Goal: Task Accomplishment & Management: Use online tool/utility

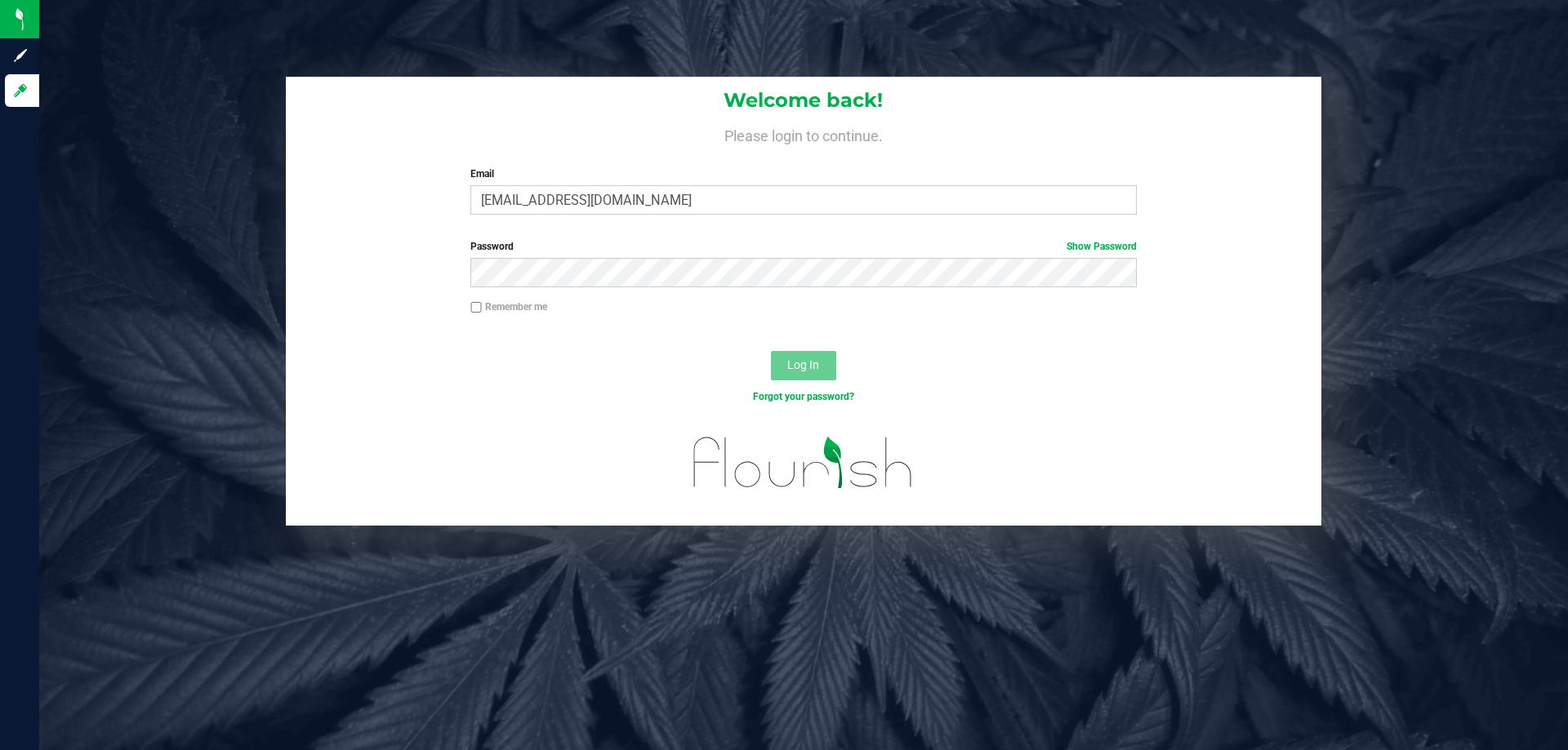
type input "[EMAIL_ADDRESS][DOMAIN_NAME]"
click at [771, 351] on button "Log In" at bounding box center [803, 365] width 66 height 29
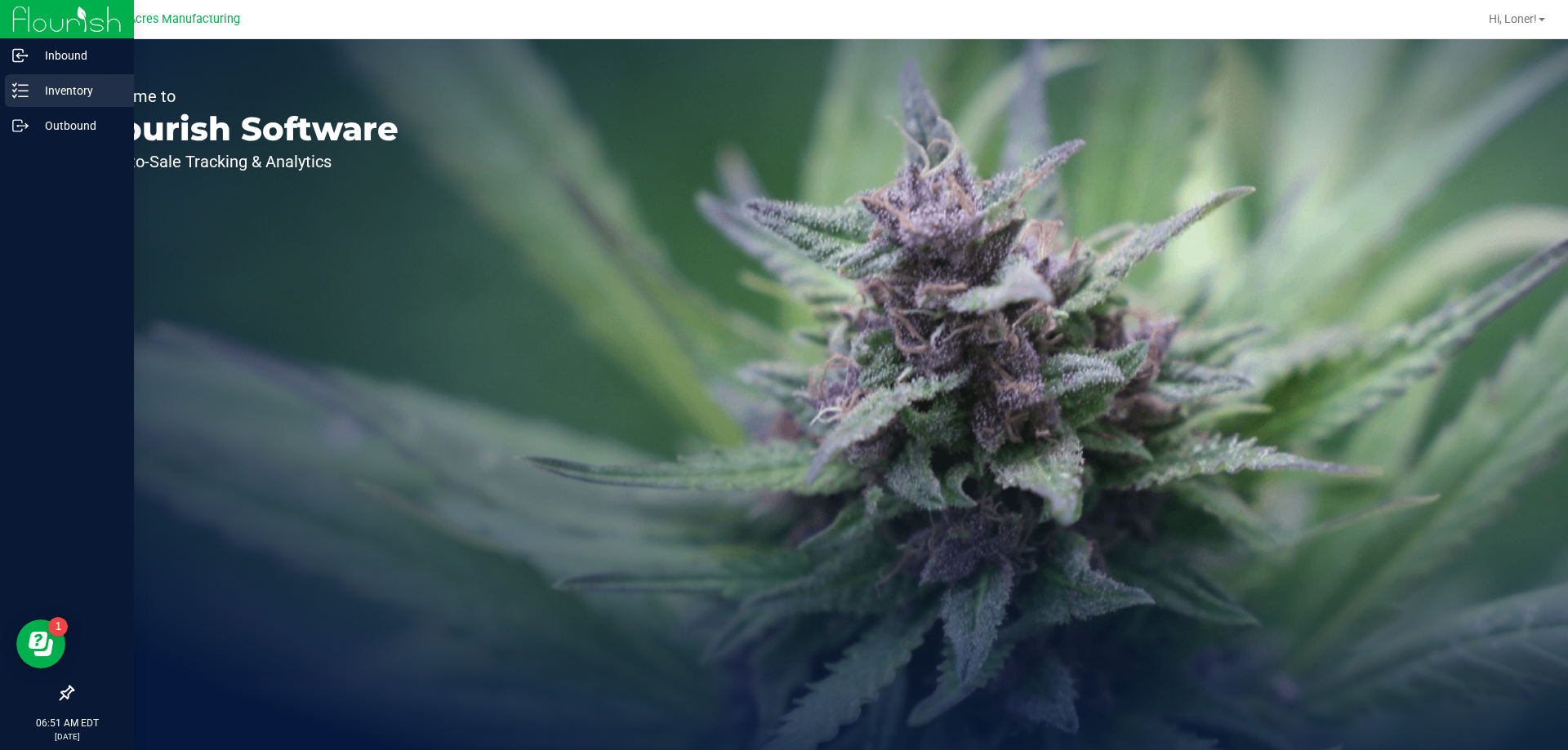
click at [58, 82] on p "Inventory" at bounding box center [77, 90] width 98 height 19
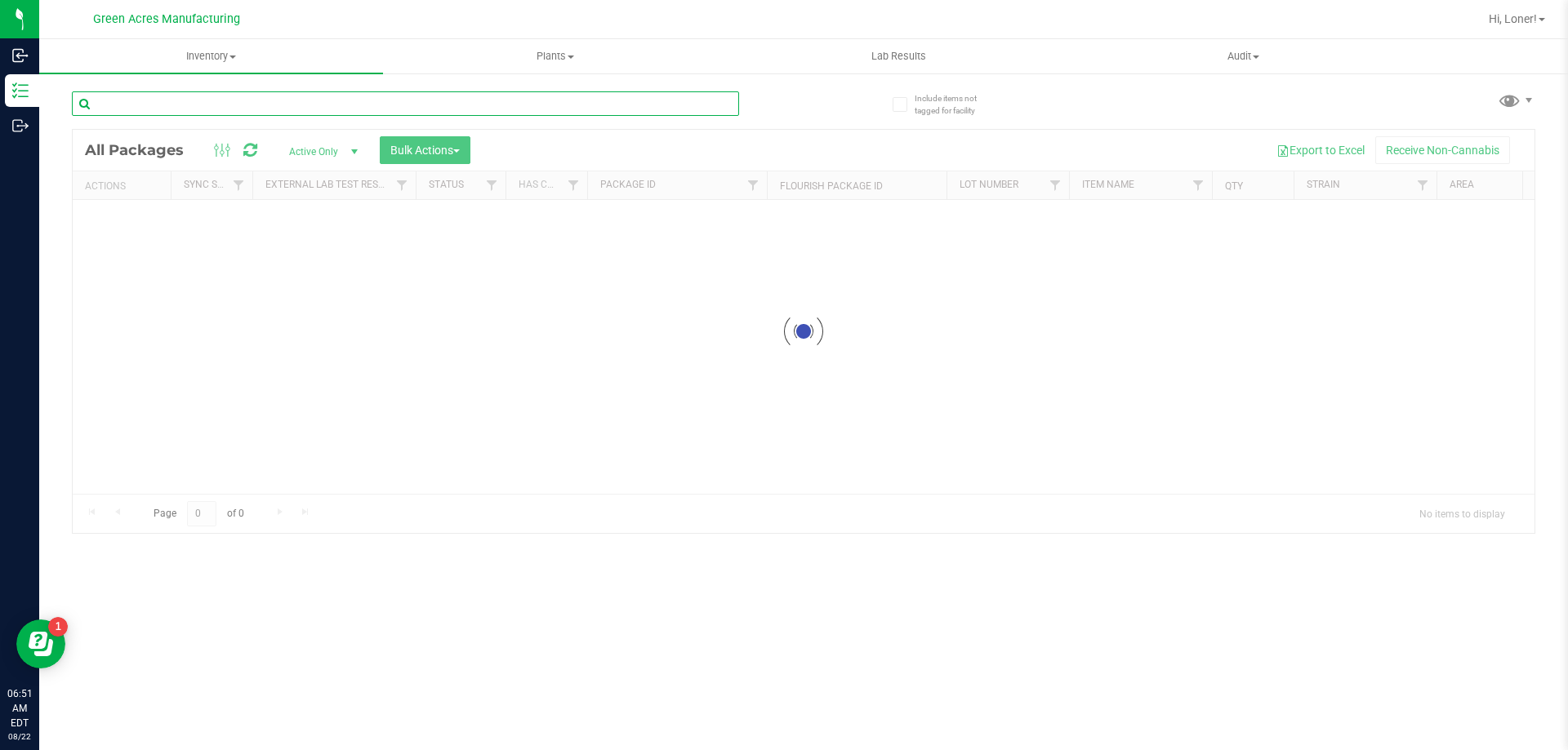
click at [435, 97] on input "text" at bounding box center [405, 104] width 667 height 25
type input "7967048794746195"
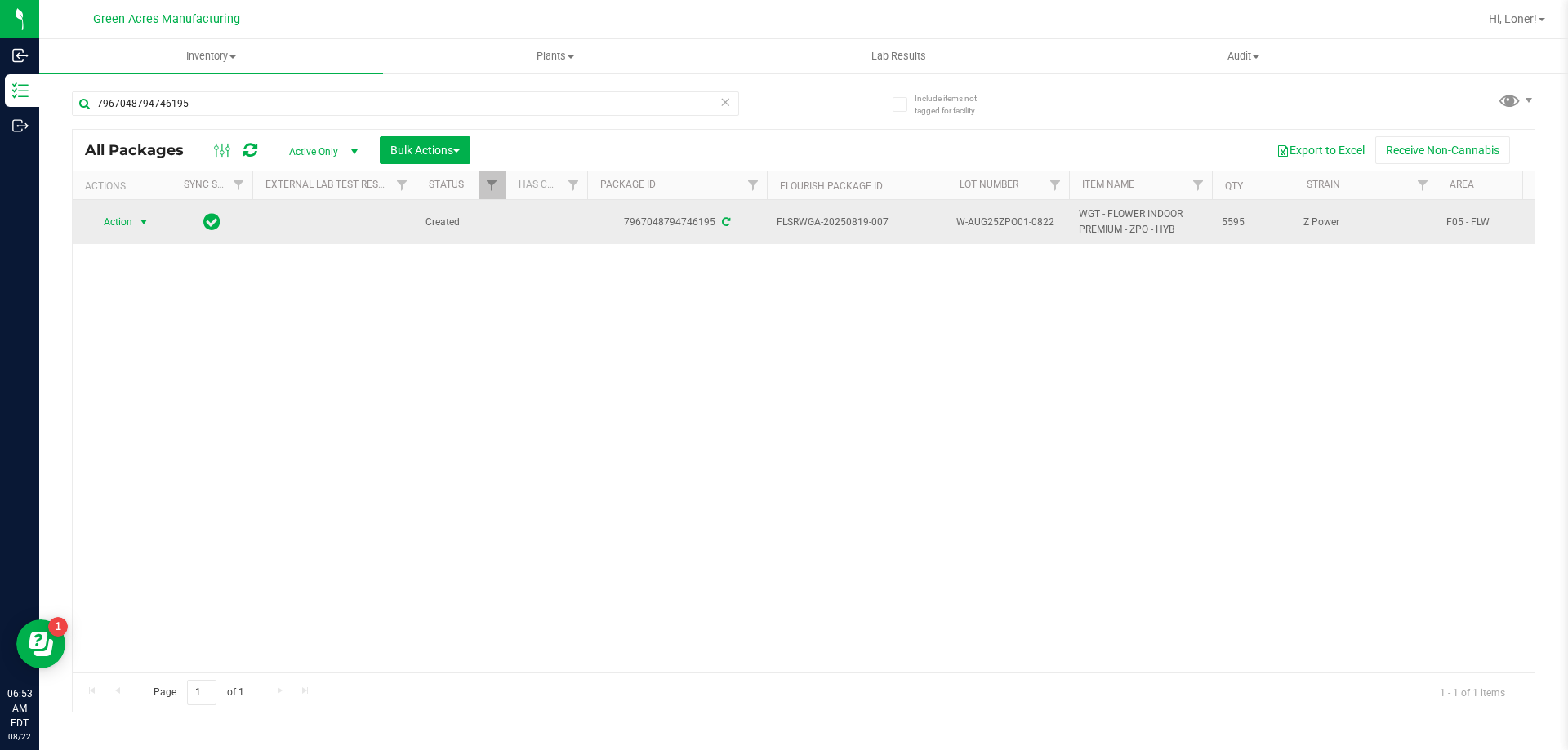
click at [129, 216] on span "Action" at bounding box center [112, 222] width 44 height 23
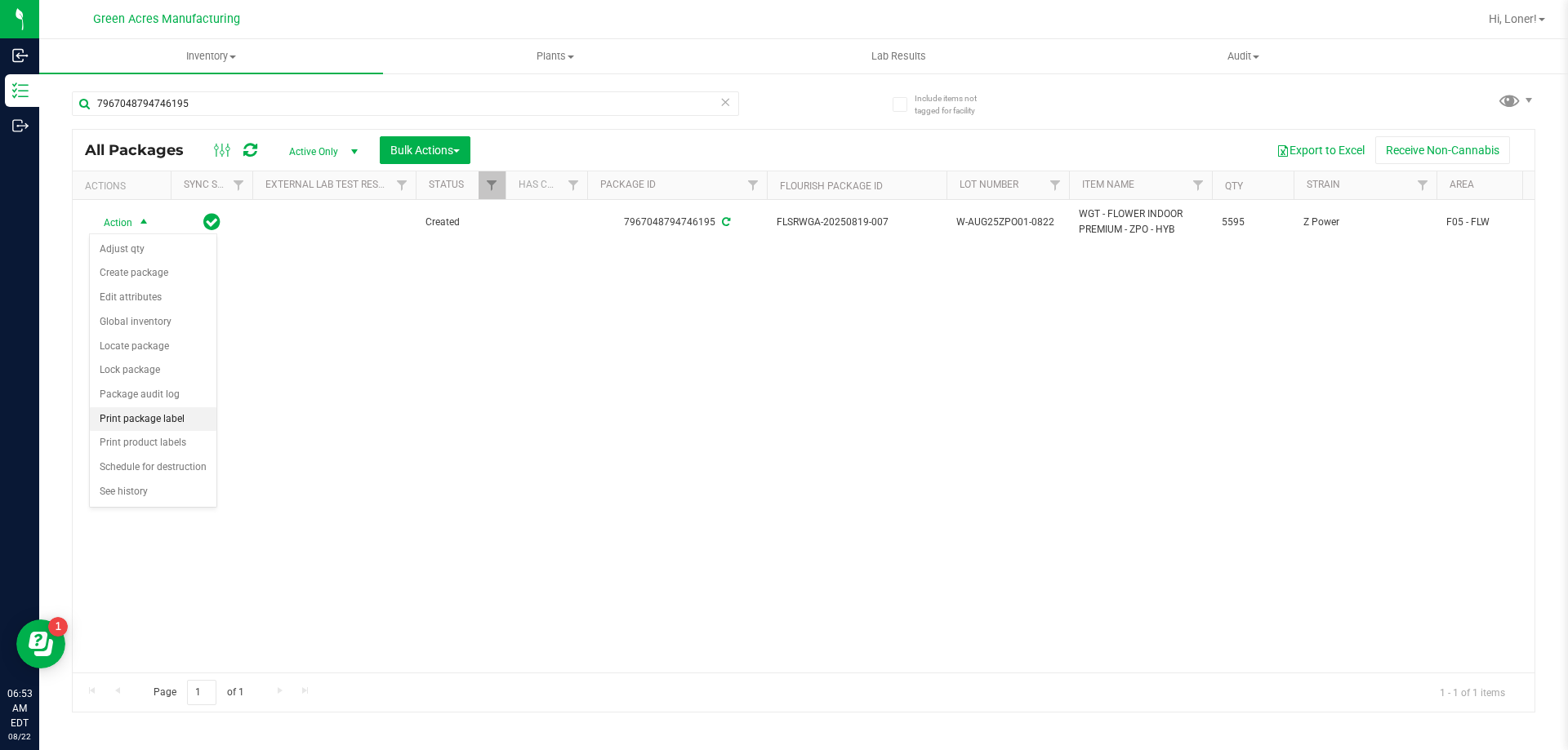
click at [151, 419] on li "Print package label" at bounding box center [152, 420] width 127 height 25
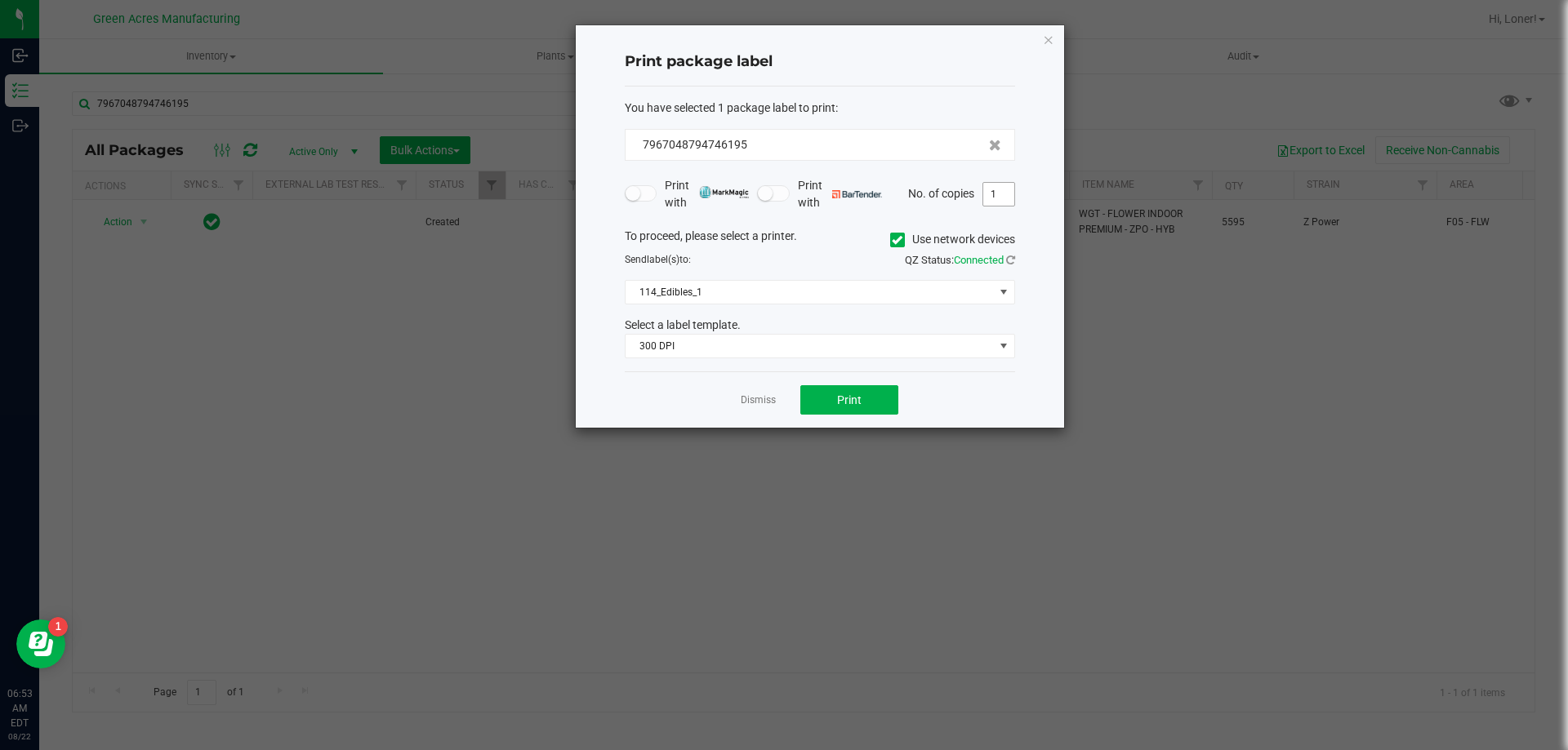
click at [995, 198] on input "1" at bounding box center [998, 195] width 31 height 23
type input "3"
click at [781, 284] on span "114_Edibles_1" at bounding box center [810, 292] width 369 height 23
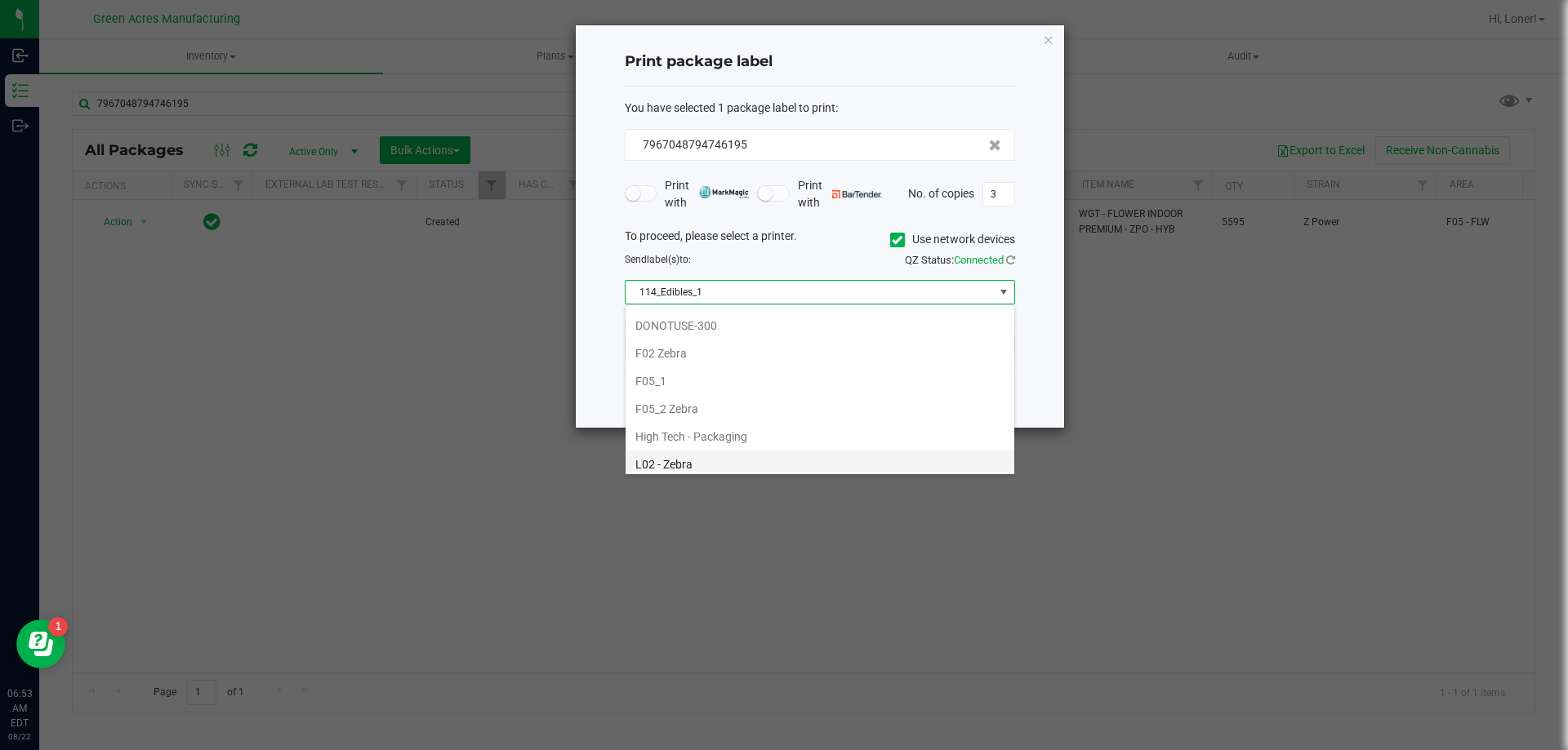
scroll to position [490, 0]
click at [682, 321] on li "F05_2 Zebra" at bounding box center [819, 332] width 389 height 27
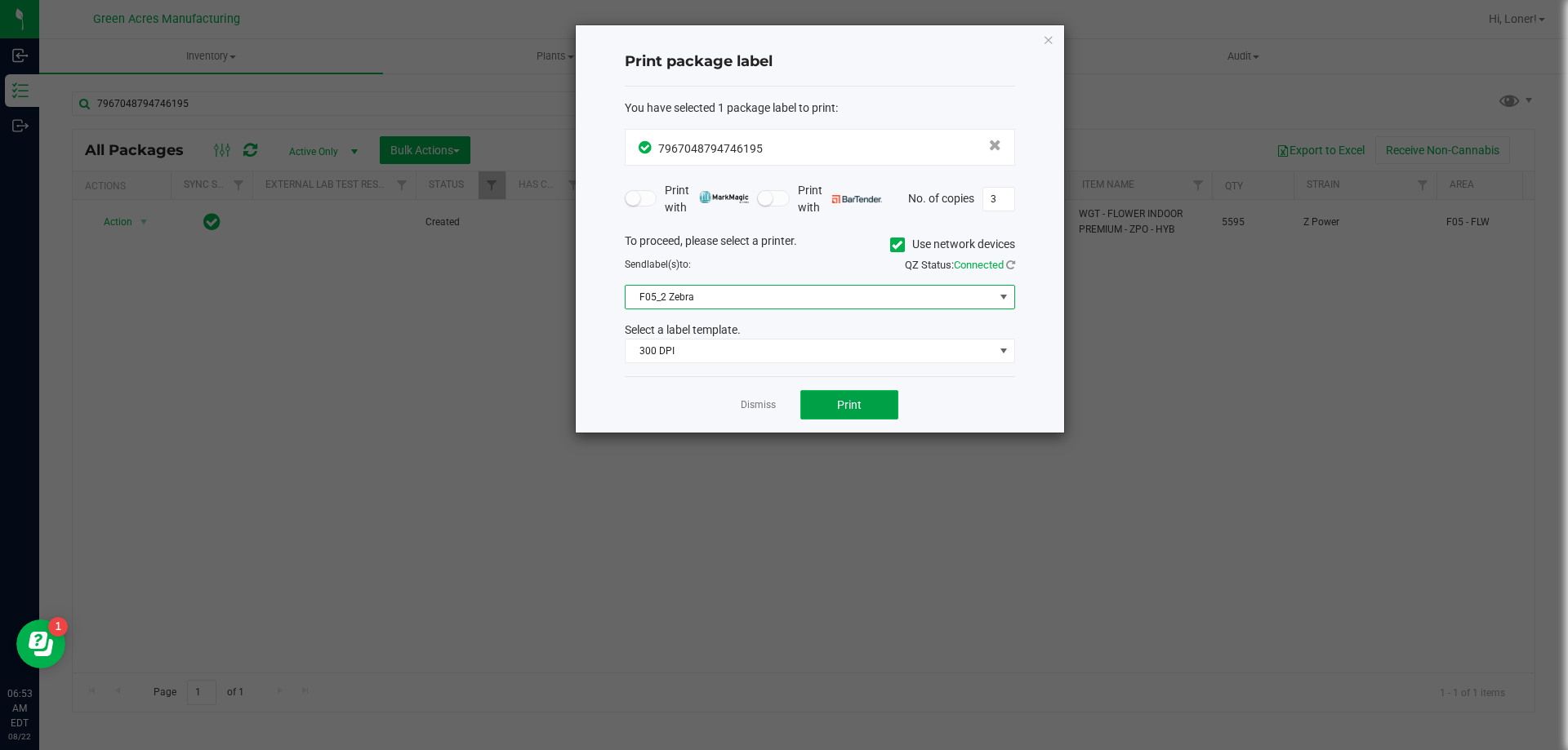
click at [847, 403] on span "Print" at bounding box center [850, 405] width 25 height 13
click at [751, 405] on link "Dismiss" at bounding box center [758, 406] width 35 height 14
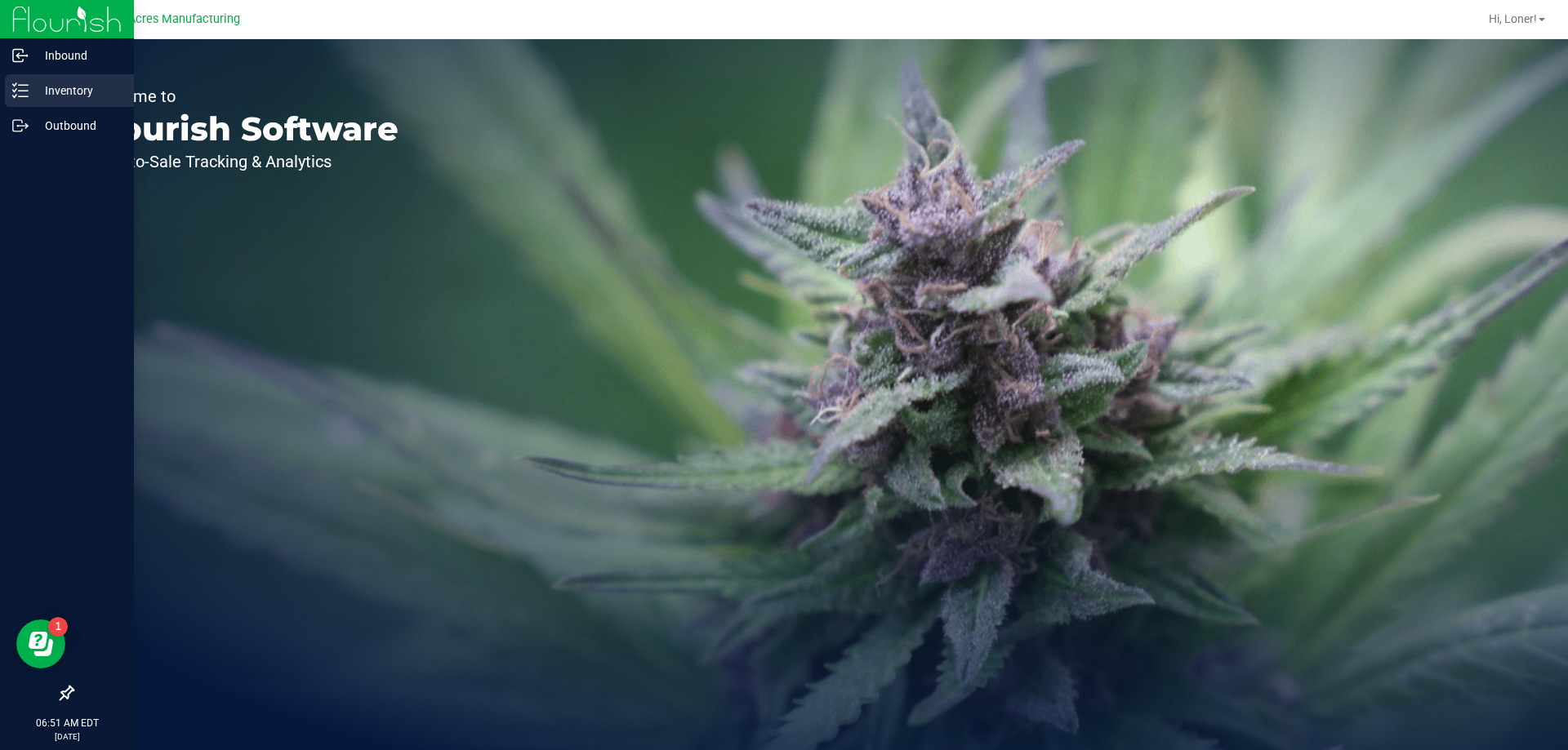
click at [25, 96] on icon at bounding box center [20, 90] width 16 height 16
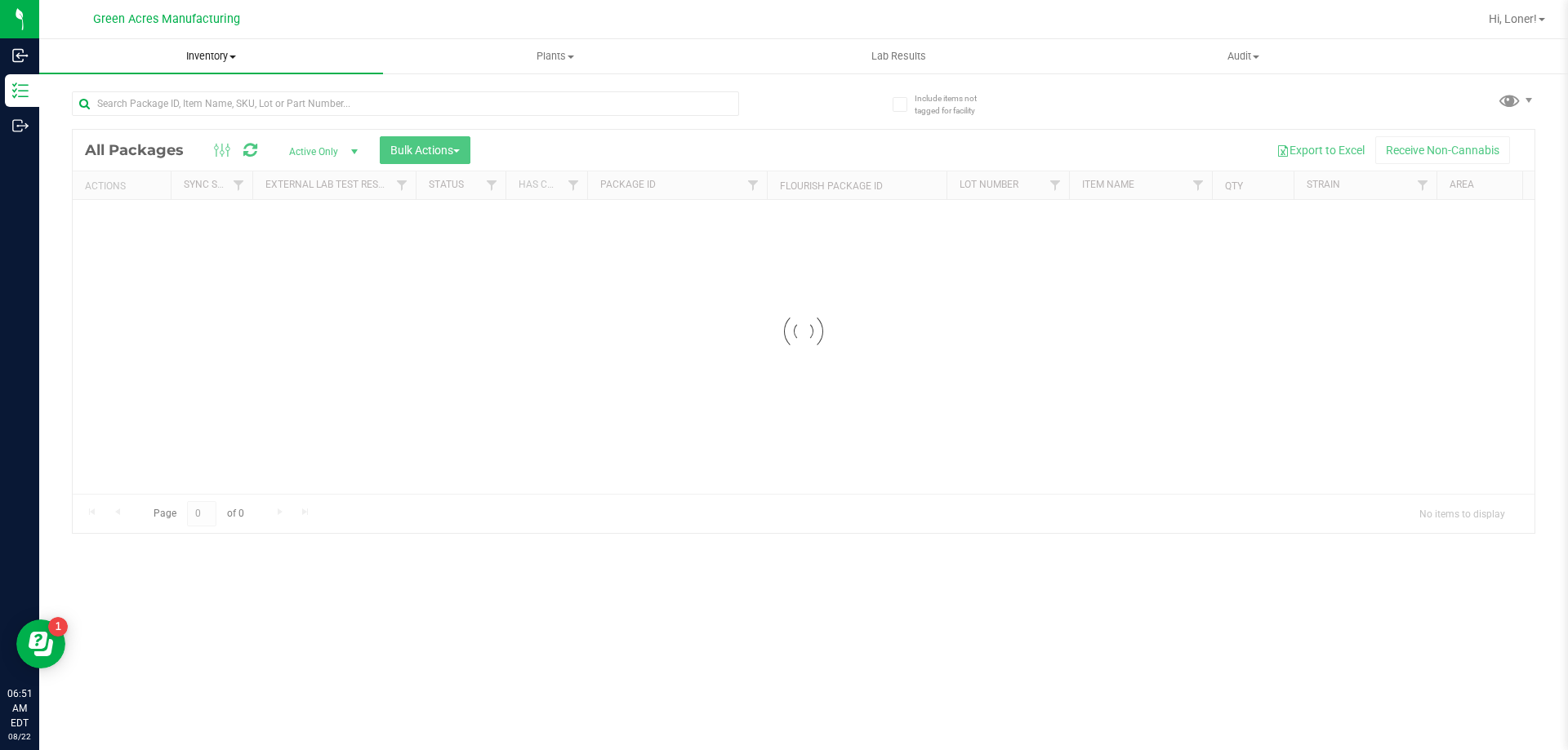
click at [199, 58] on span "Inventory" at bounding box center [211, 56] width 344 height 15
click at [173, 203] on span "From bill of materials" at bounding box center [113, 197] width 148 height 14
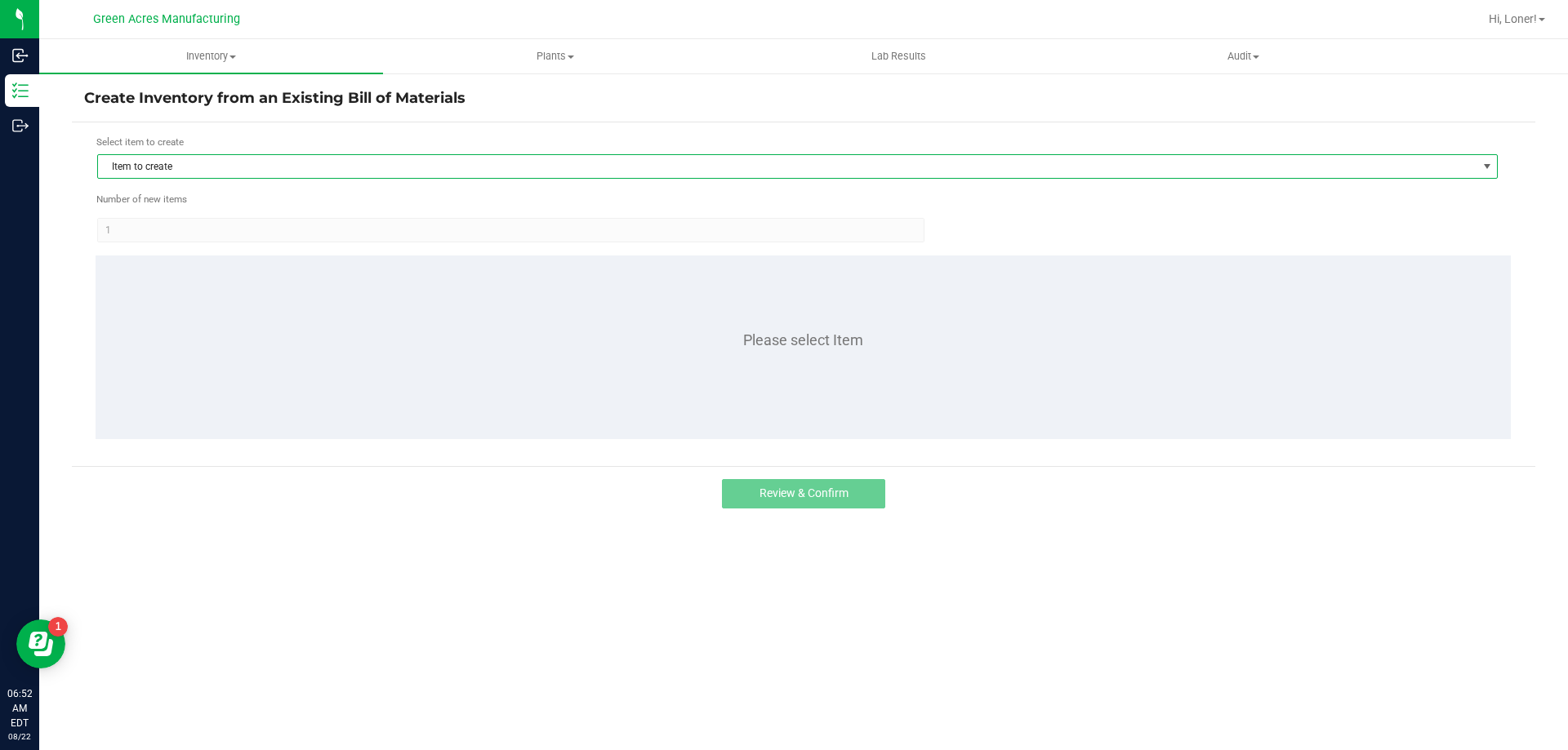
drag, startPoint x: 457, startPoint y: 159, endPoint x: 441, endPoint y: 158, distance: 16.0
click at [455, 159] on span "Item to create" at bounding box center [788, 166] width 1378 height 23
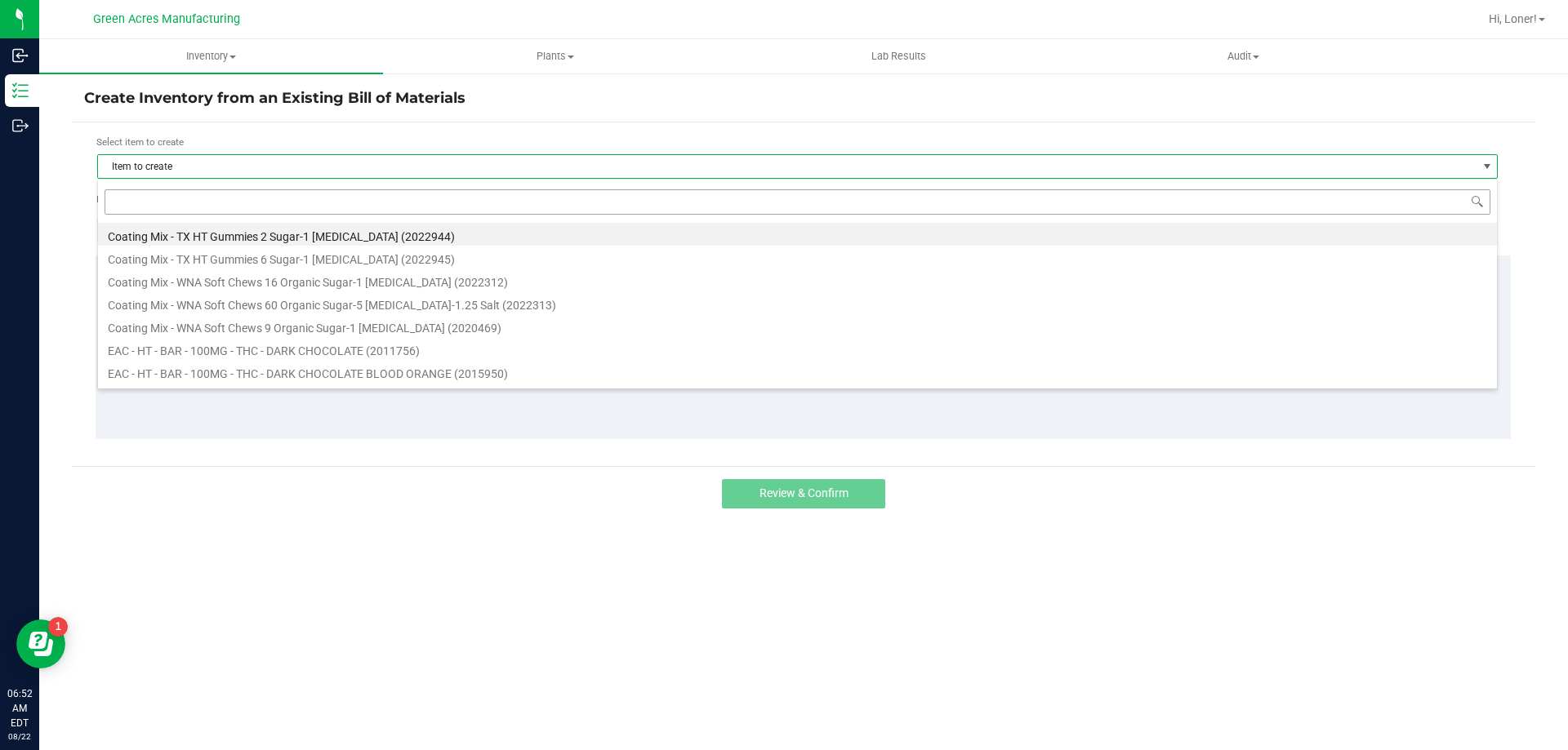
scroll to position [25, 1401]
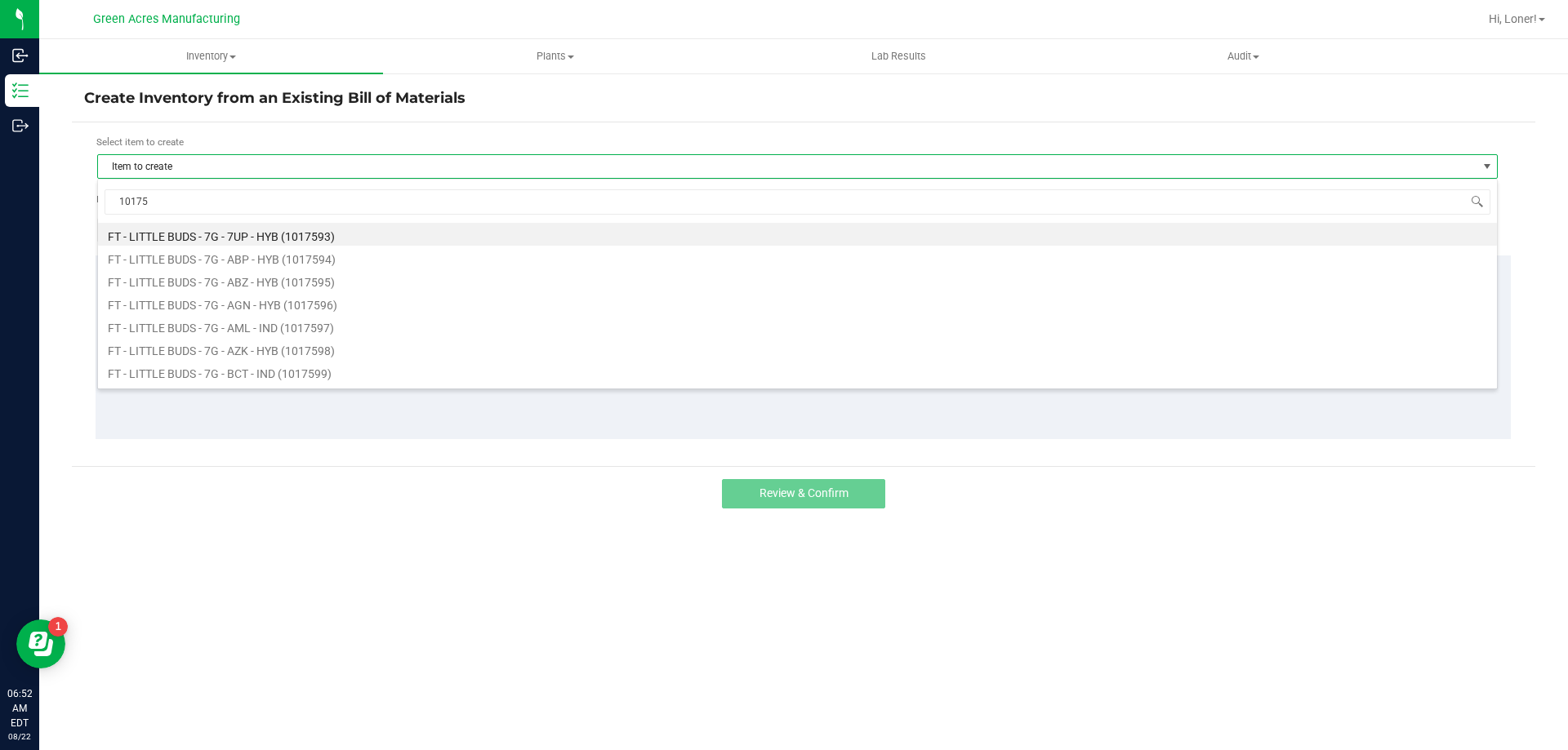
type input "10175"
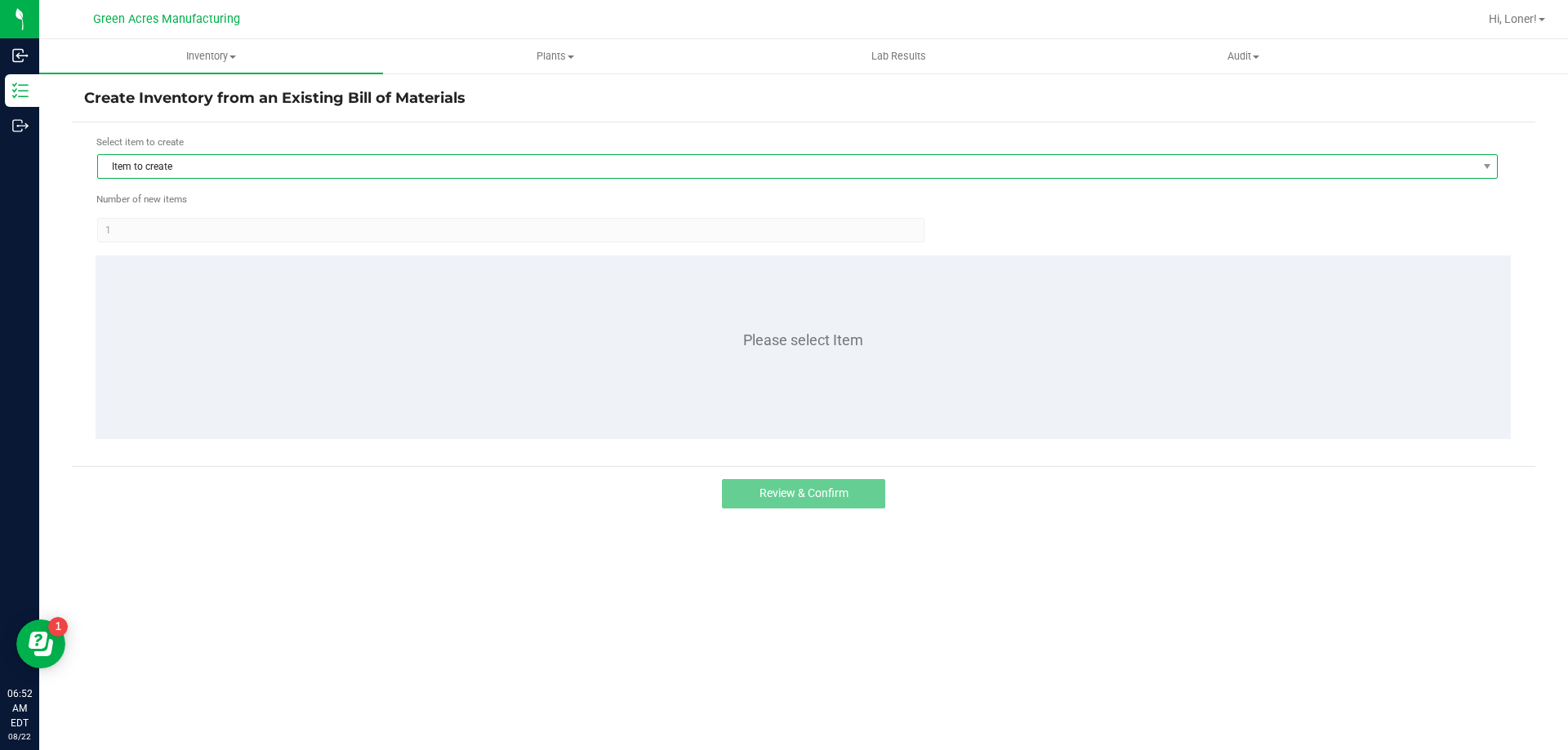
click at [211, 162] on span "Item to create" at bounding box center [788, 166] width 1378 height 23
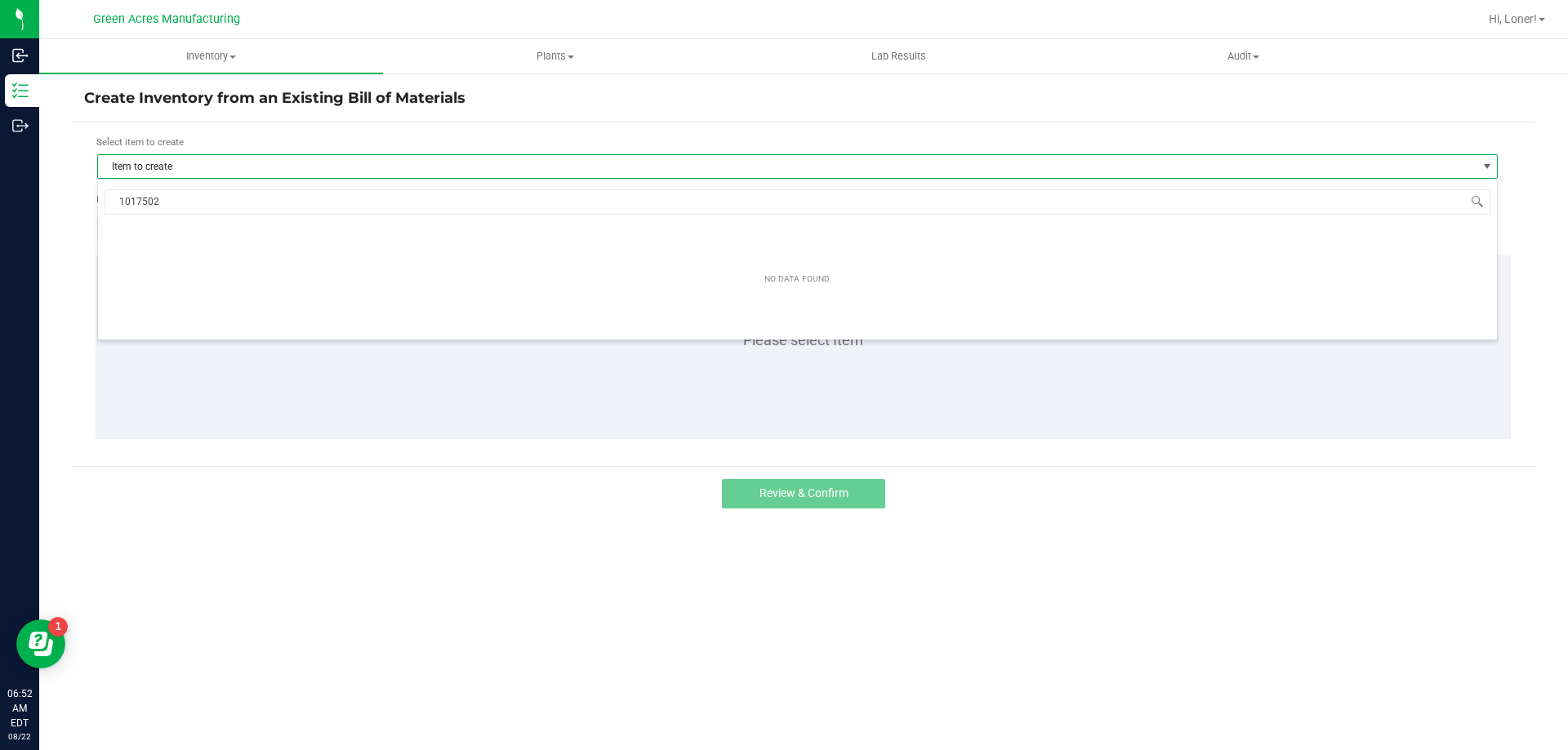
type input "1017502"
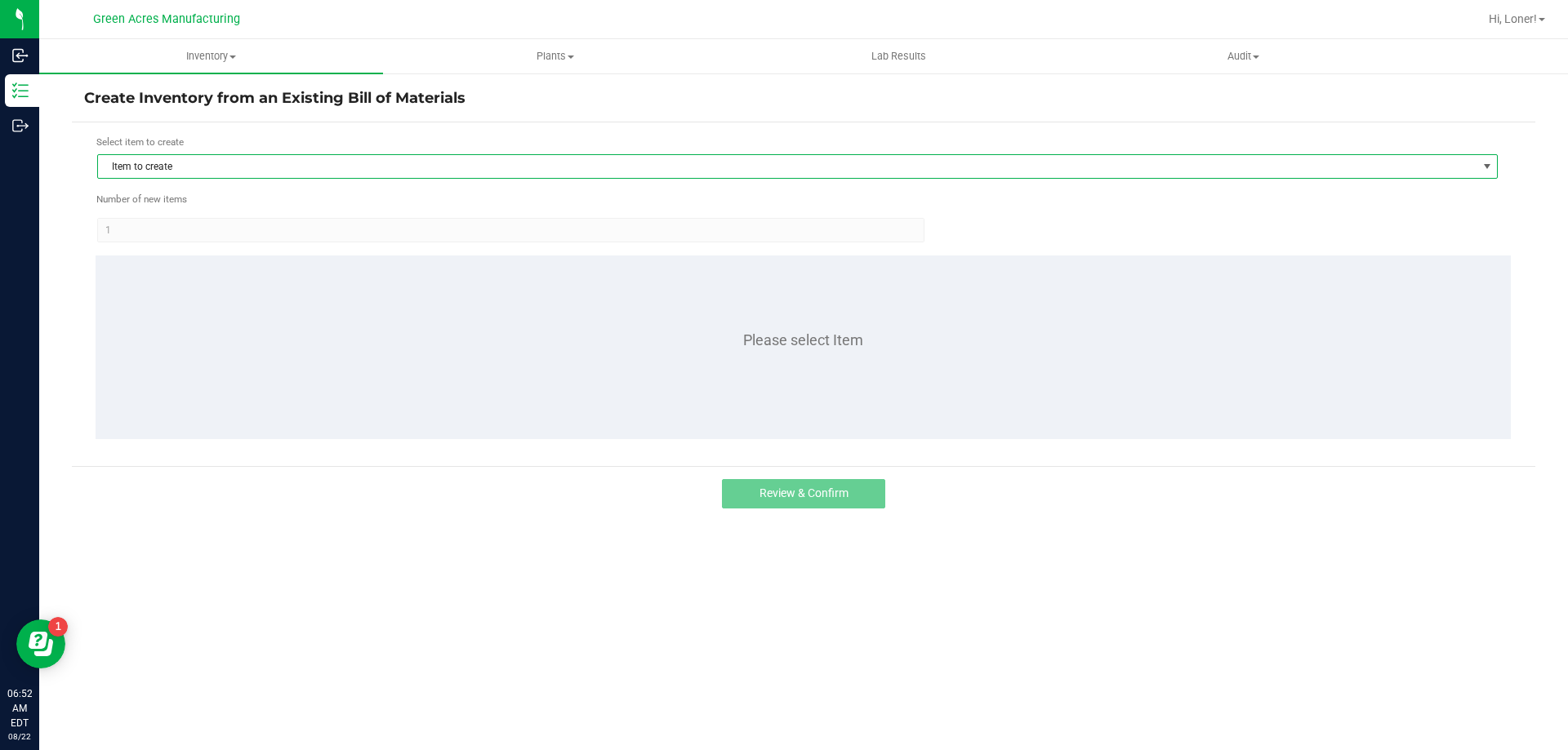
click at [199, 156] on span "Item to create" at bounding box center [788, 166] width 1378 height 23
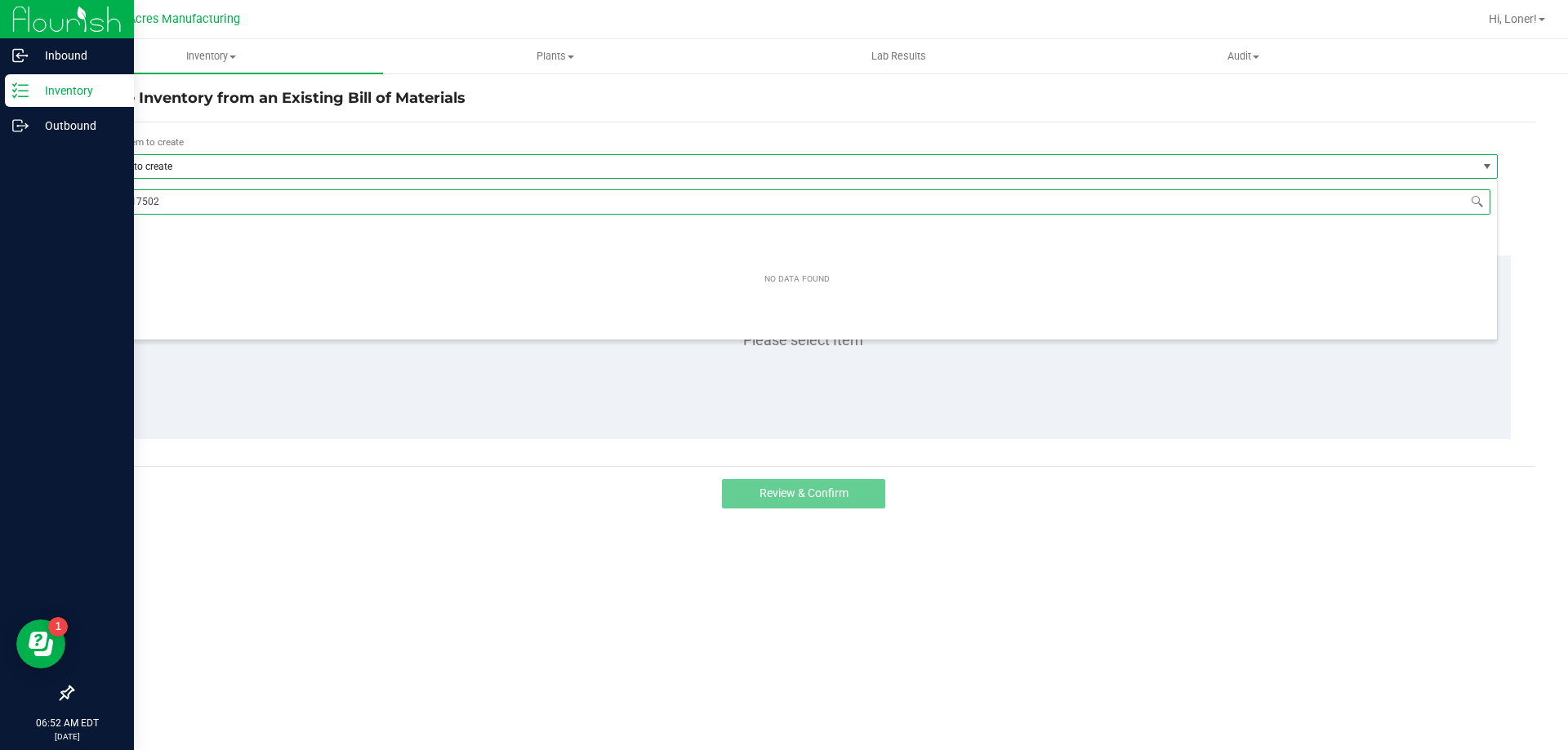
drag, startPoint x: 190, startPoint y: 194, endPoint x: 0, endPoint y: 248, distance: 197.5
click at [0, 248] on body "Inbound Inventory Outbound 06:52 AM EDT 08/22/2025 08/22 Green Acres Manufactur…" at bounding box center [784, 375] width 1568 height 750
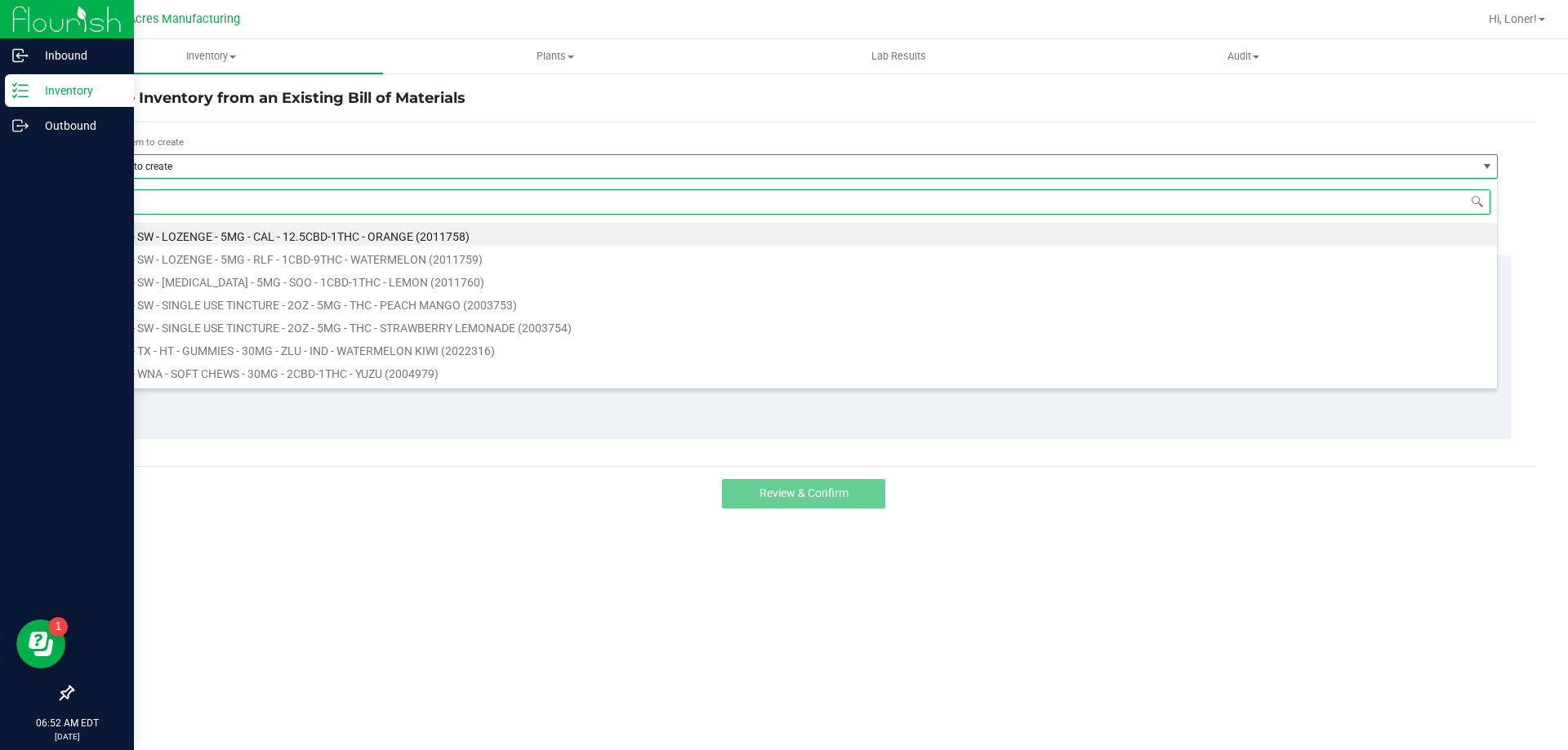
type input "zpo"
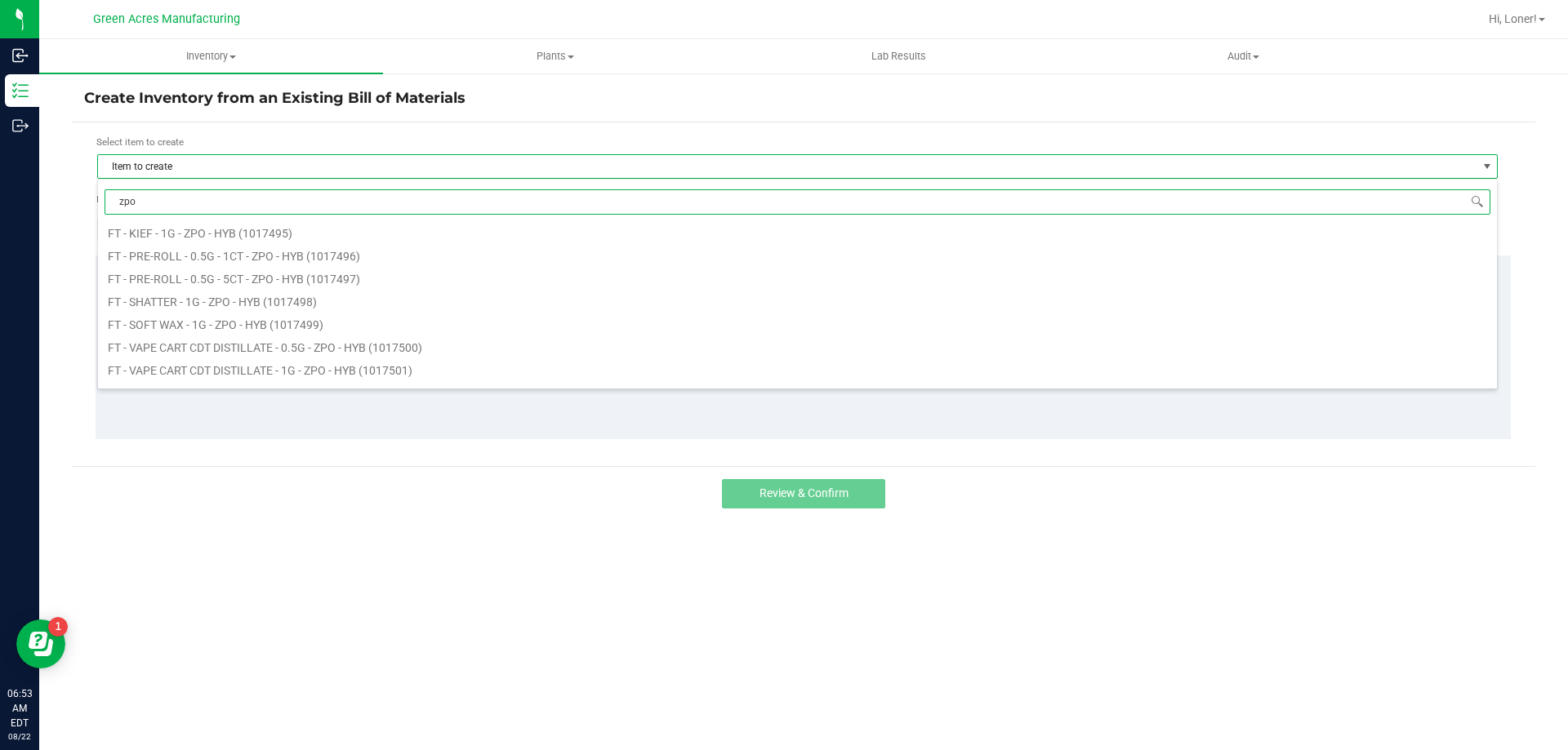
scroll to position [0, 0]
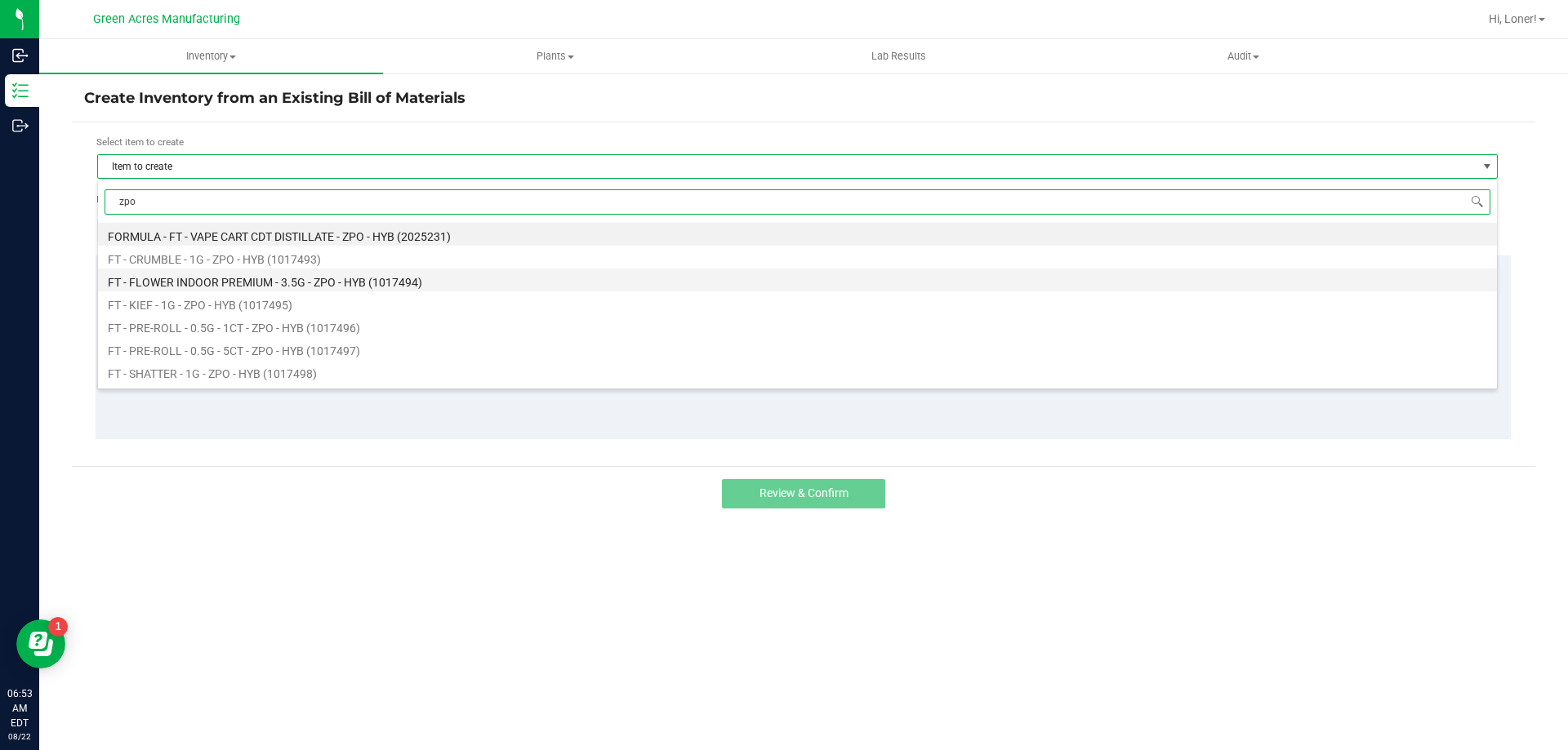
click at [238, 280] on li "FT - FLOWER INDOOR PREMIUM - 3.5G - ZPO - HYB (1017494)" at bounding box center [797, 280] width 1399 height 23
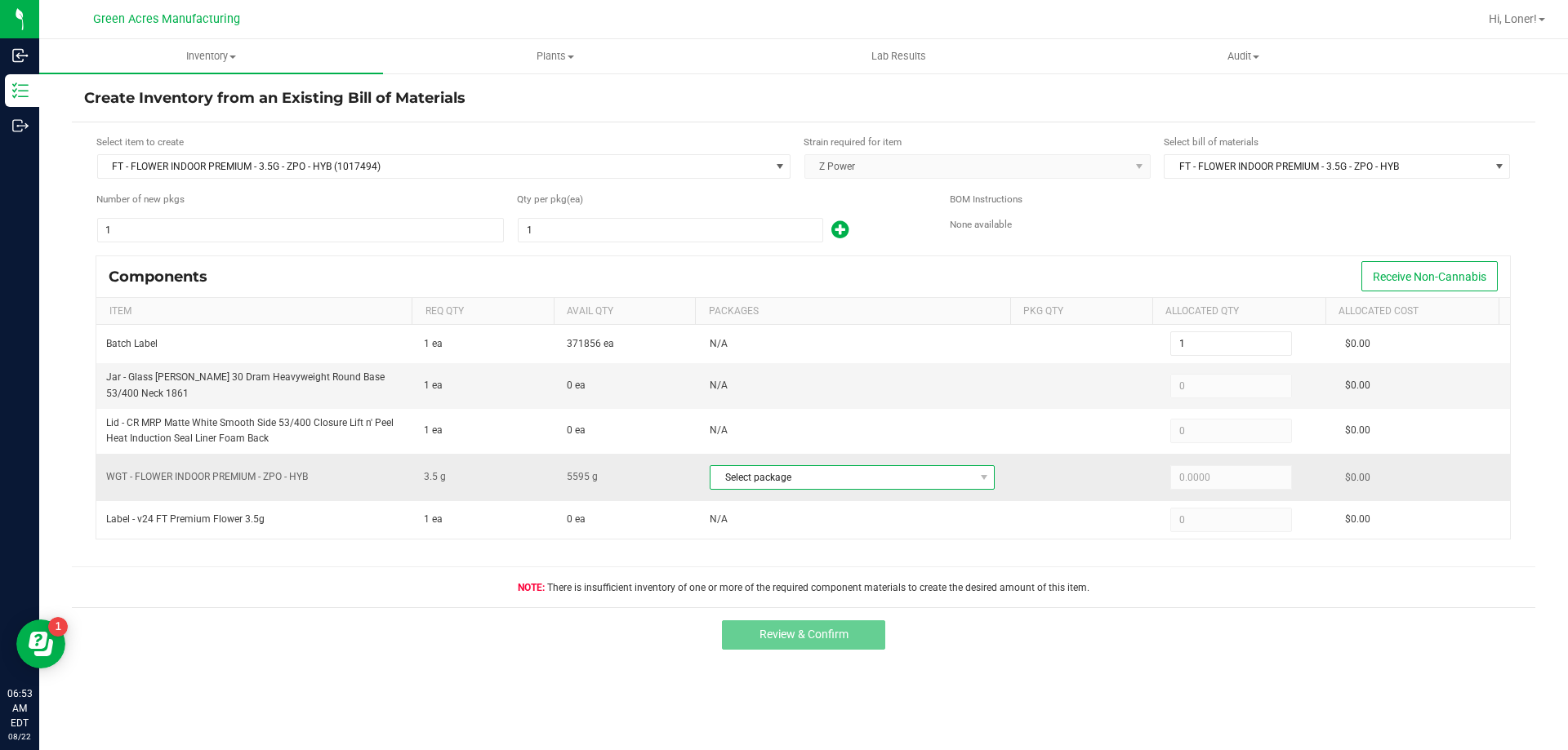
click at [797, 481] on span "Select package" at bounding box center [842, 477] width 263 height 23
click at [762, 485] on span "Select package" at bounding box center [842, 477] width 263 height 23
click at [766, 540] on li "7967048794746195 (W-AUG25ZPO01-0822)" at bounding box center [852, 545] width 292 height 23
type input "3.5000"
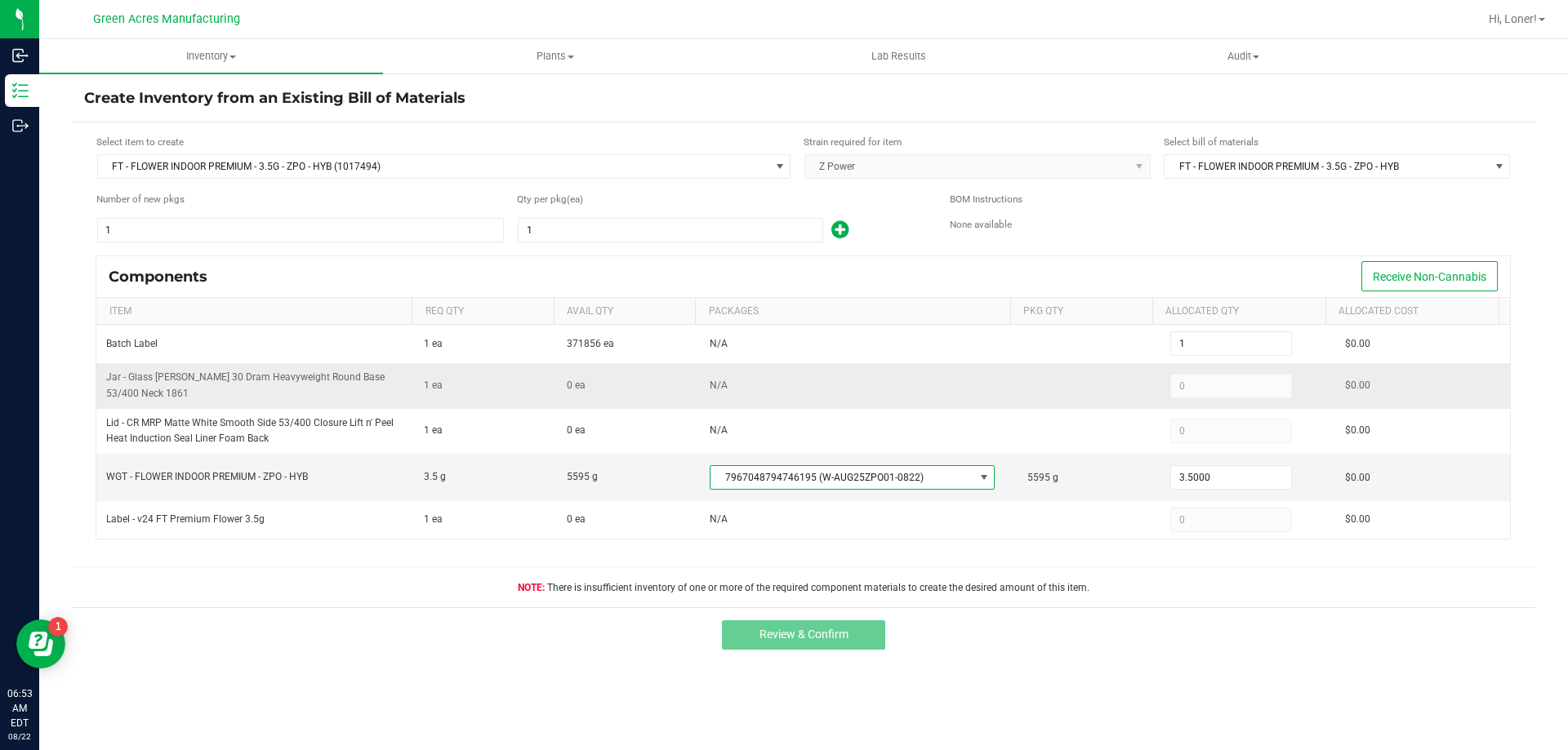
click at [1188, 390] on kendo-numerictextbox "0" at bounding box center [1230, 386] width 121 height 25
click at [1188, 390] on kendo-numerictextbox "0" at bounding box center [1230, 386] width 121 height 25
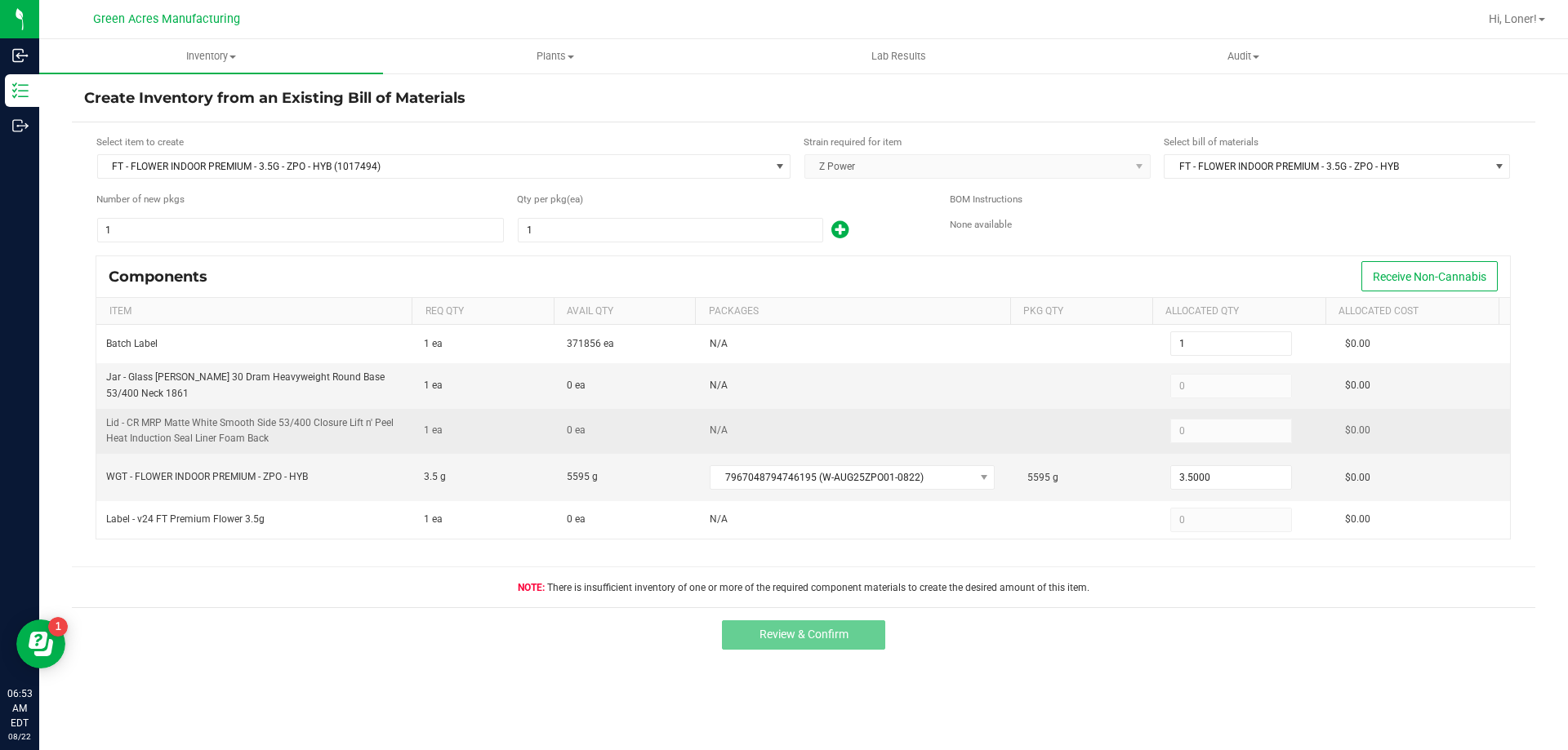
click at [1184, 356] on kendo-numerictextbox "0" at bounding box center [1230, 344] width 121 height 25
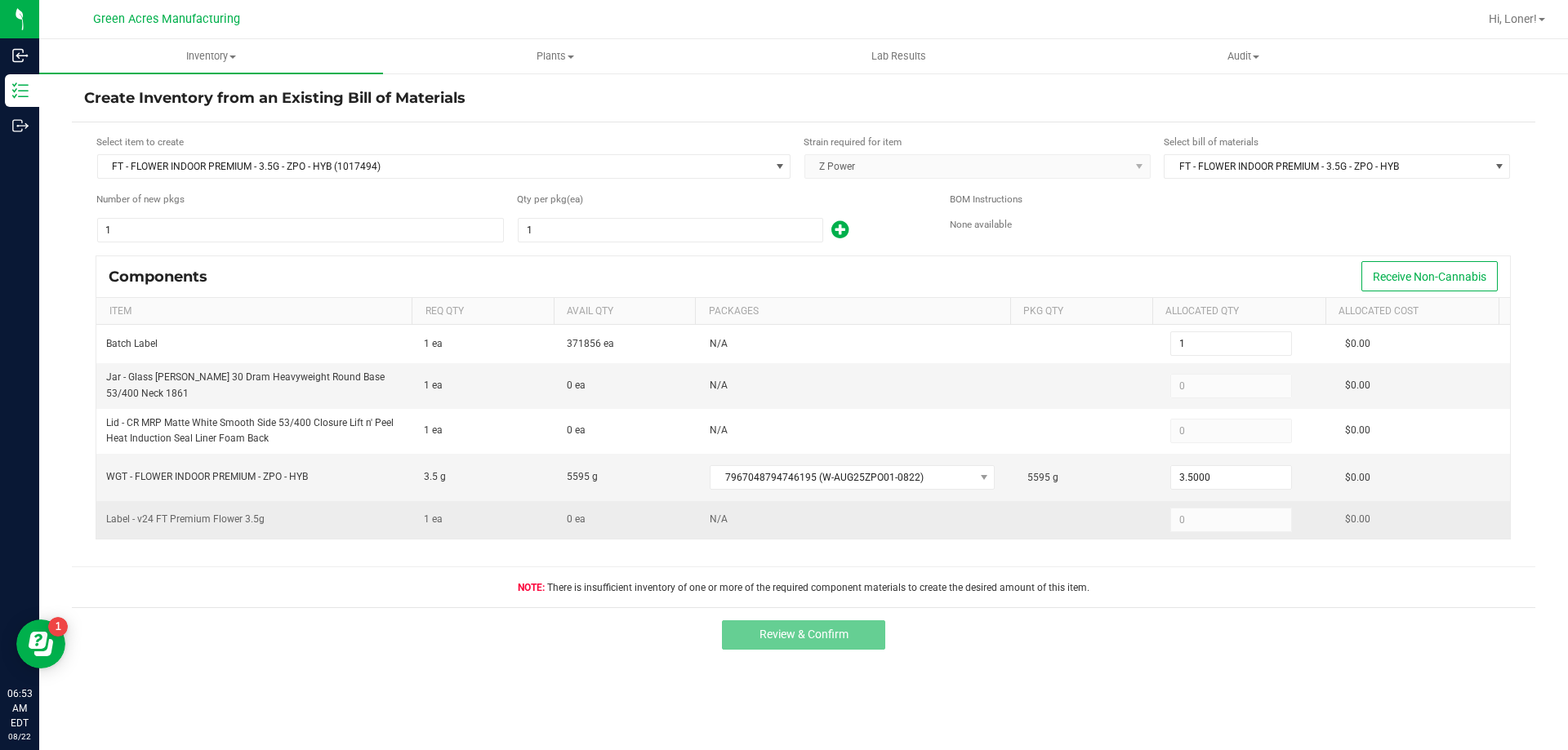
drag, startPoint x: 1184, startPoint y: 429, endPoint x: 1193, endPoint y: 535, distance: 106.4
click at [1187, 356] on kendo-numerictextbox "0" at bounding box center [1230, 344] width 121 height 25
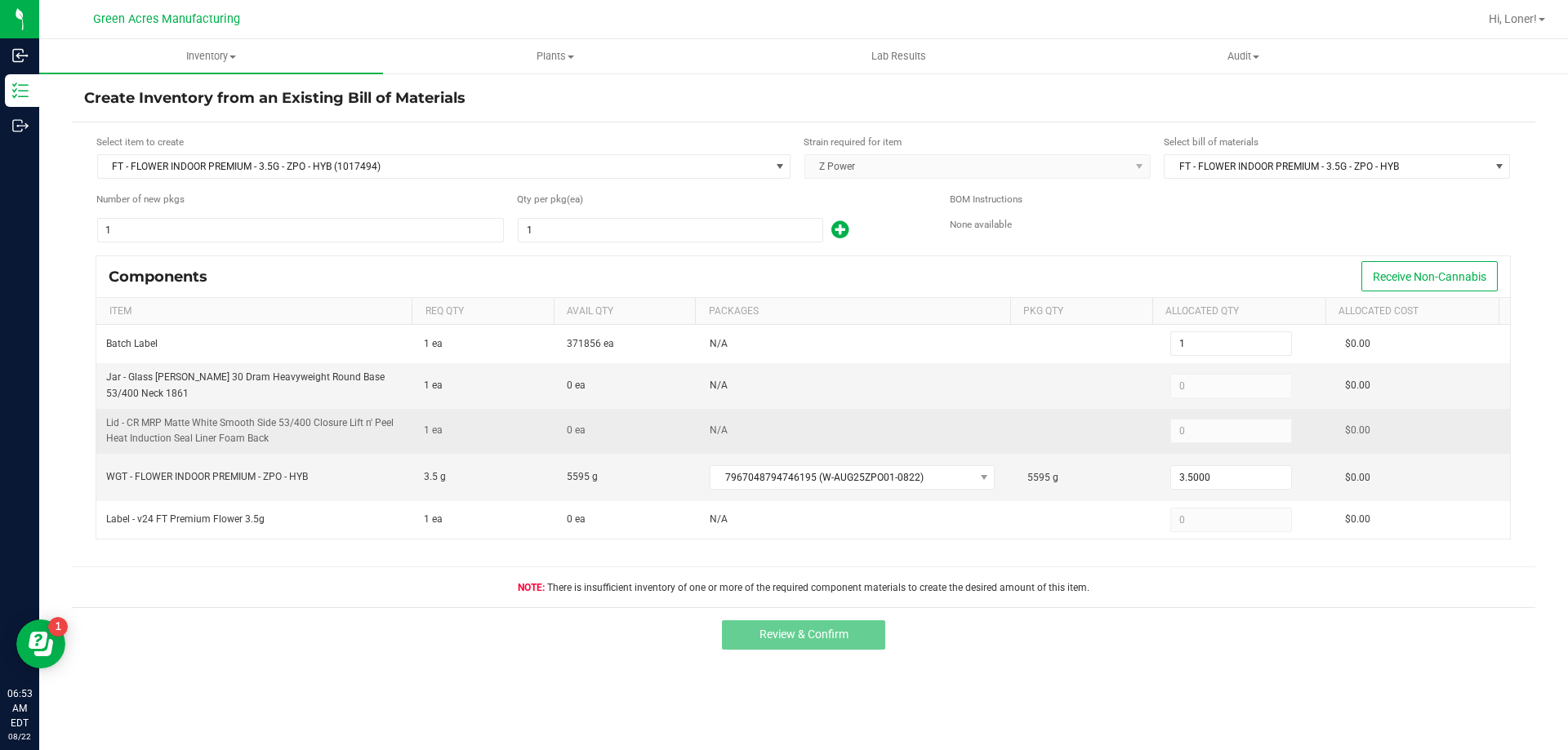
click at [1206, 356] on kendo-numerictextbox "0" at bounding box center [1230, 344] width 121 height 25
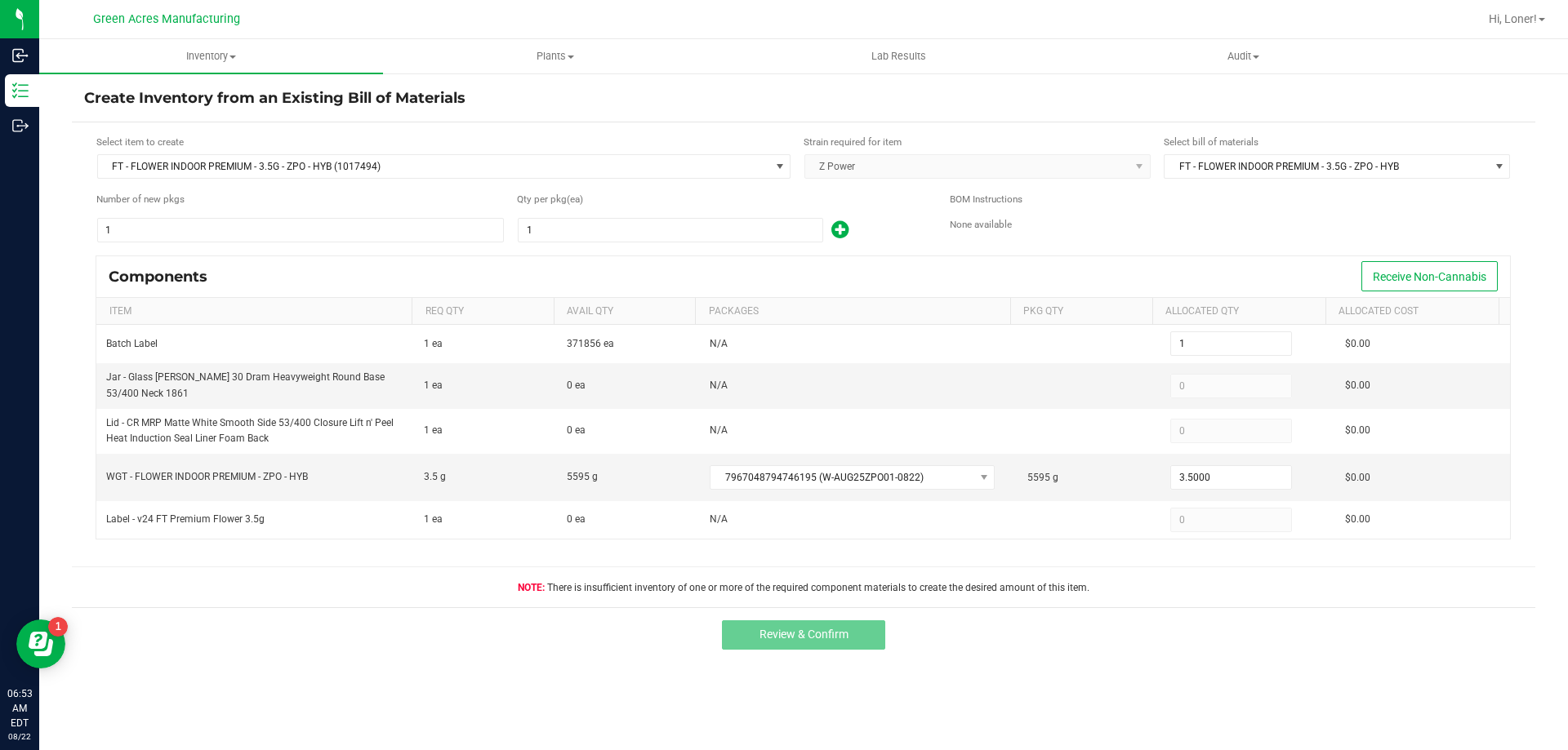
click at [1222, 557] on div "There is insufficient inventory of one or more of the required component materi…" at bounding box center [803, 575] width 1463 height 41
click at [259, 174] on span "FT - FLOWER INDOOR PREMIUM - 3.5G - ZPO - HYB (1017494)" at bounding box center [434, 166] width 671 height 23
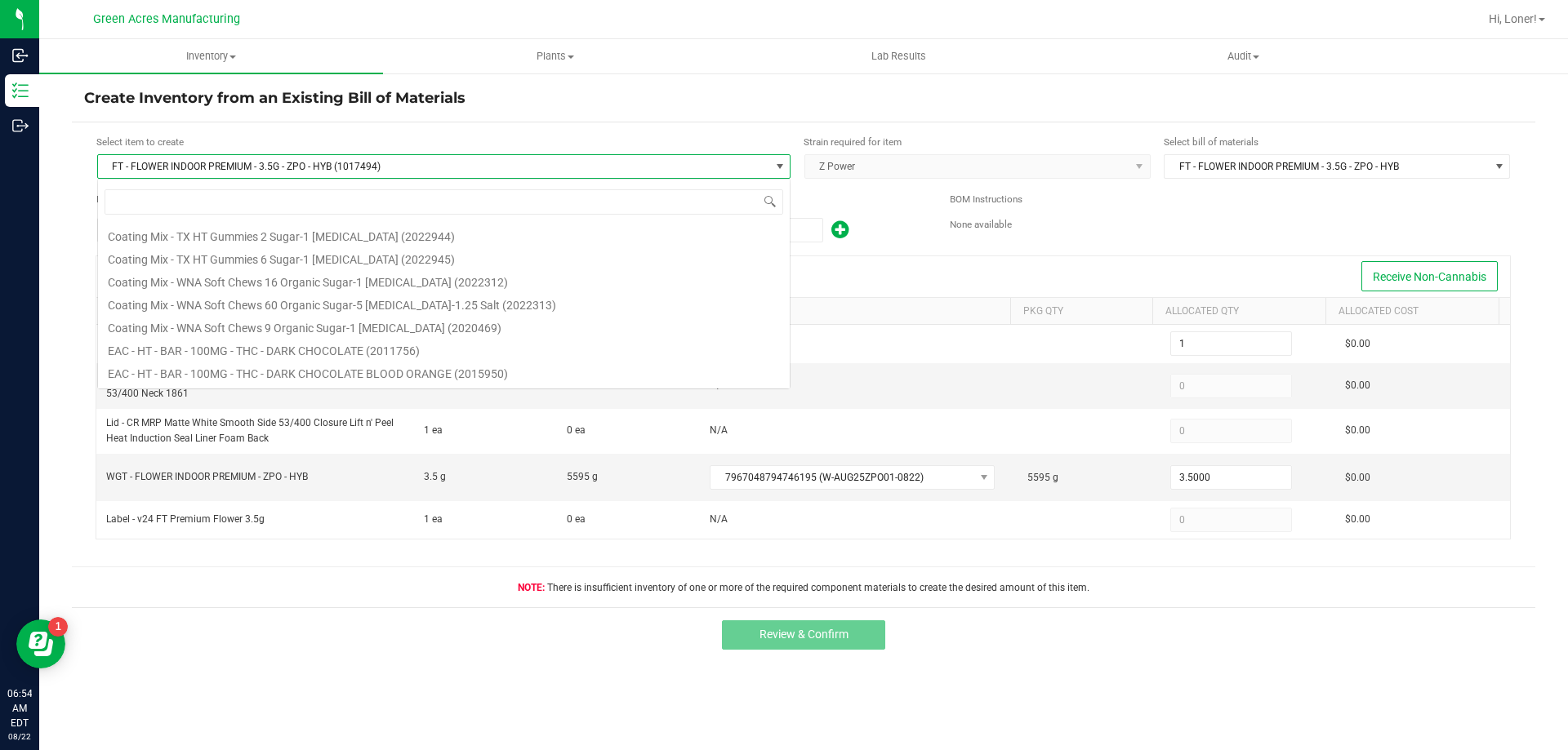
scroll to position [25, 694]
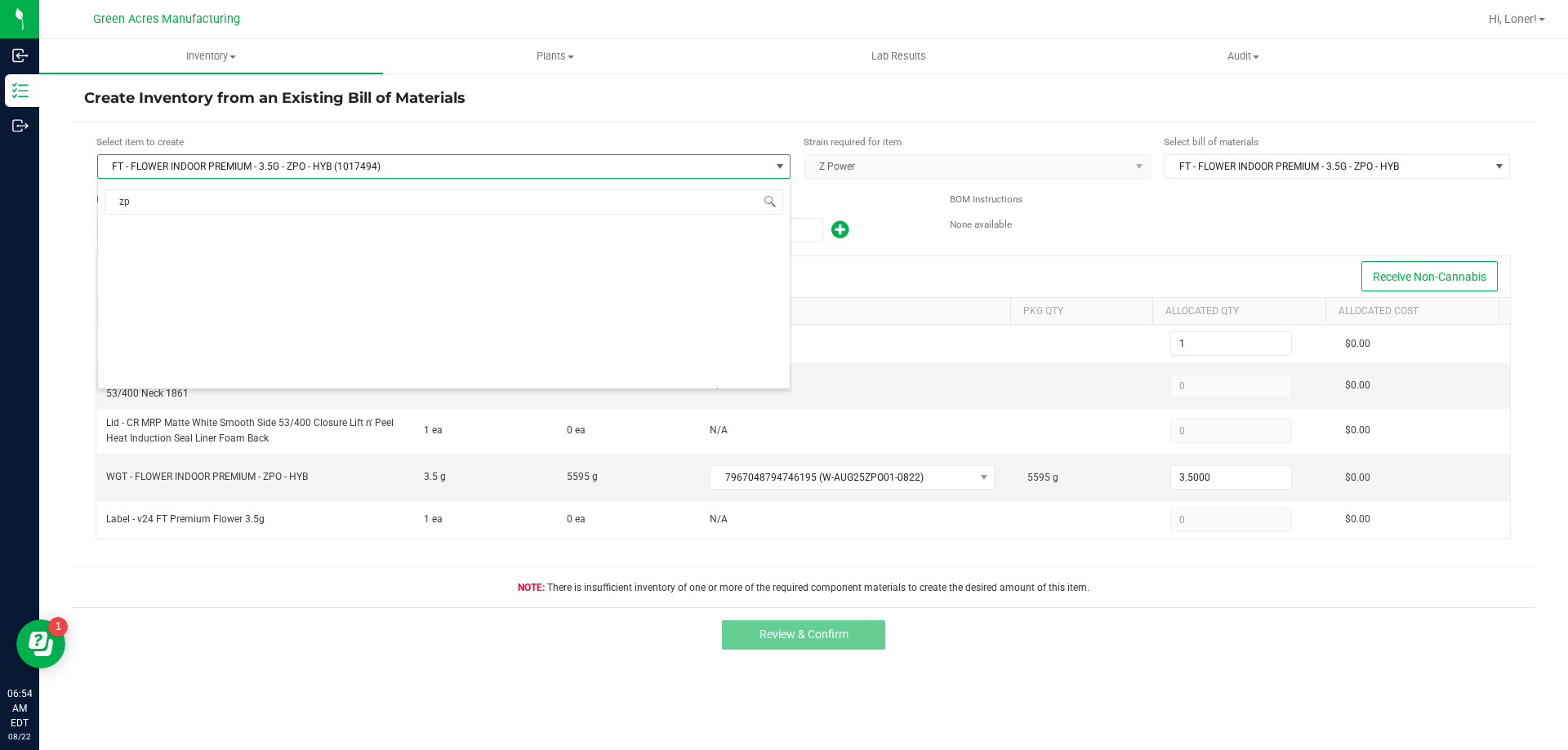
type input "zpo"
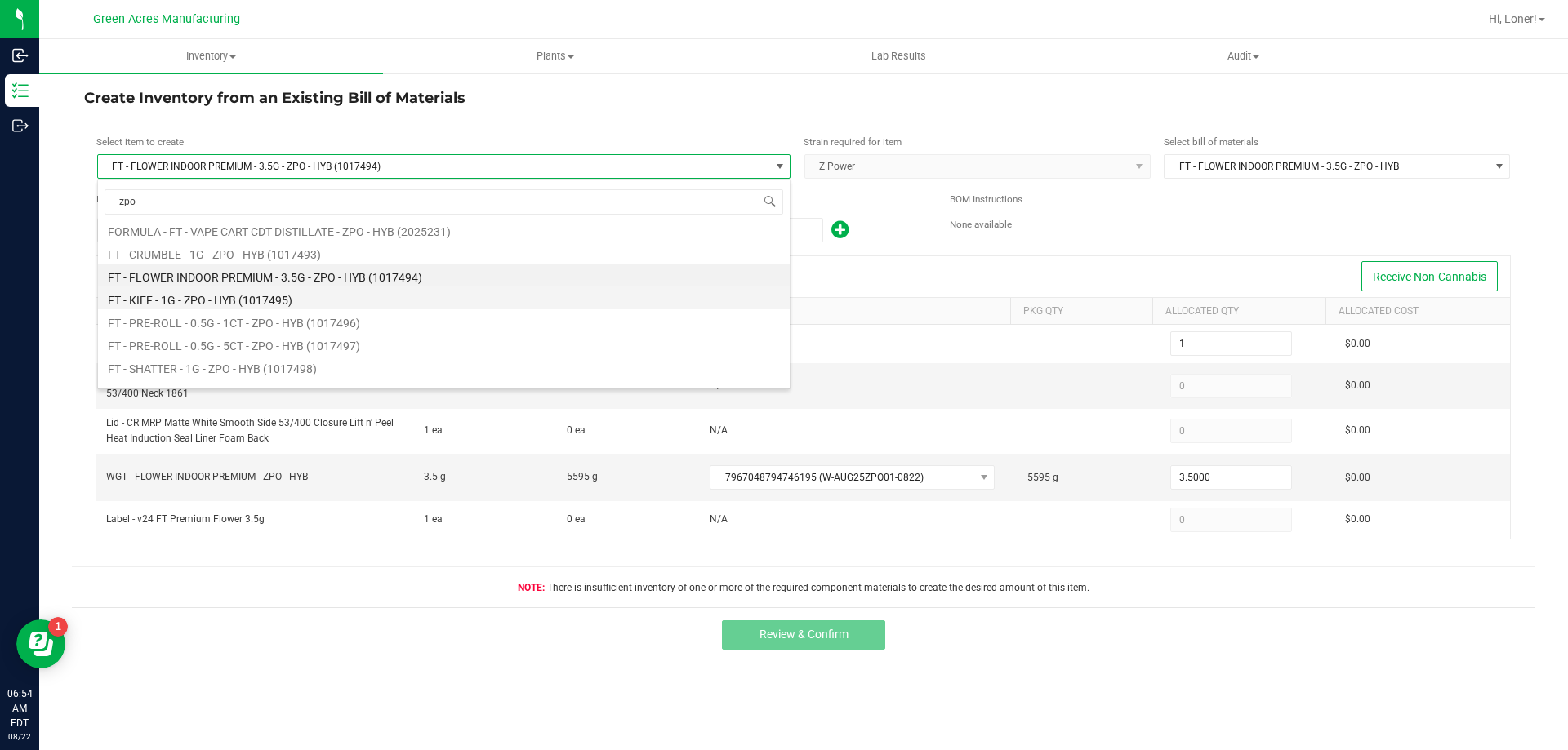
scroll to position [0, 0]
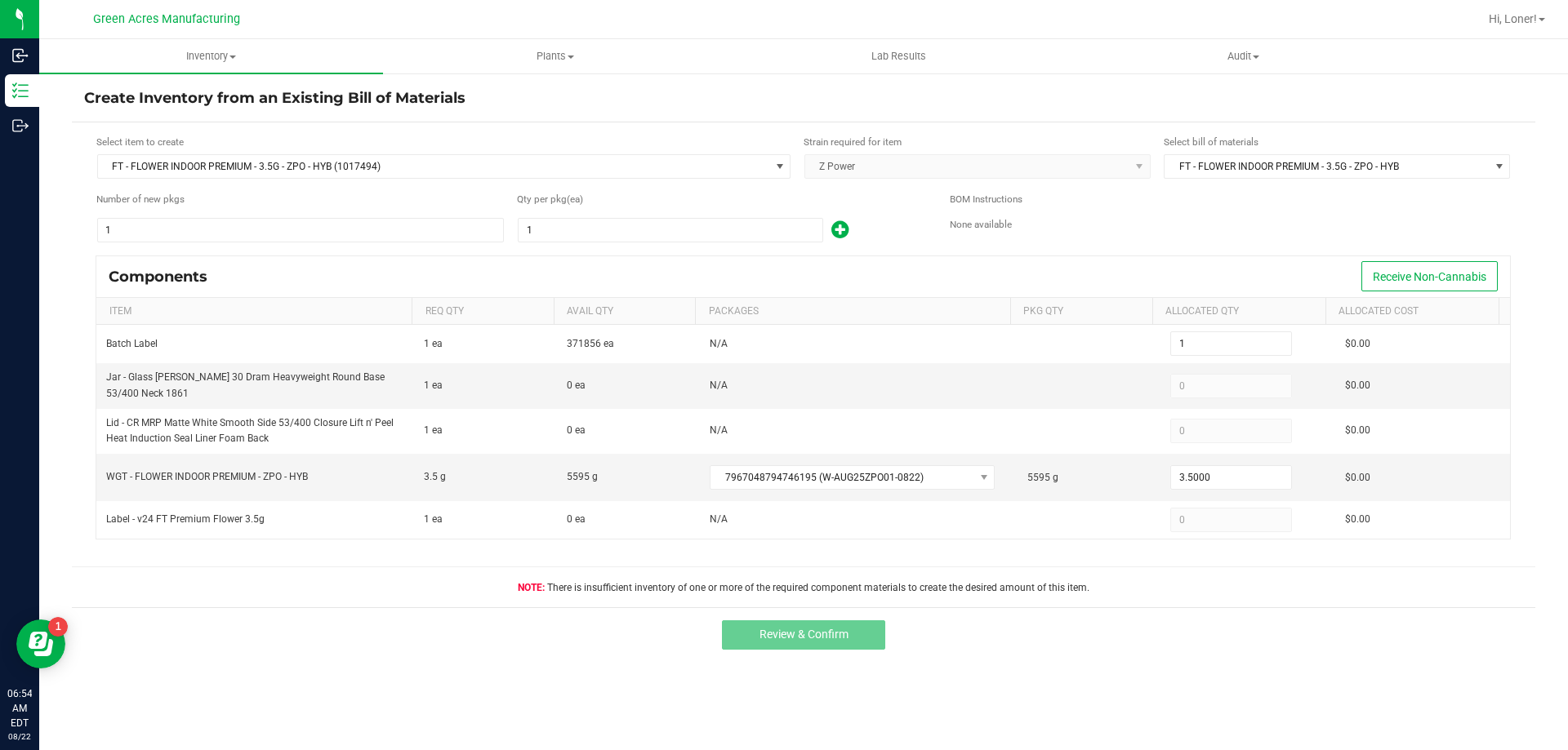
click at [74, 301] on div "Select item to create FT - FLOWER INDOOR PREMIUM - 3.5G - ZPO - HYB (1017494) S…" at bounding box center [803, 365] width 1463 height 485
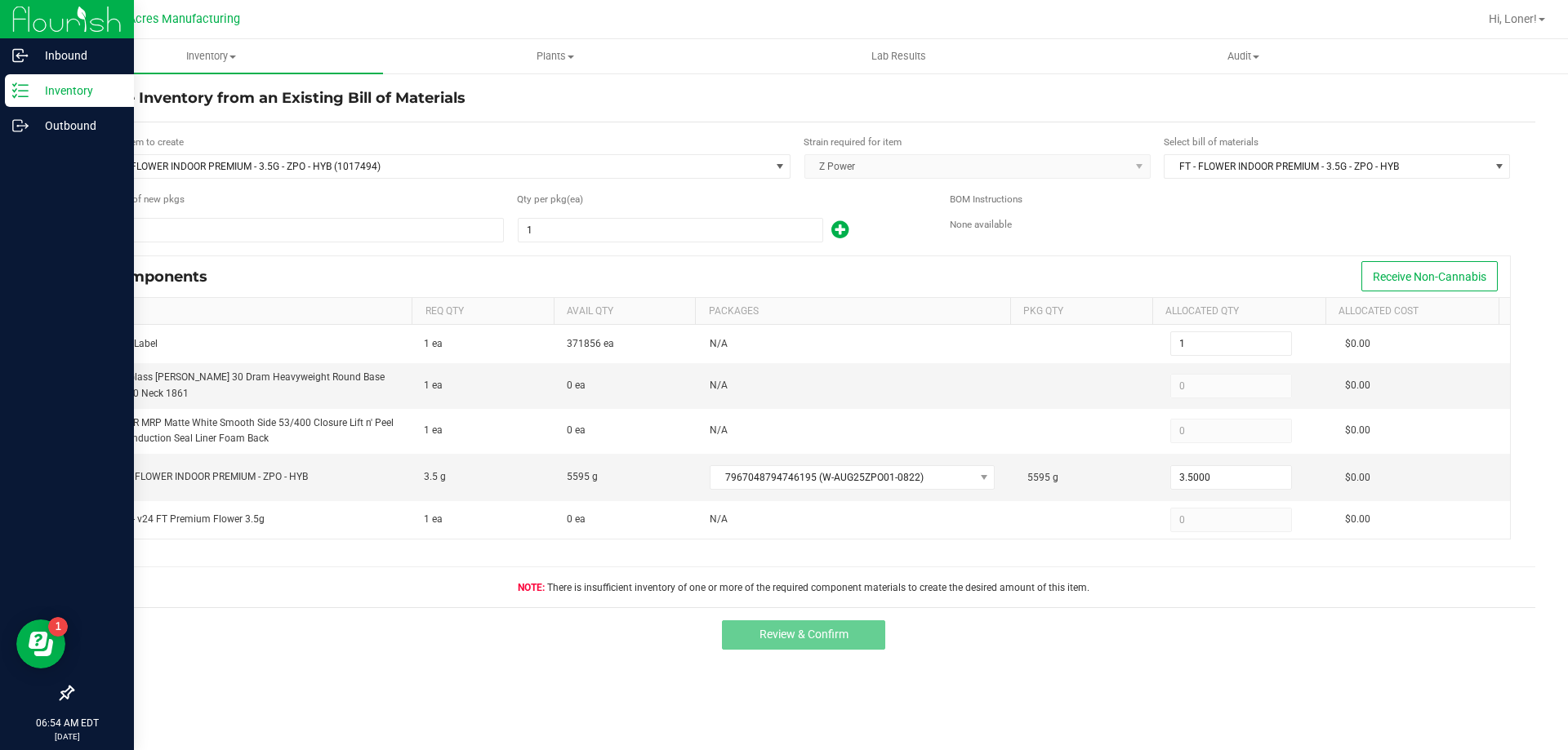
click at [47, 91] on p "Inventory" at bounding box center [77, 90] width 98 height 19
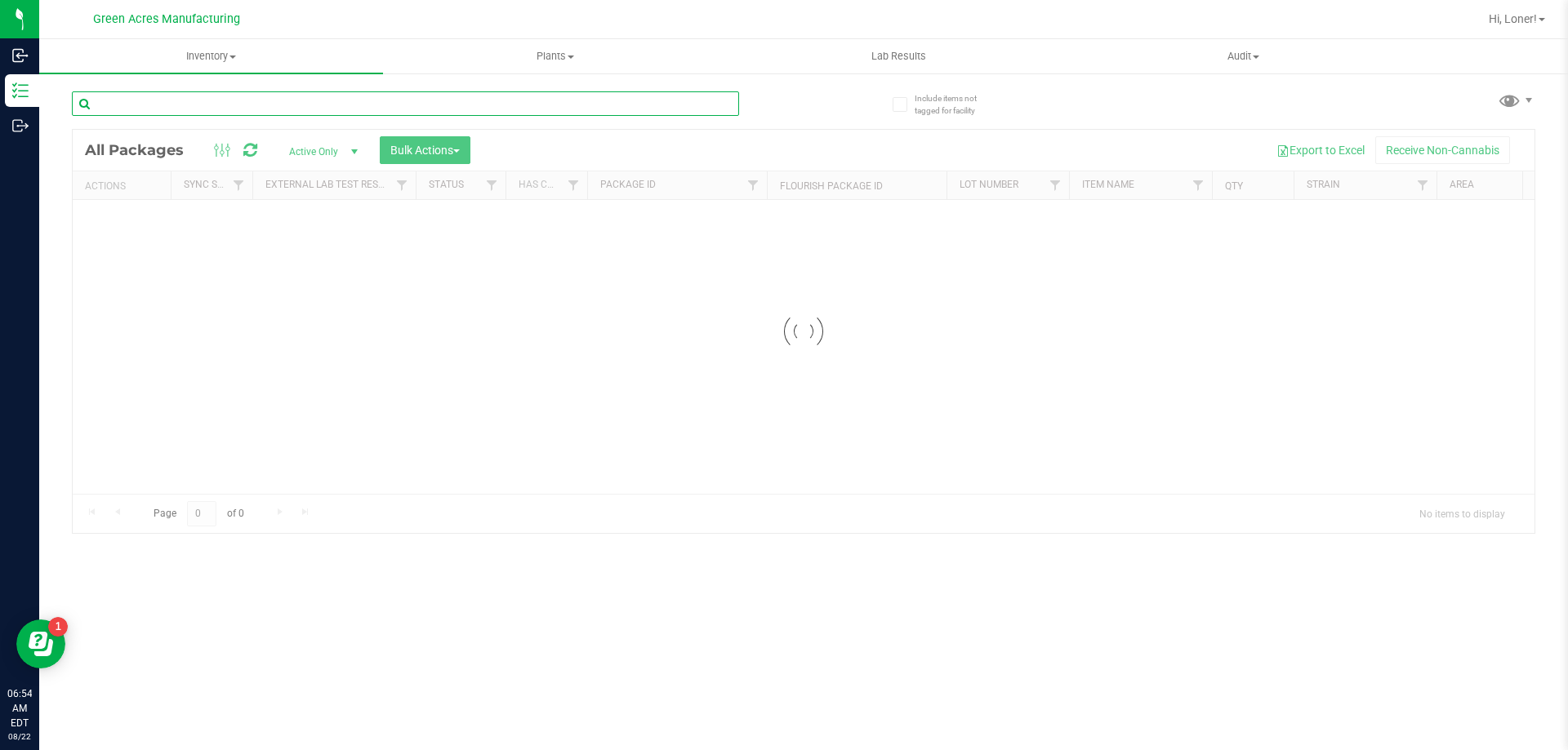
click at [203, 104] on input "text" at bounding box center [405, 104] width 667 height 25
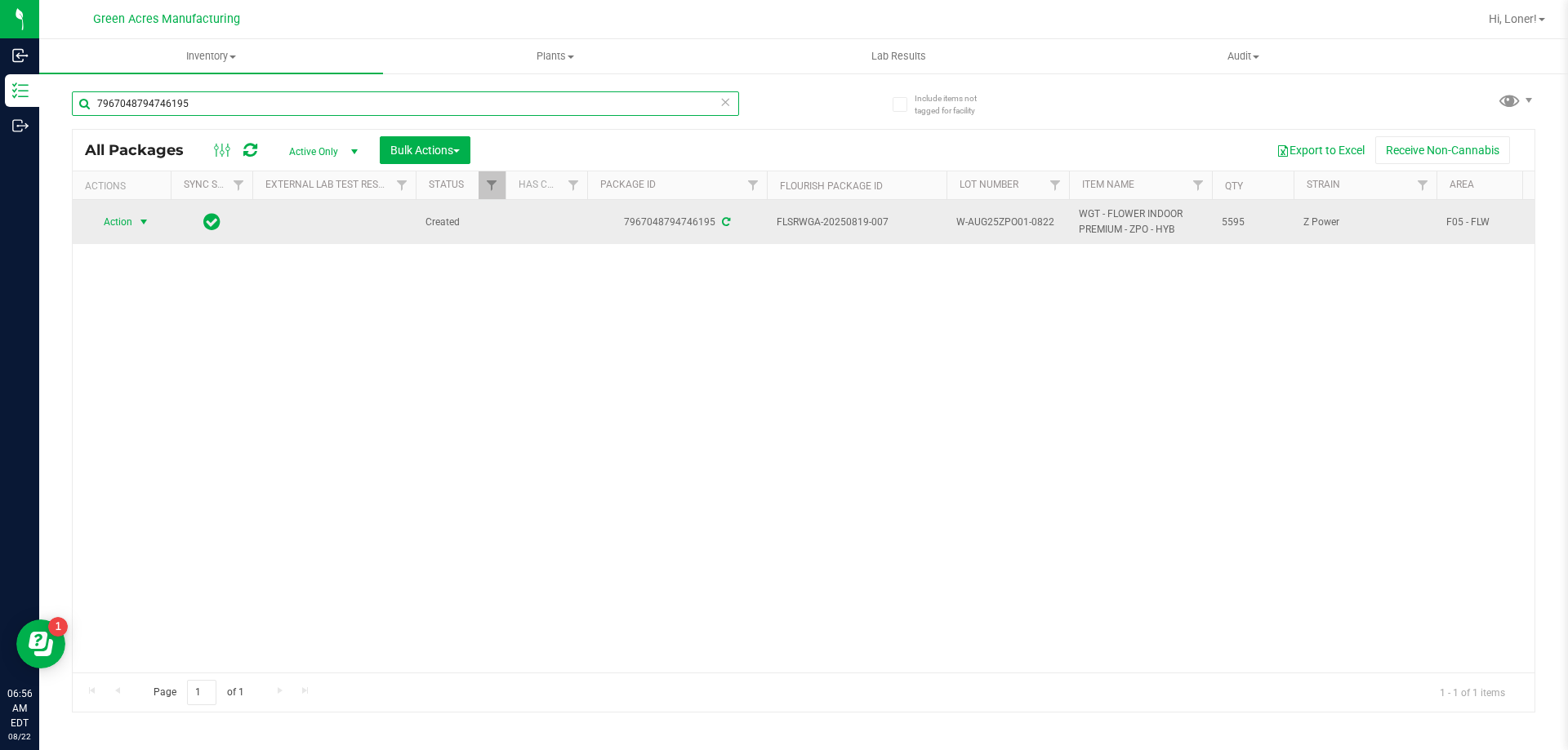
type input "7967048794746195"
click at [139, 228] on span "select" at bounding box center [144, 221] width 13 height 13
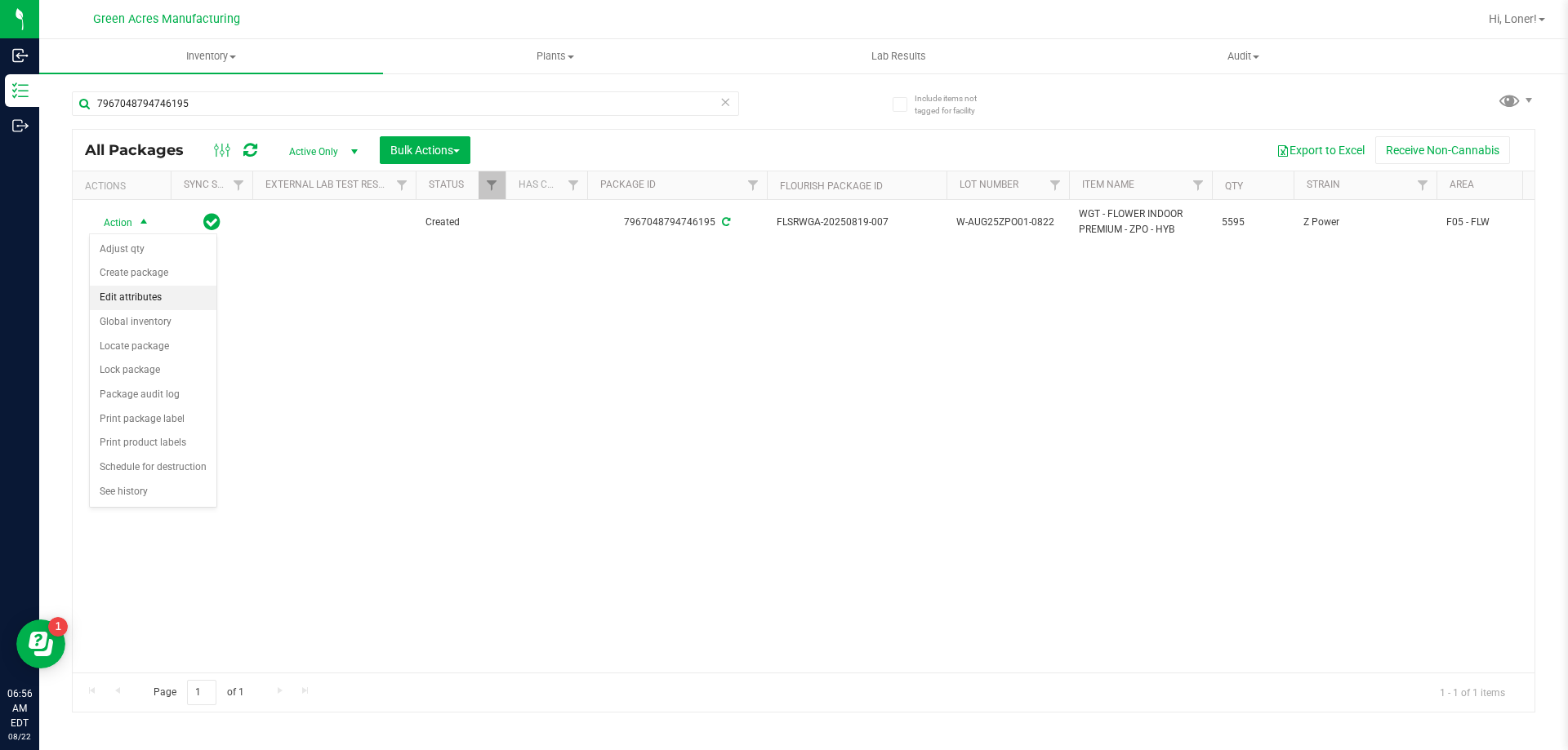
click at [172, 286] on li "Edit attributes" at bounding box center [152, 298] width 127 height 25
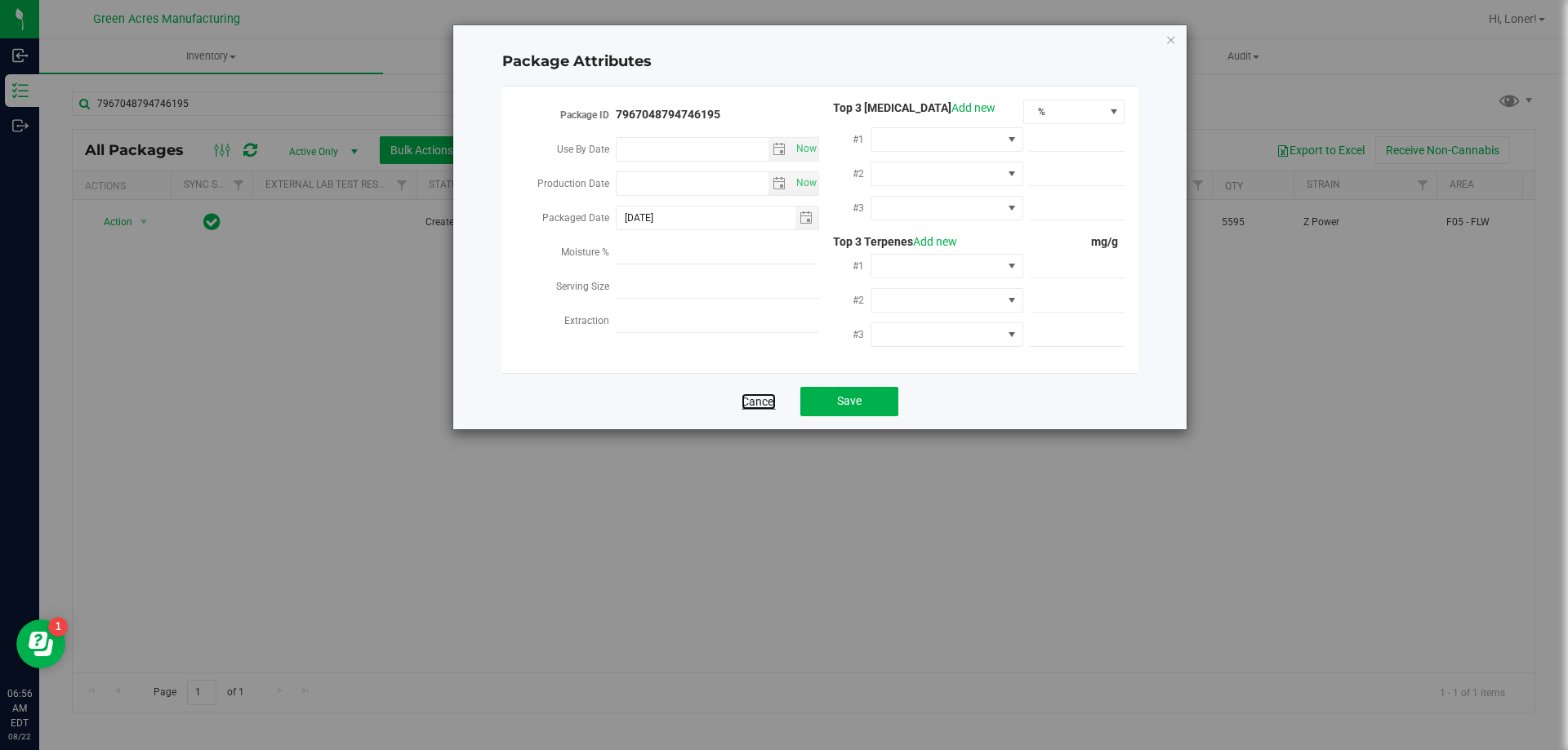
click at [750, 402] on link "Cancel" at bounding box center [758, 401] width 35 height 16
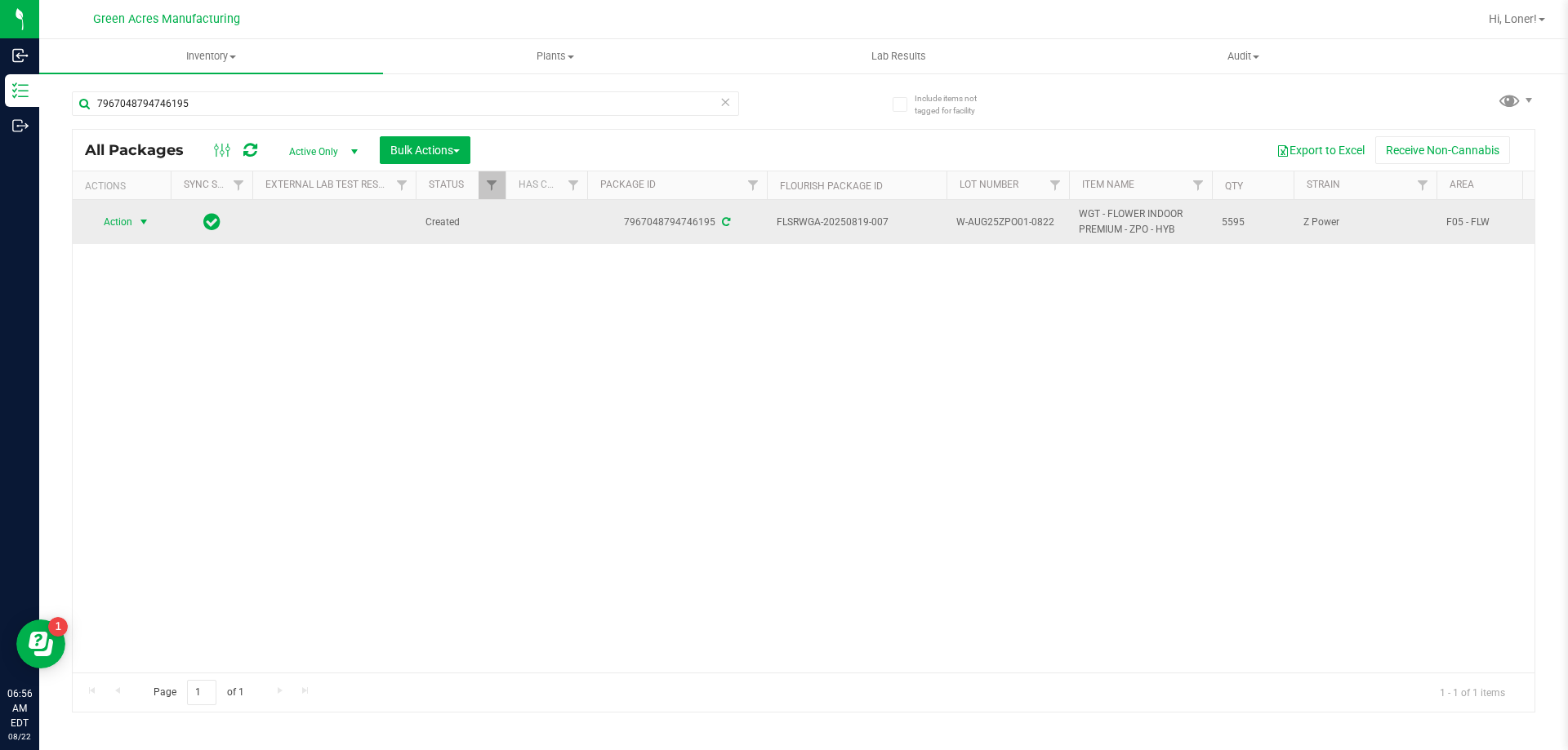
click at [113, 230] on span "Action" at bounding box center [112, 222] width 44 height 23
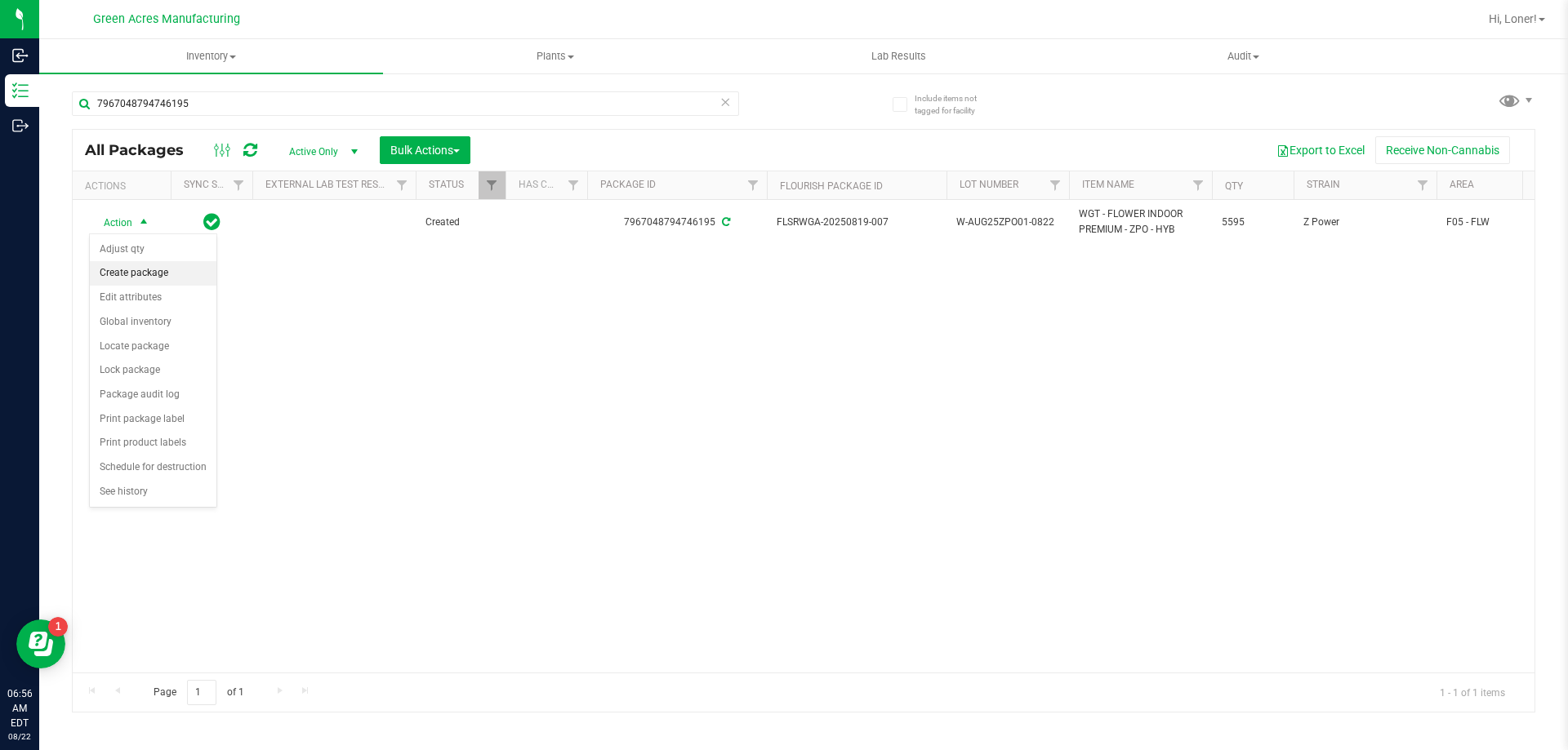
click at [146, 277] on li "Create package" at bounding box center [152, 274] width 127 height 25
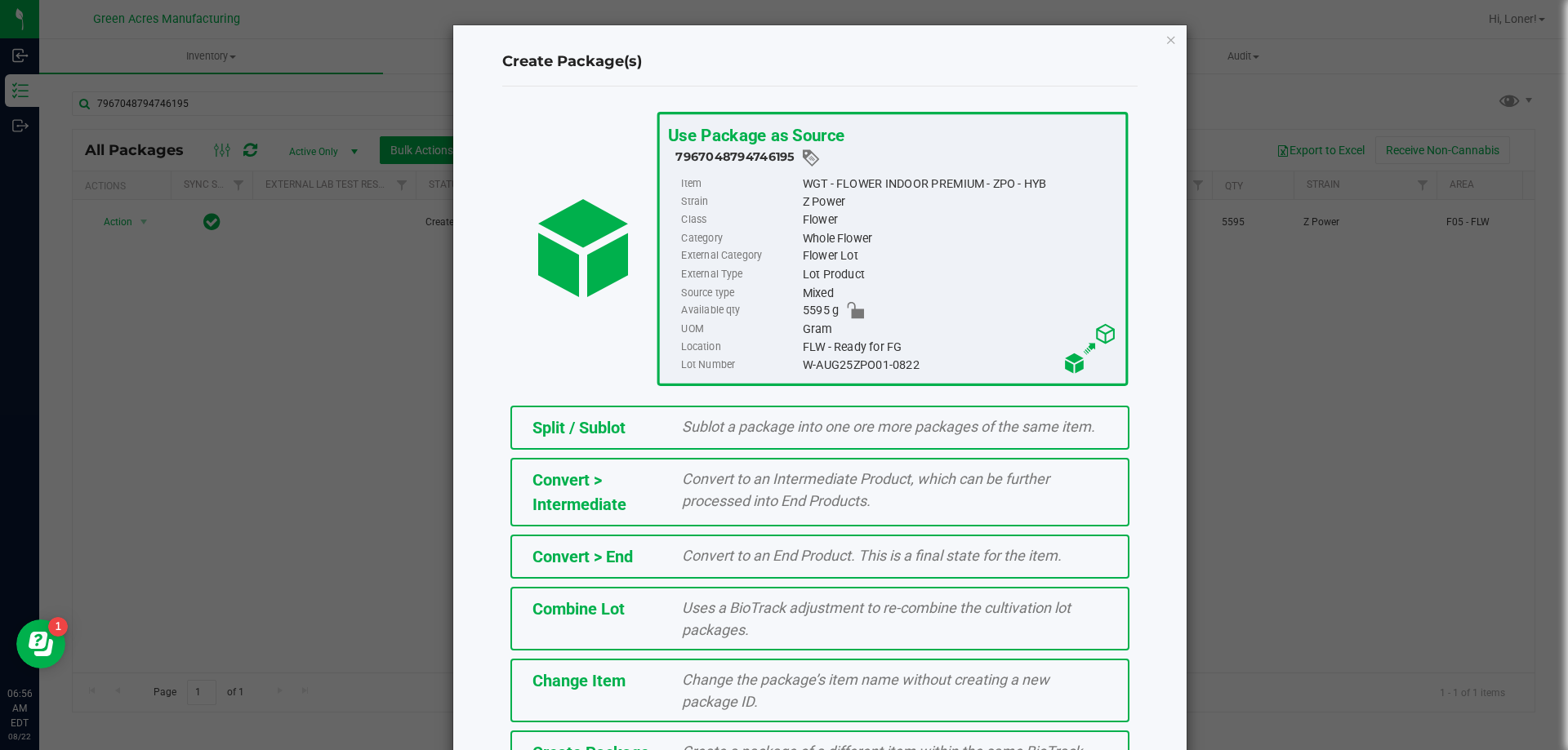
scroll to position [118, 0]
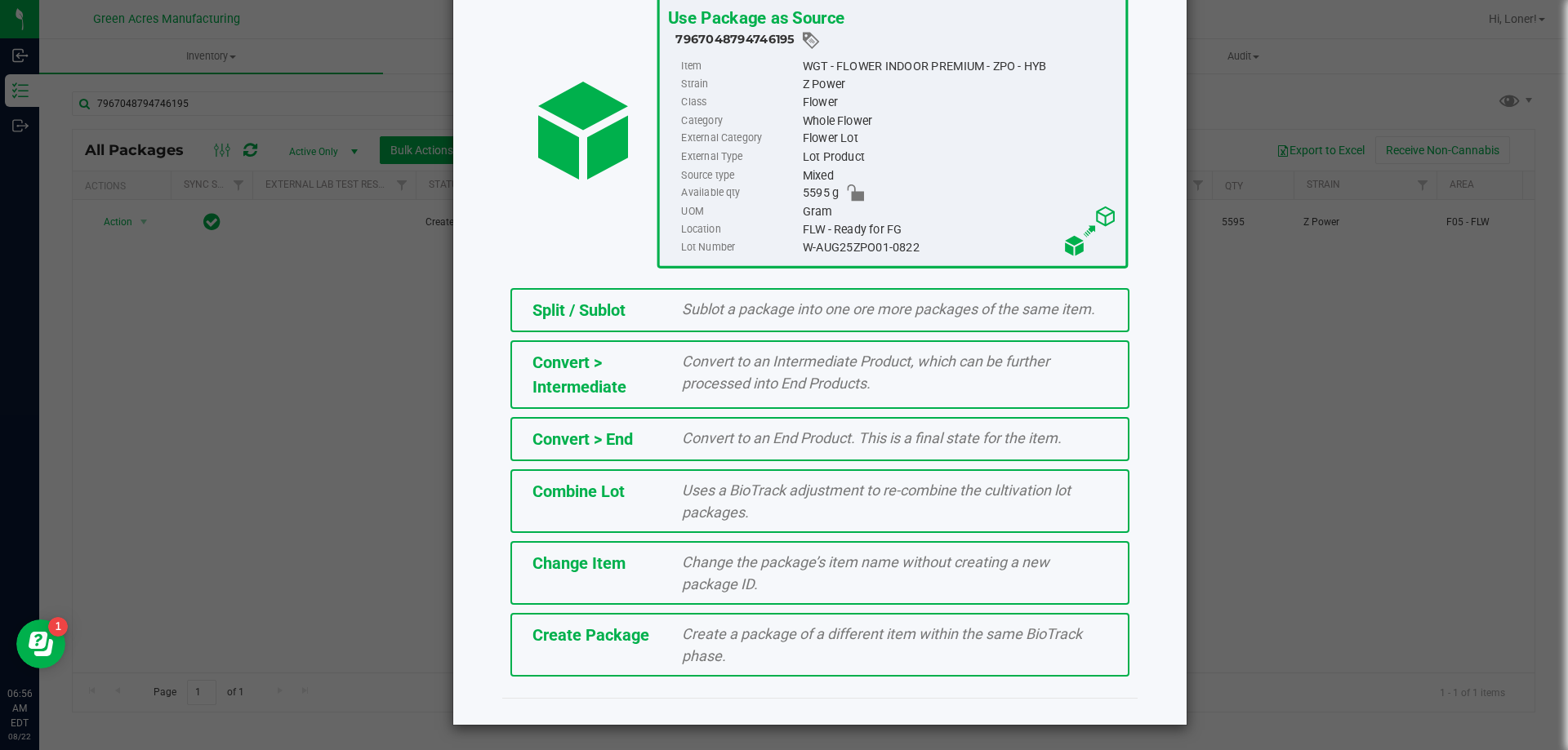
click at [670, 647] on div "Create a package of a different item within the same BioTrack phase." at bounding box center [895, 646] width 450 height 44
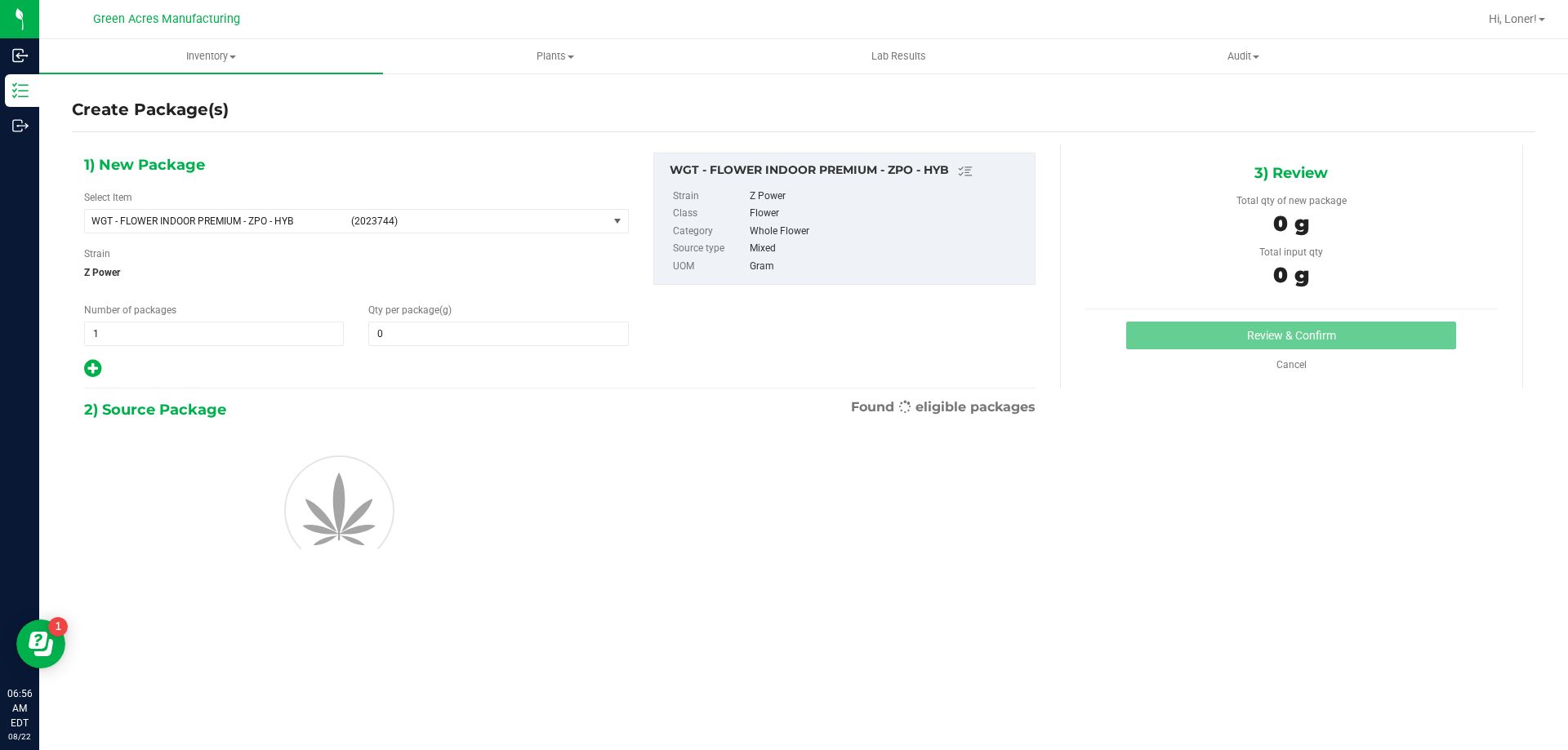
type input "0.0000"
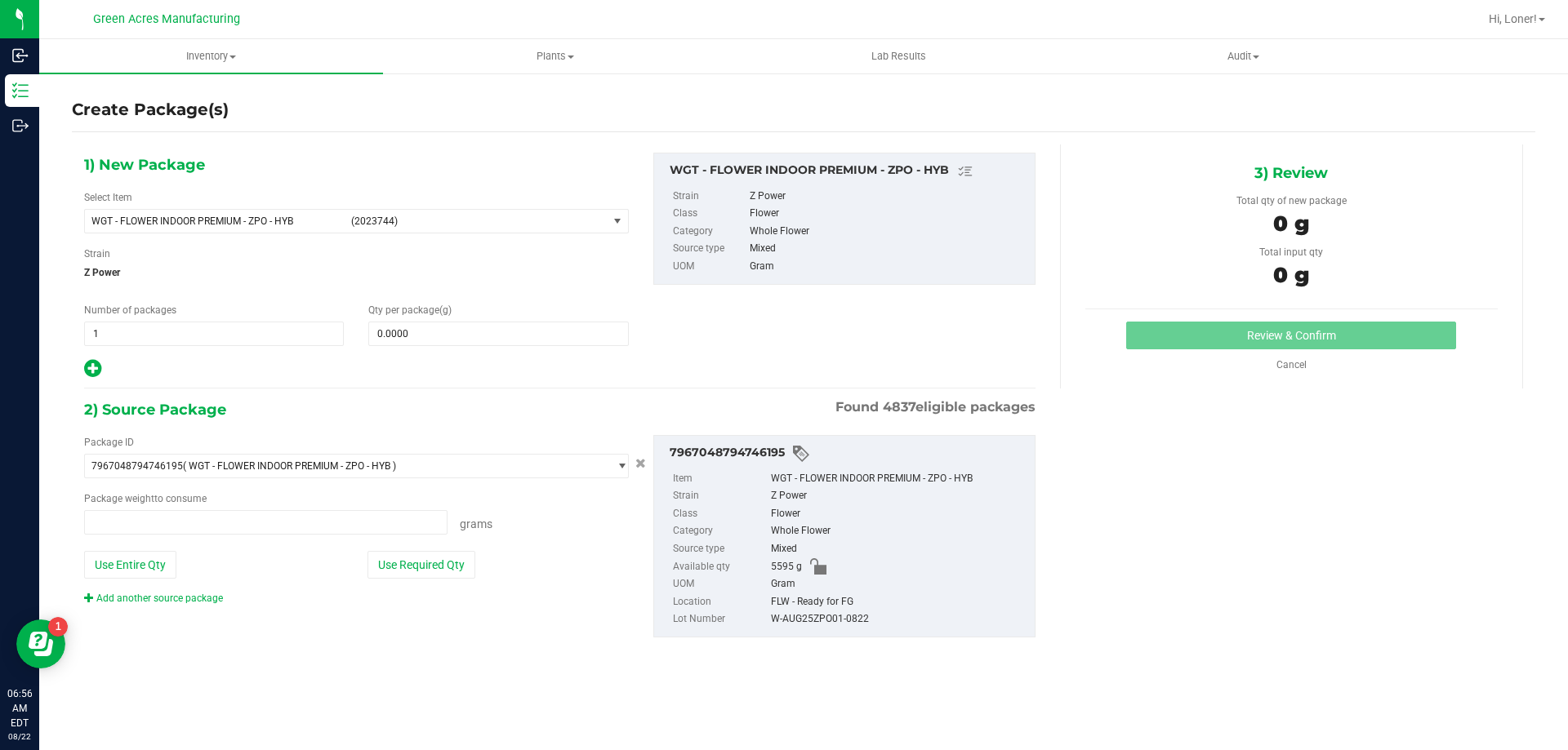
type input "0.0000 g"
click at [276, 217] on span "WGT - FLOWER INDOOR PREMIUM - ZPO - HYB" at bounding box center [216, 220] width 250 height 12
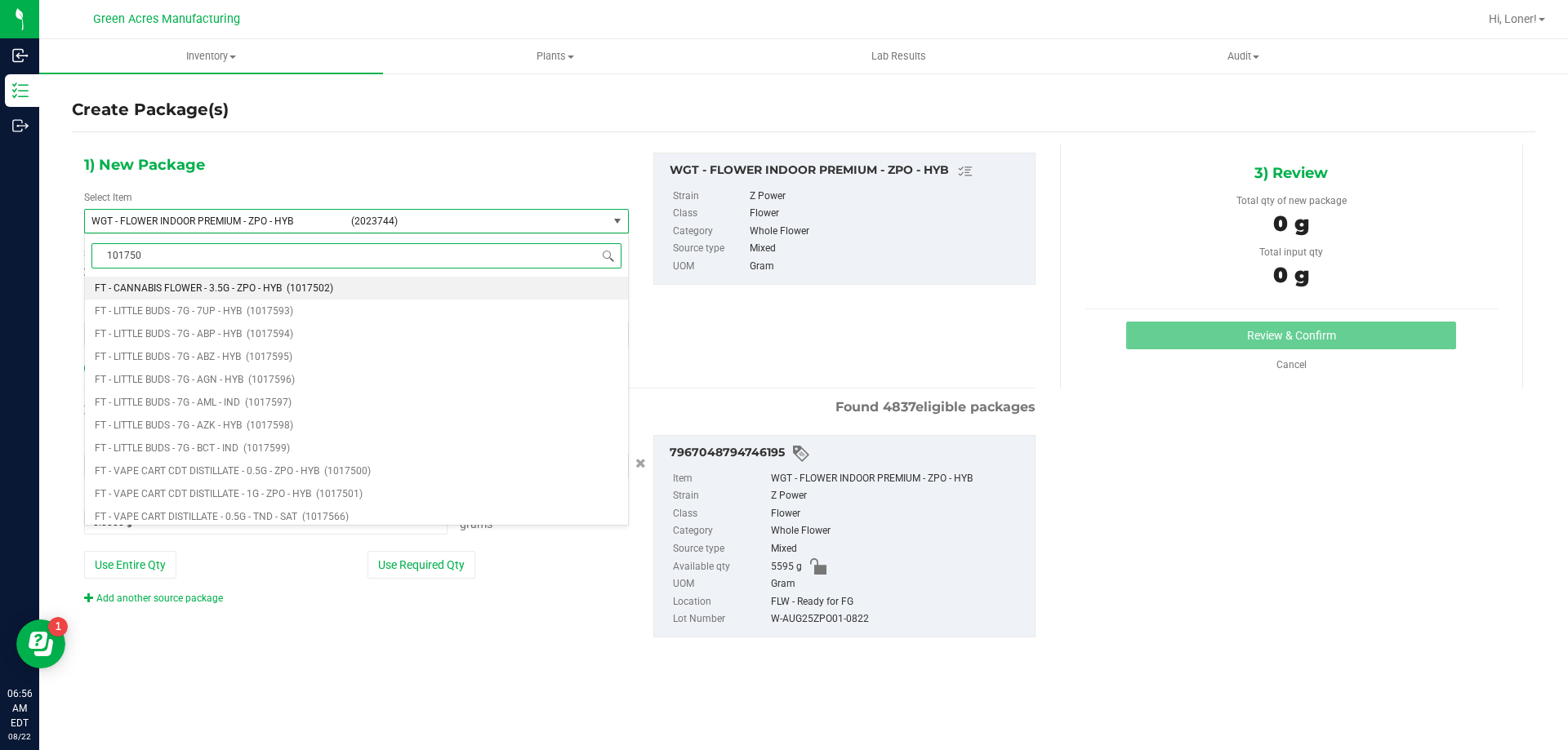
type input "1017502"
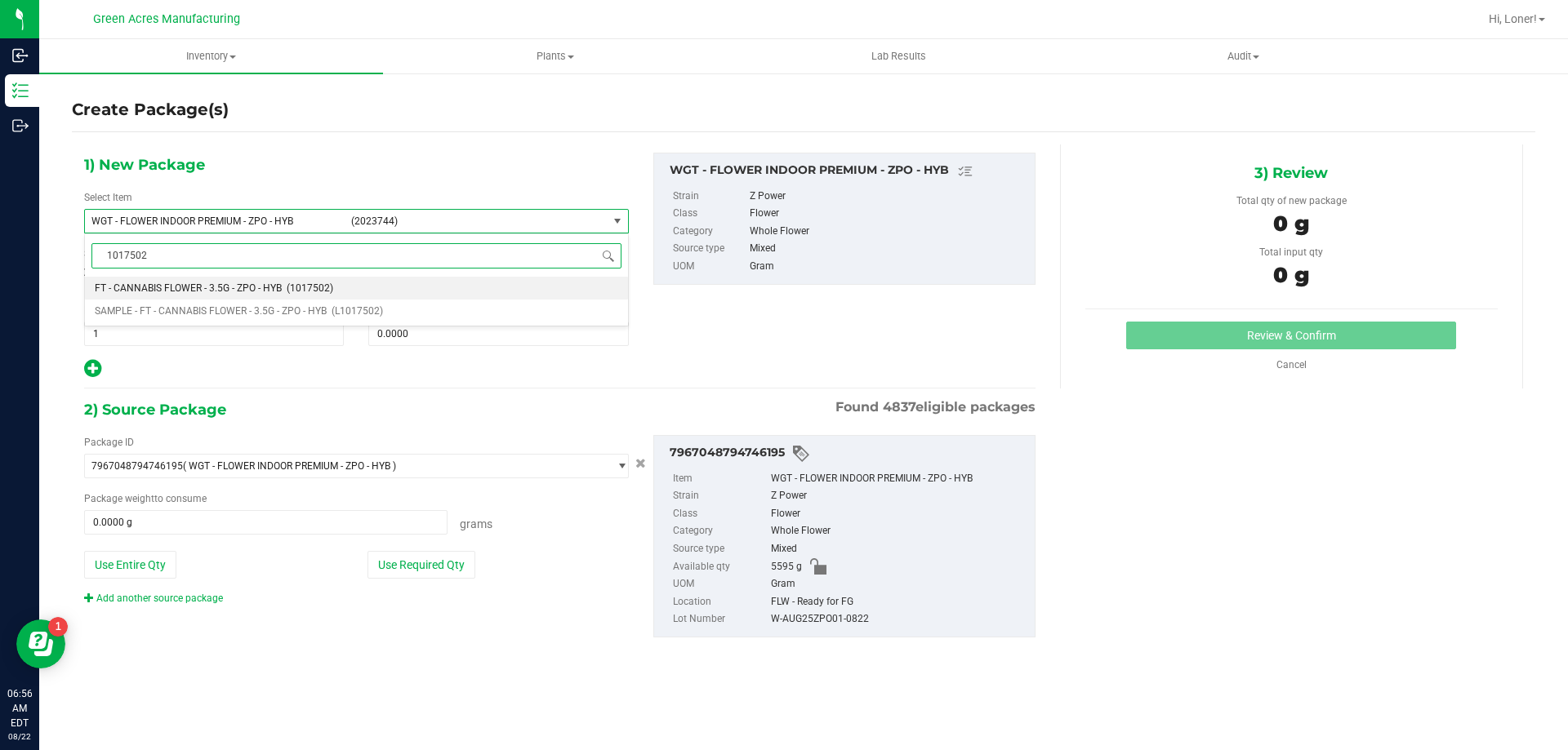
click at [327, 287] on span "(1017502)" at bounding box center [310, 288] width 47 height 12
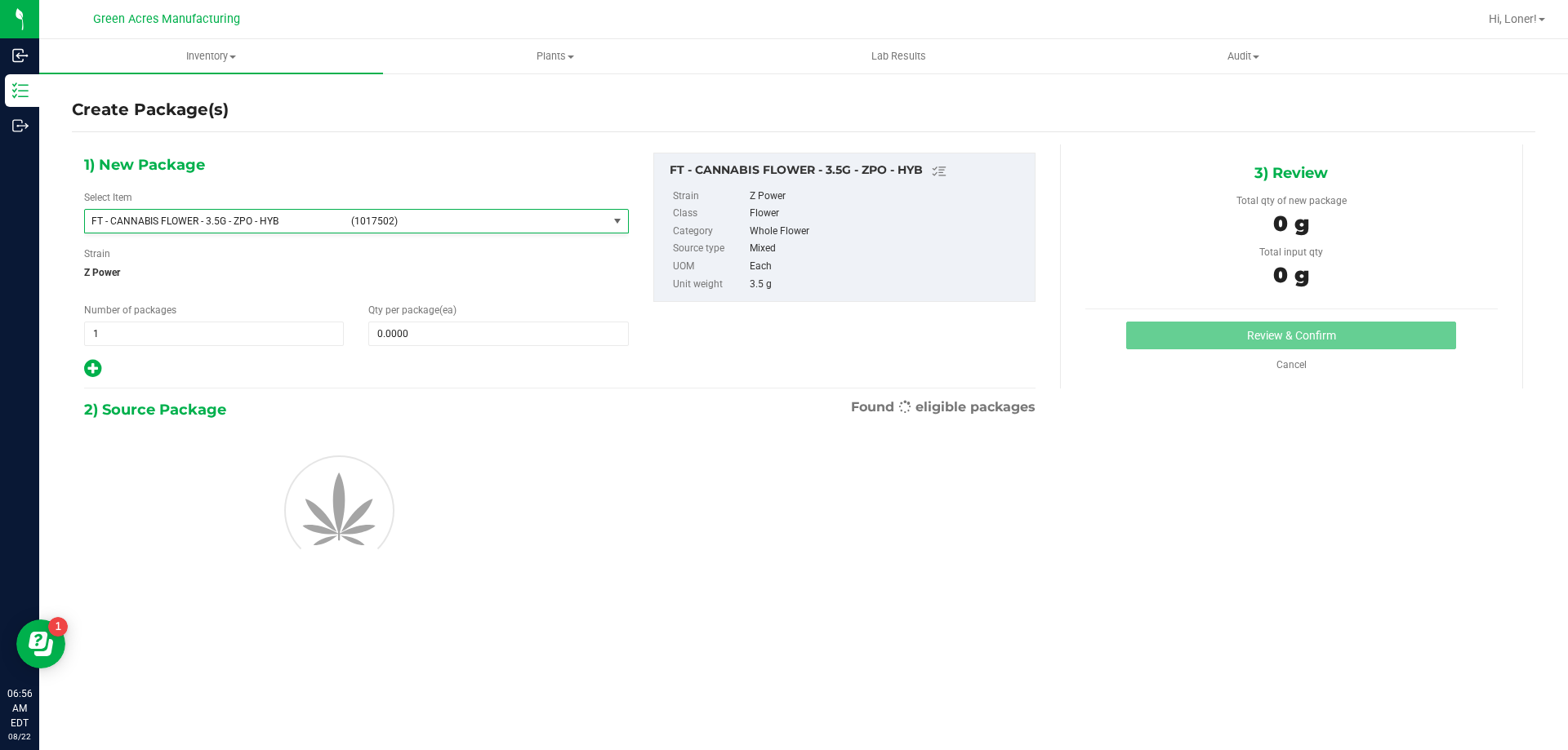
type input "0"
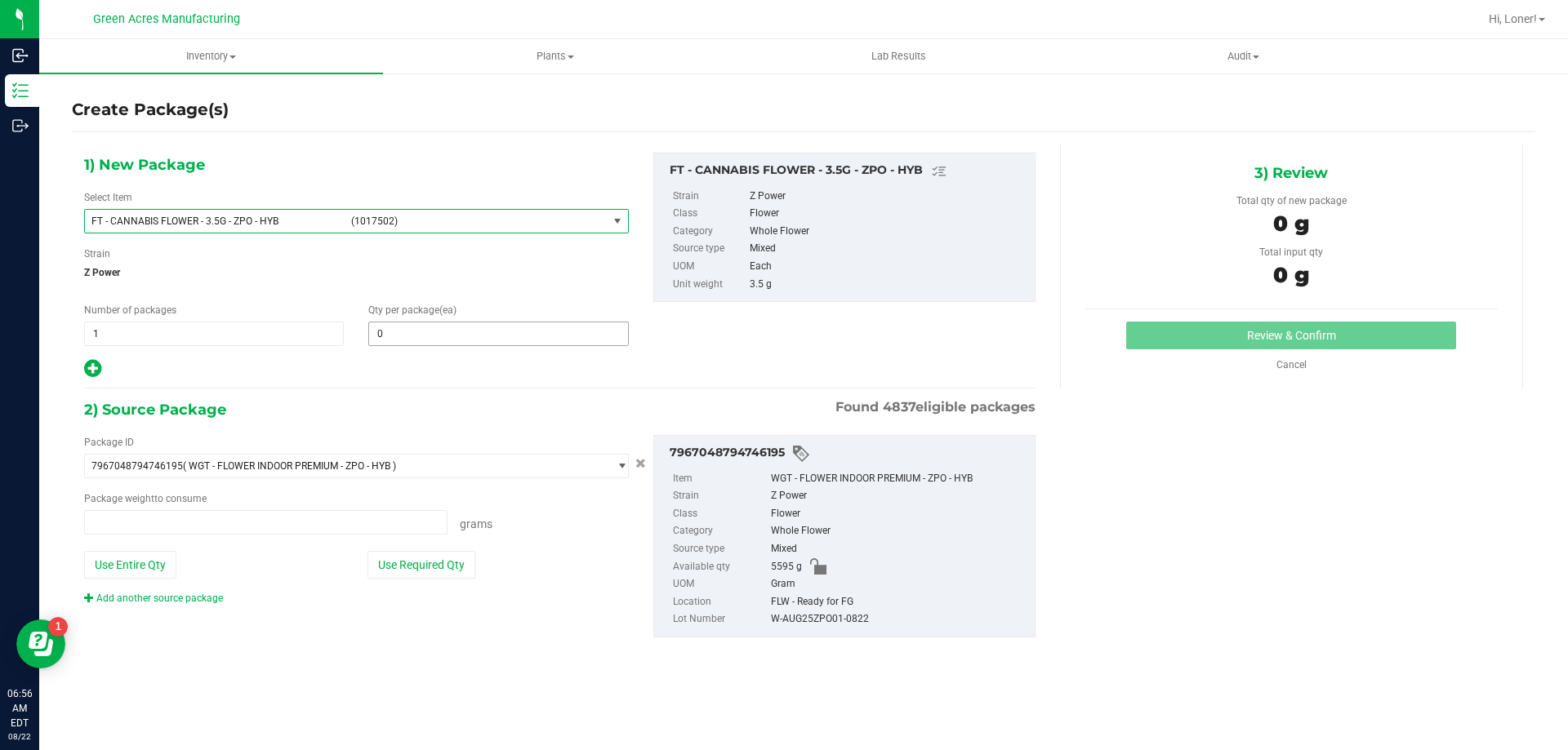
type input "0.0000 g"
click at [429, 336] on span at bounding box center [498, 334] width 260 height 25
type input "1"
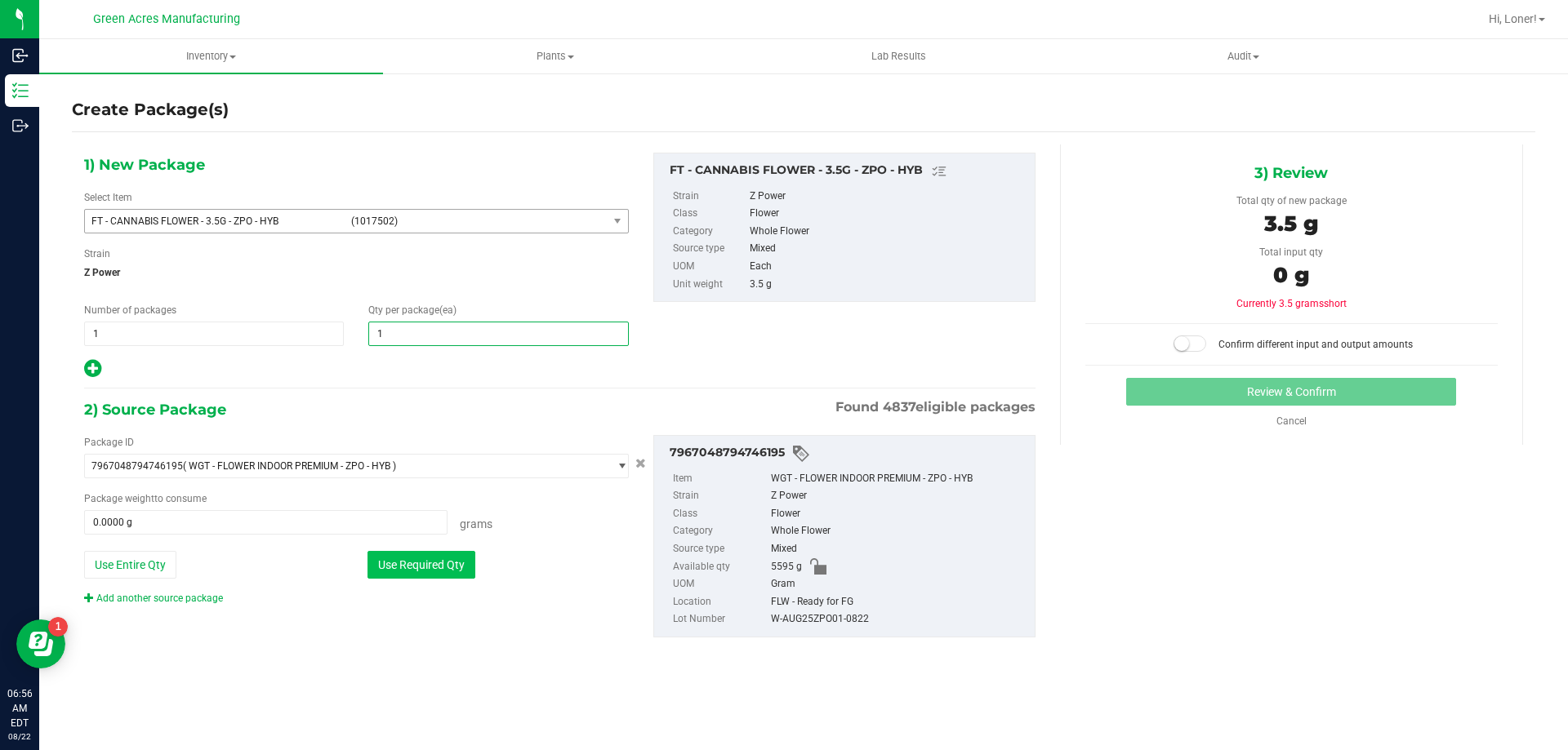
type input "1"
click at [420, 561] on button "Use Required Qty" at bounding box center [422, 564] width 108 height 27
type input "3.5000 g"
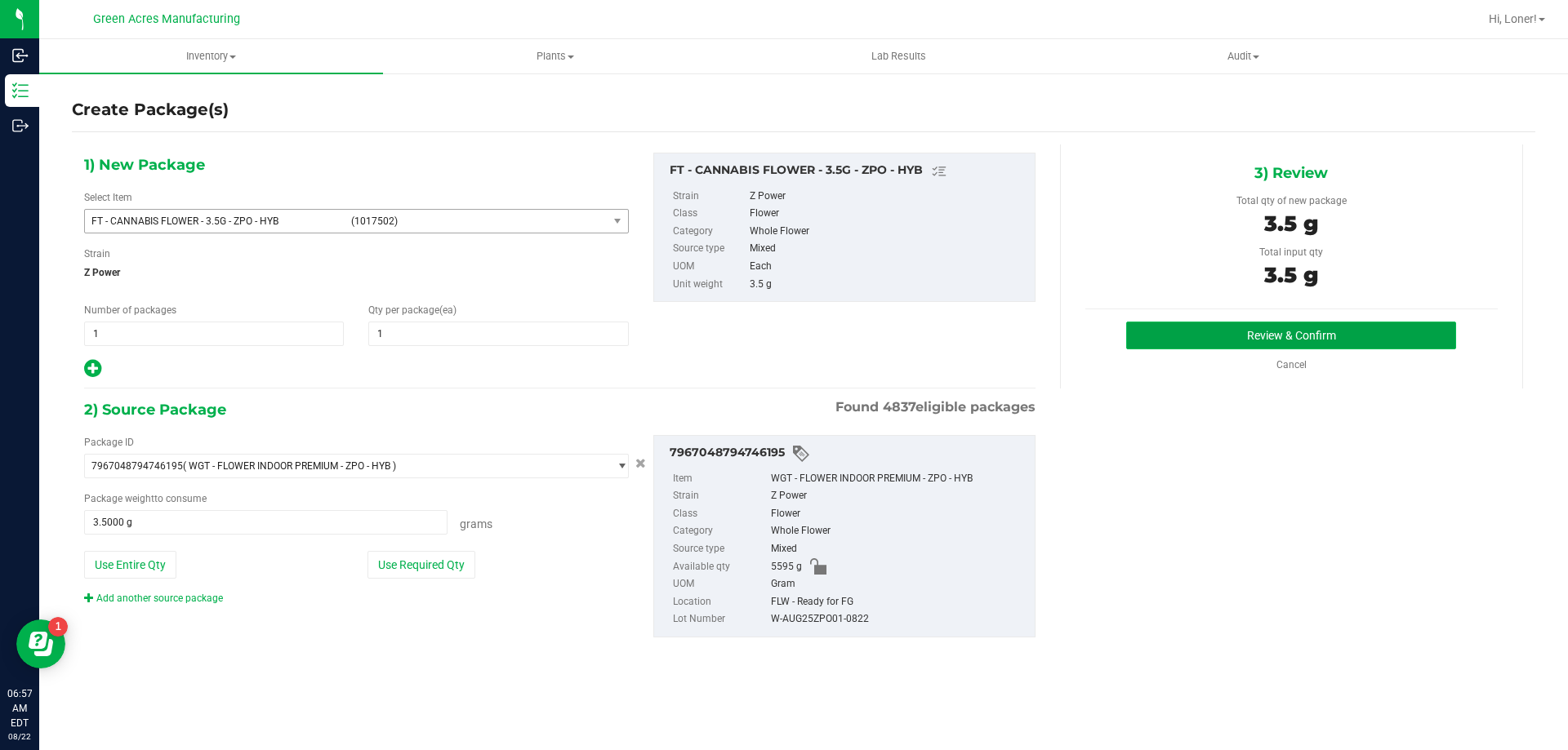
click at [1168, 339] on button "Review & Confirm" at bounding box center [1291, 335] width 330 height 27
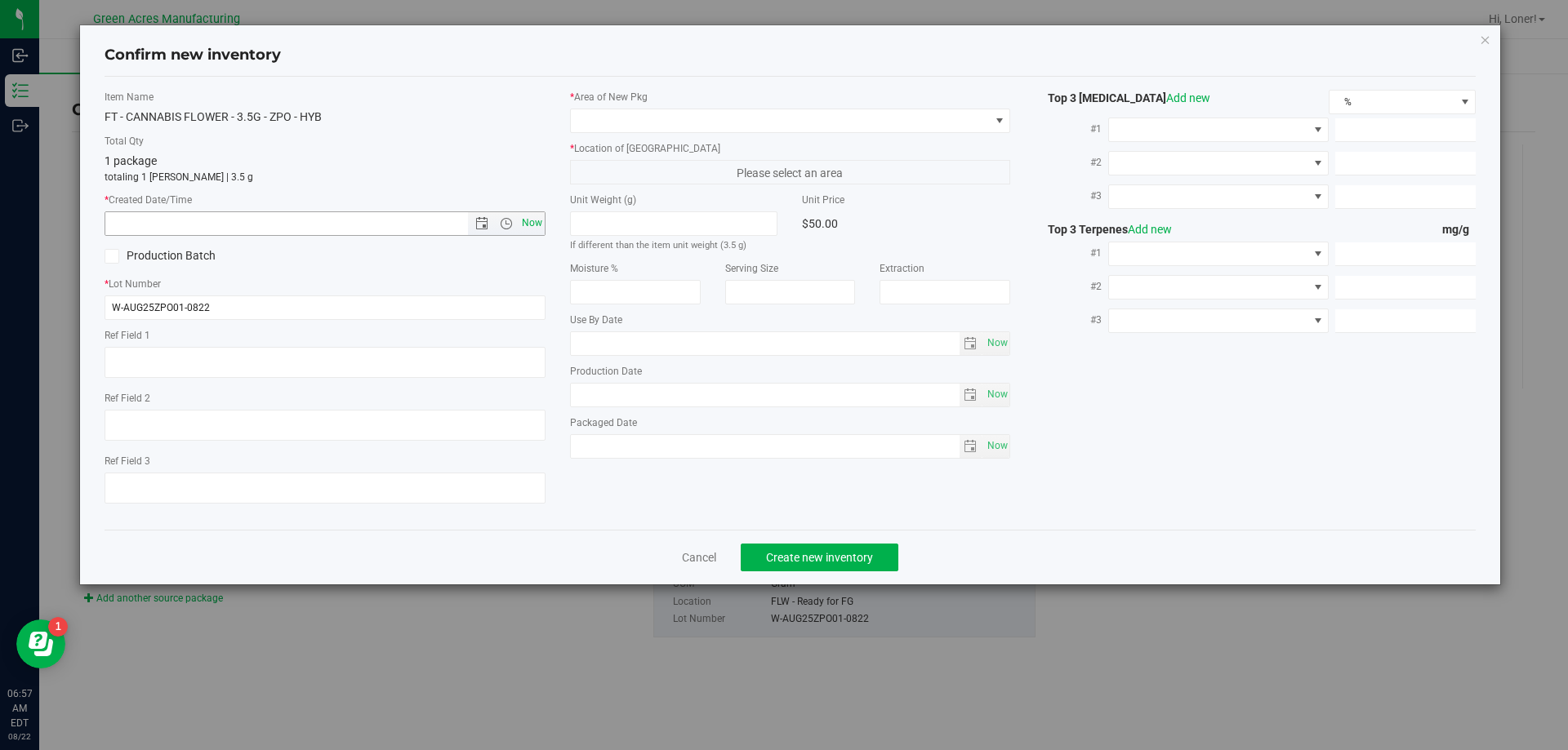
click at [542, 217] on span "Now" at bounding box center [532, 223] width 27 height 24
type input "8/22/2025 6:57 AM"
click at [681, 126] on span at bounding box center [780, 121] width 419 height 23
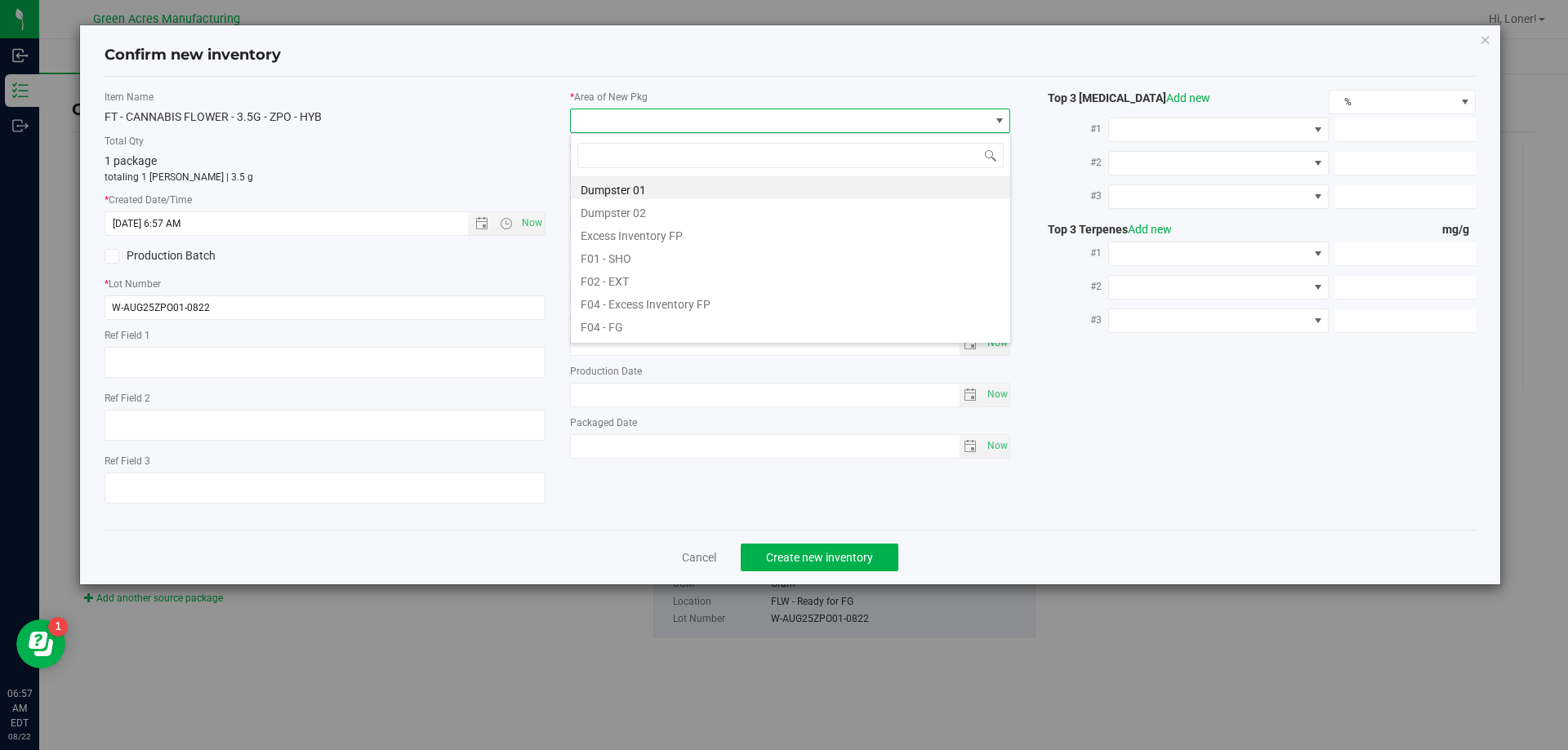
scroll to position [25, 441]
click at [627, 329] on li "F04 - FG" at bounding box center [790, 325] width 439 height 23
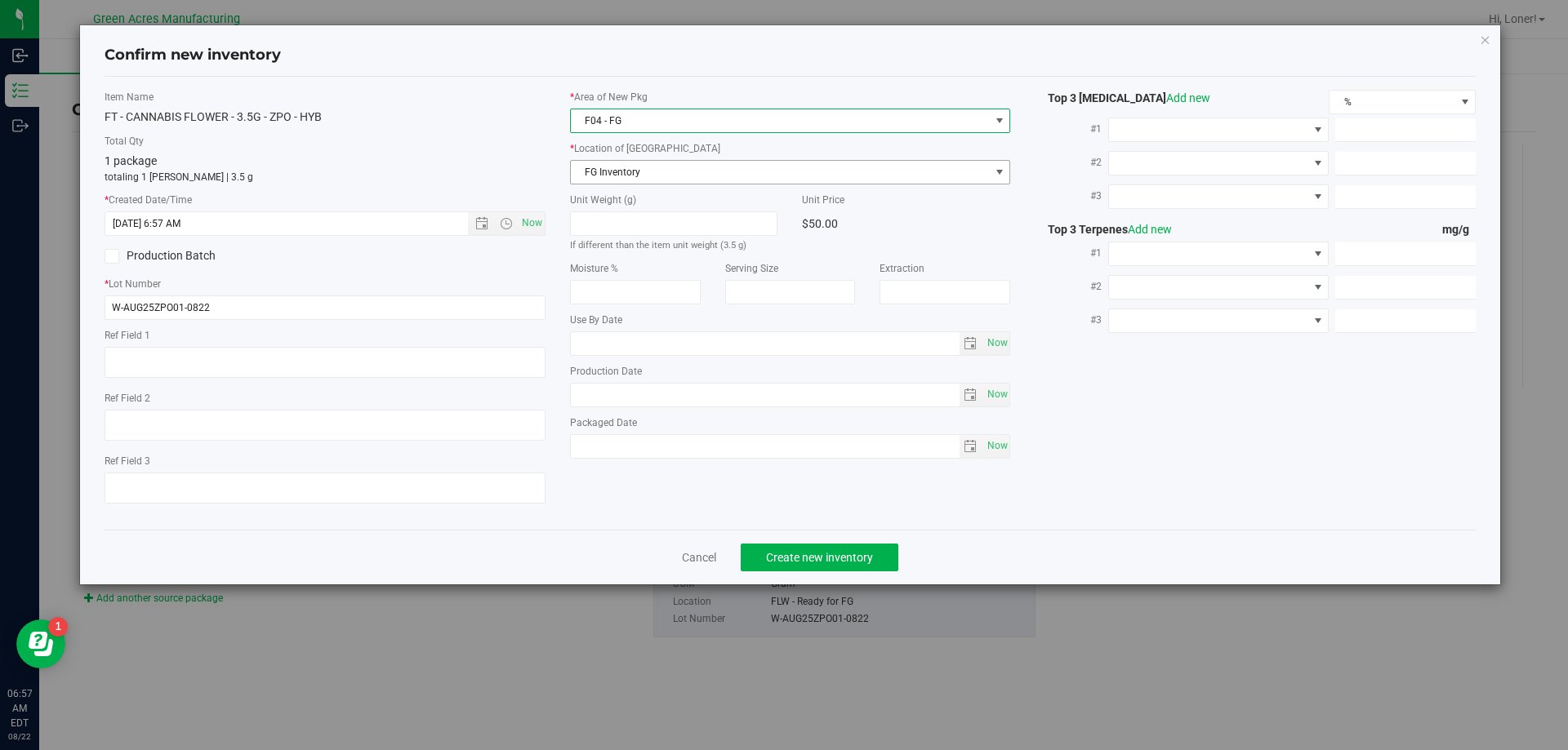
click at [669, 174] on span "FG Inventory" at bounding box center [780, 173] width 419 height 23
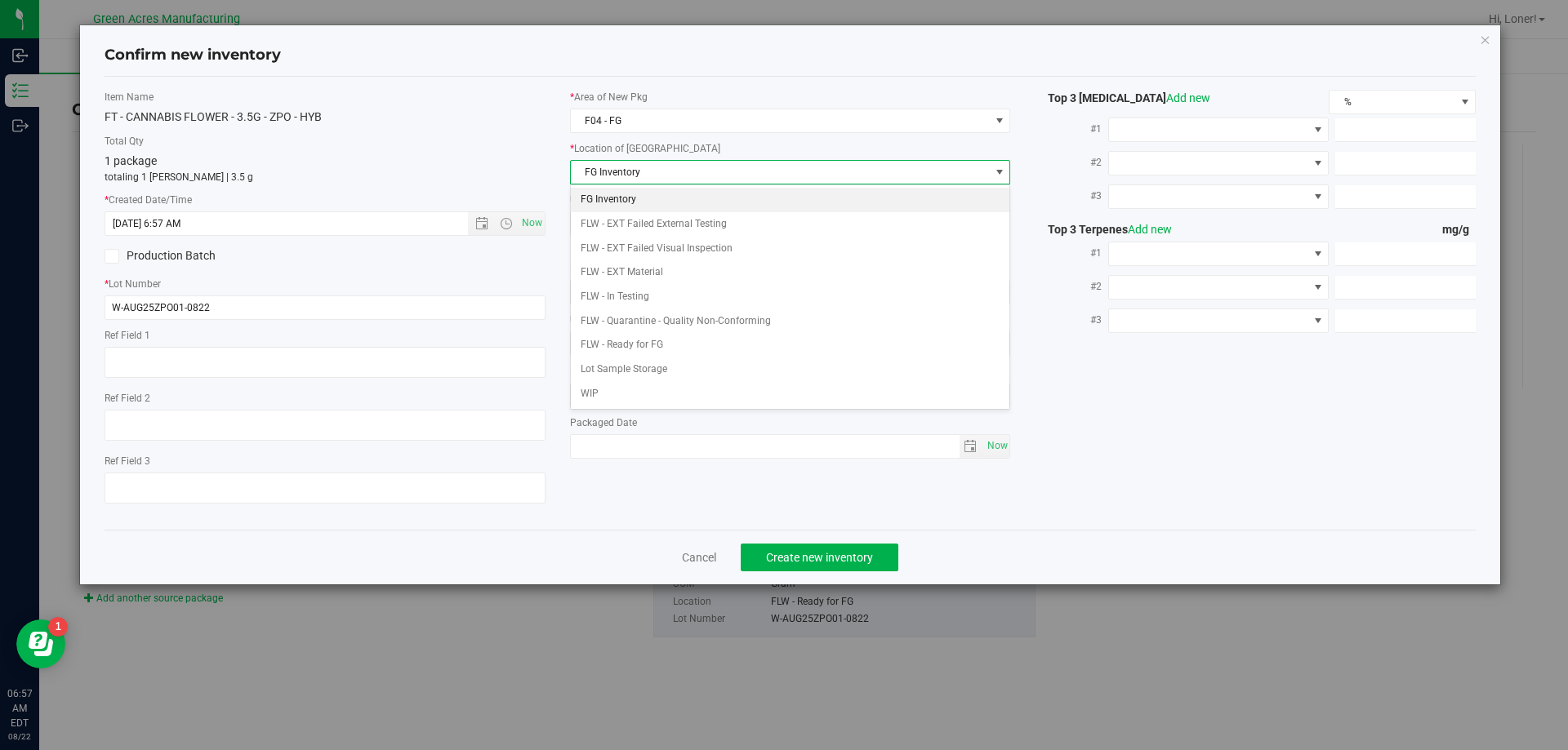
click at [648, 199] on li "FG Inventory" at bounding box center [790, 200] width 439 height 25
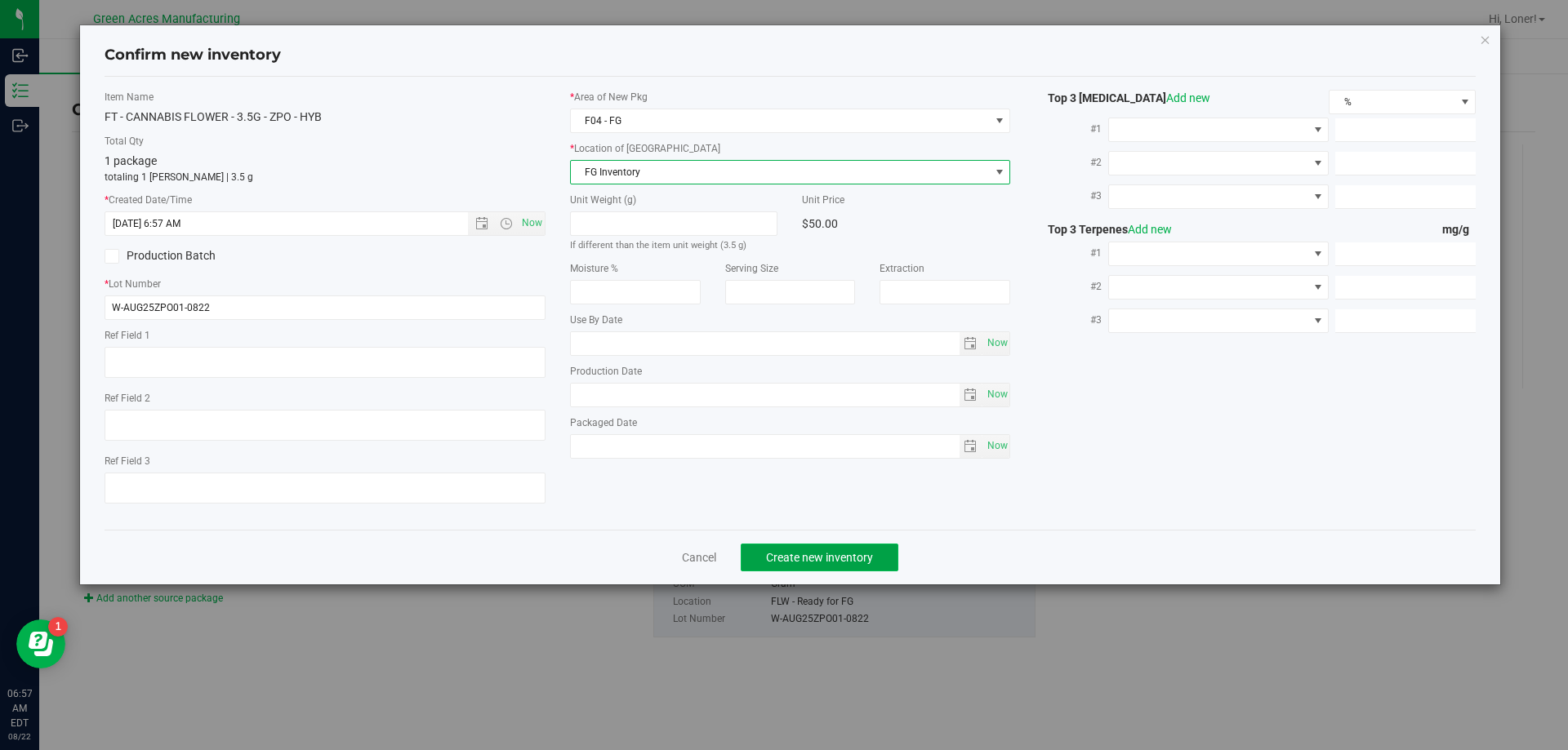
click at [808, 557] on span "Create new inventory" at bounding box center [819, 557] width 107 height 13
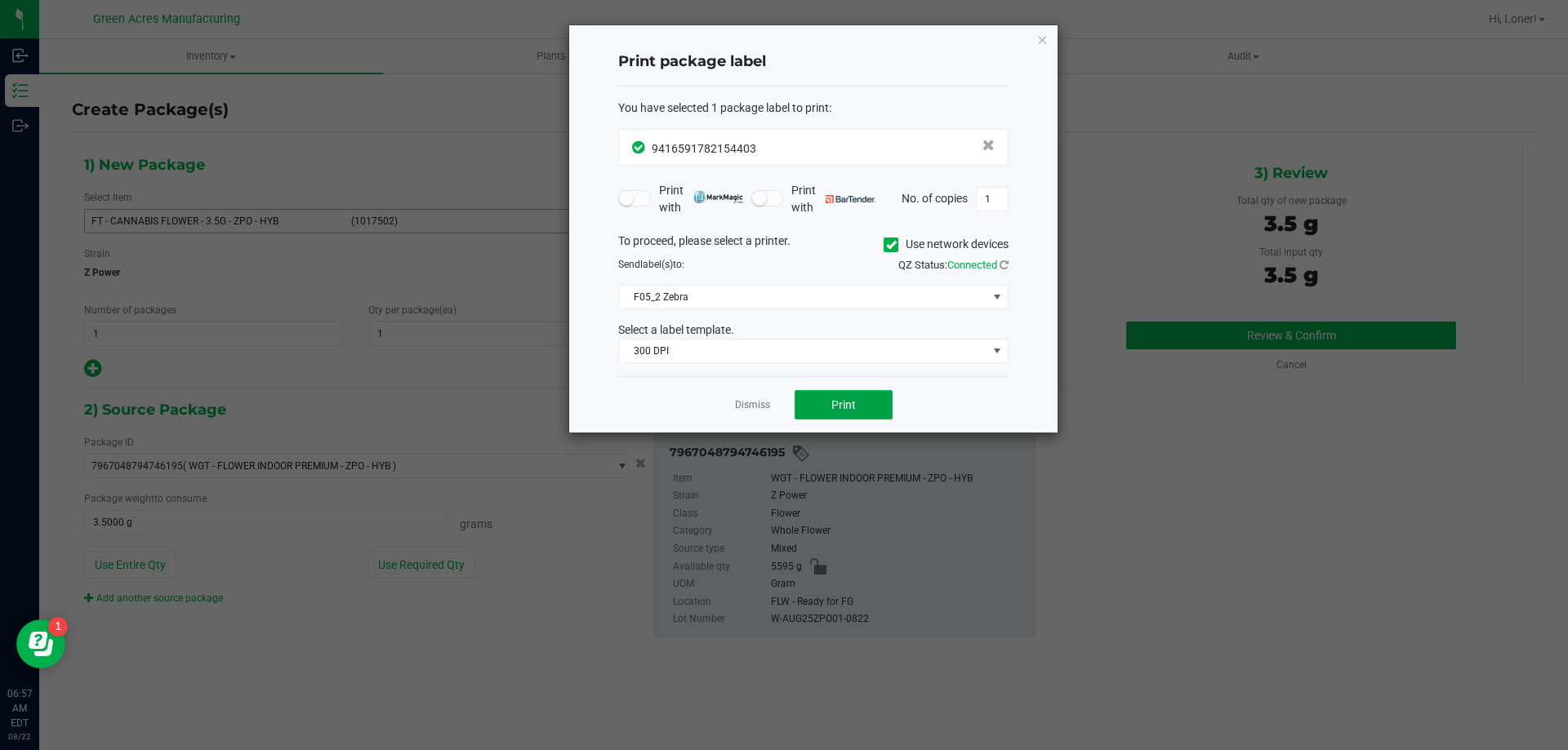
click at [803, 412] on button "Print" at bounding box center [843, 405] width 98 height 29
click at [757, 401] on div "Dismiss Print" at bounding box center [813, 405] width 391 height 57
click at [757, 403] on link "Dismiss" at bounding box center [753, 406] width 35 height 14
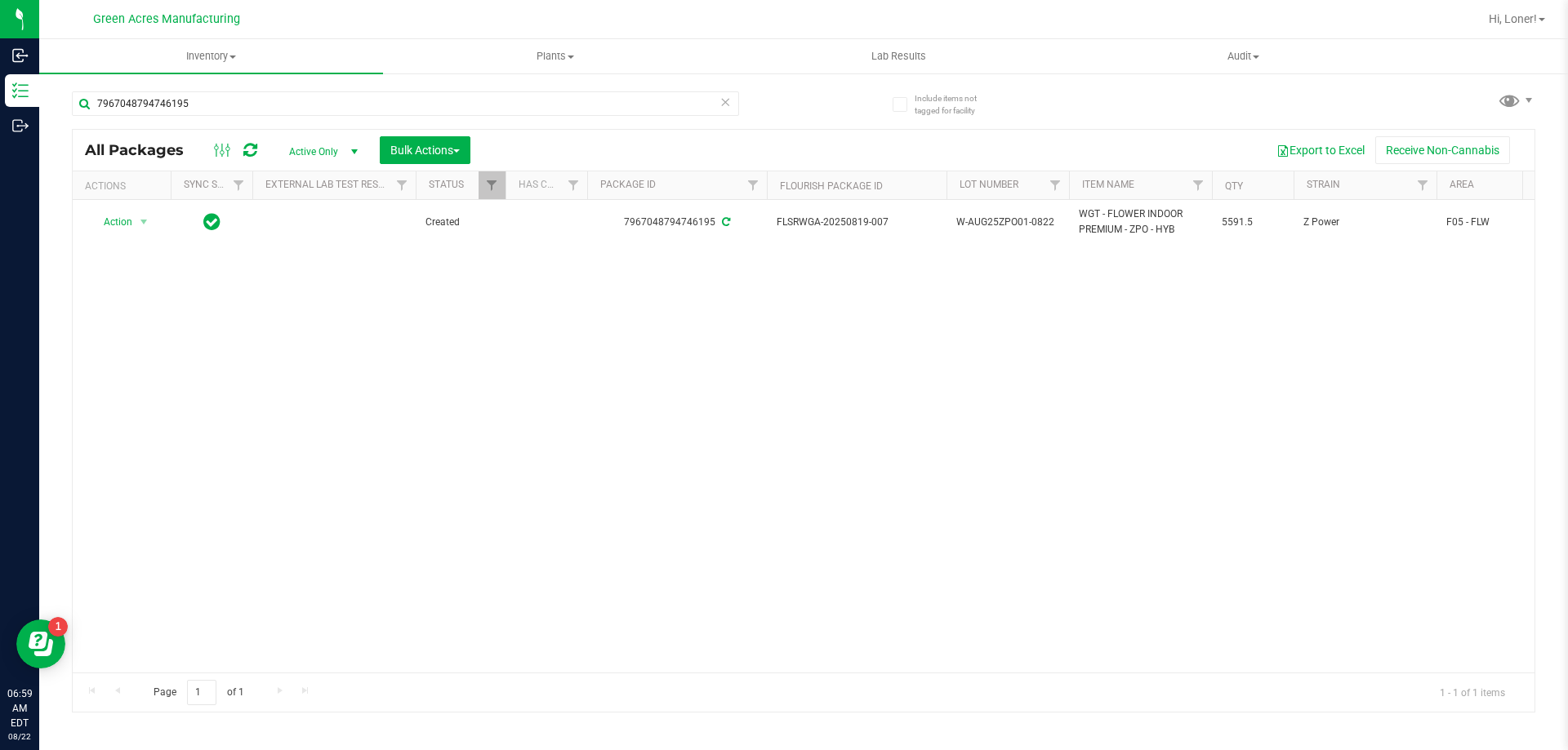
click at [723, 108] on icon at bounding box center [725, 101] width 12 height 19
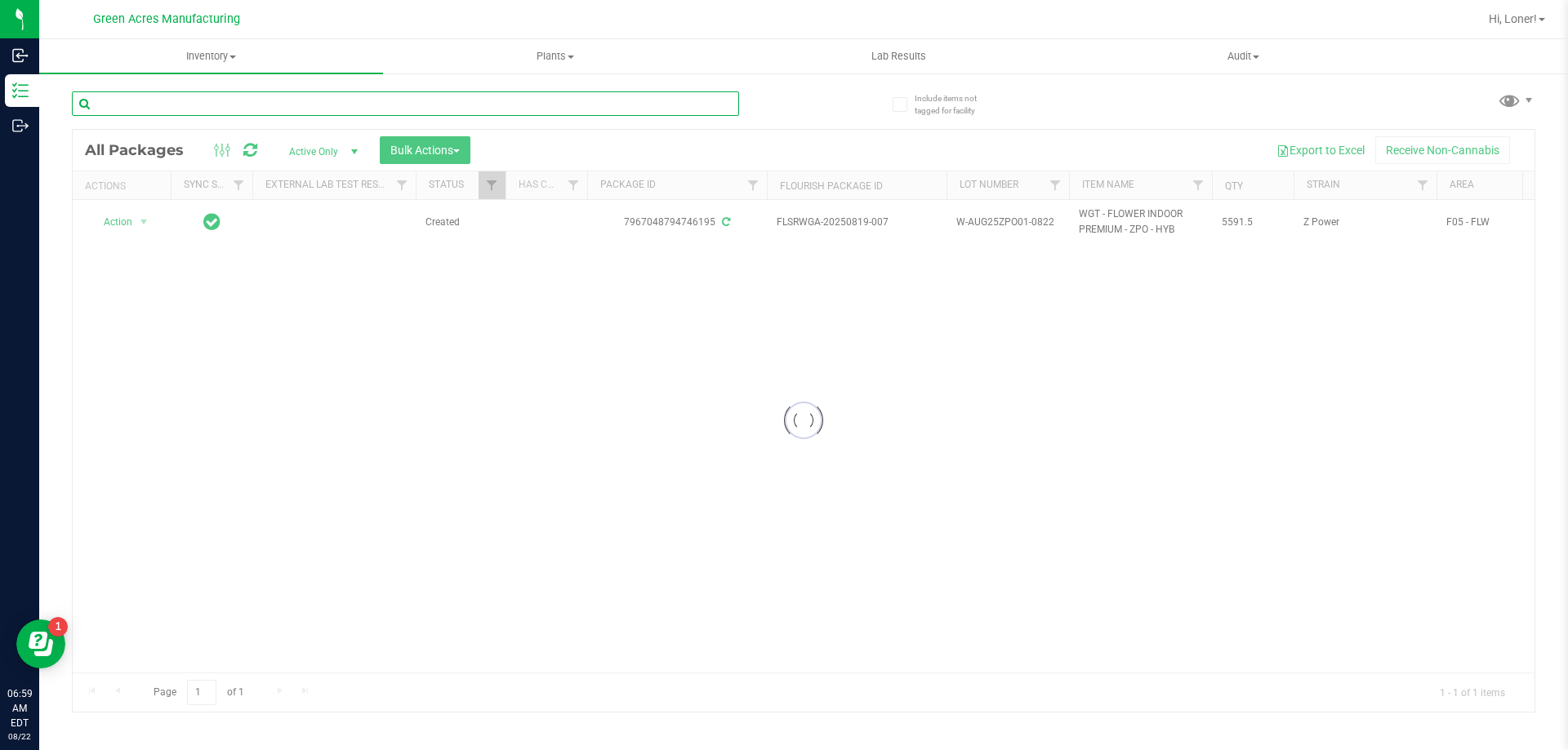
click at [694, 108] on input "text" at bounding box center [405, 104] width 667 height 25
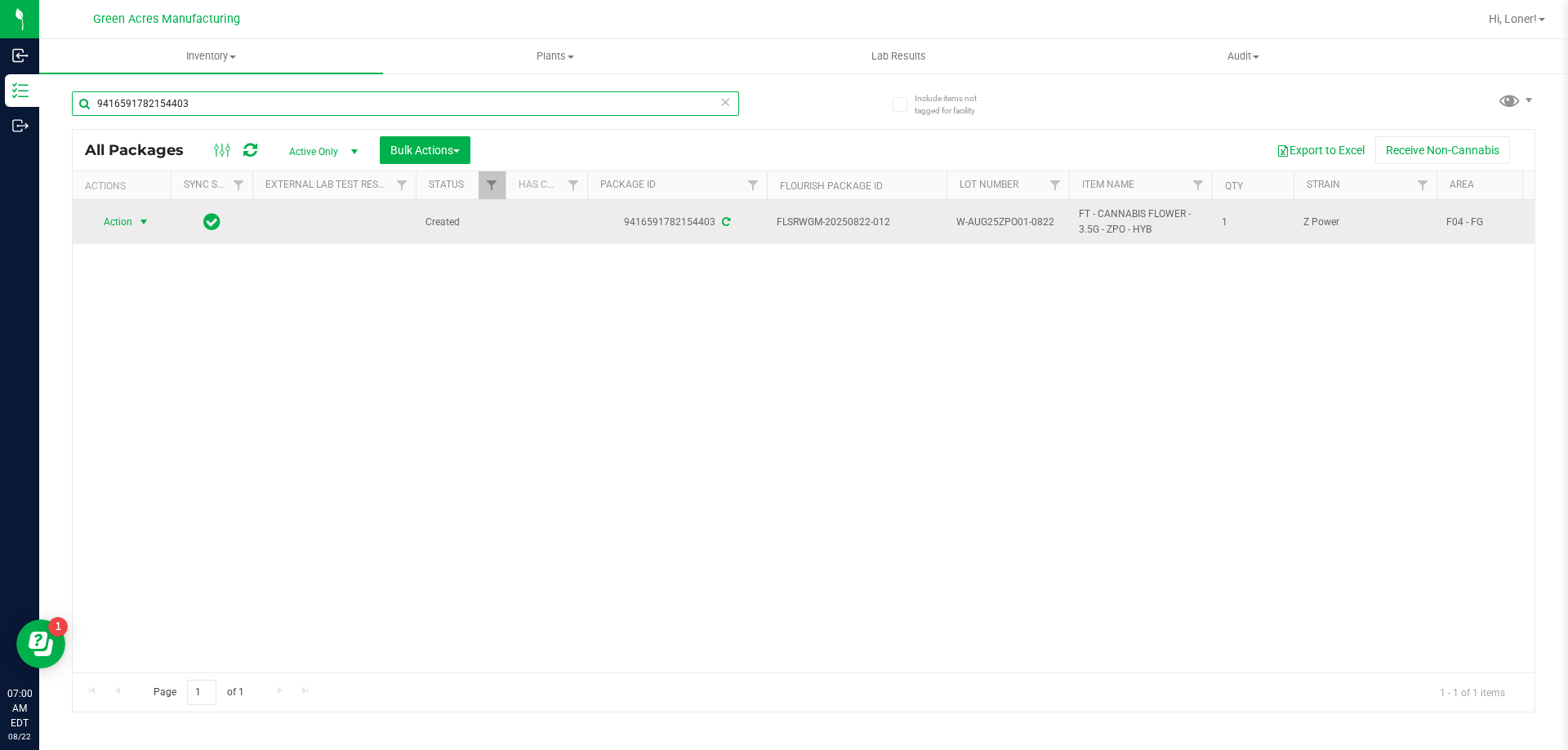
type input "9416591782154403"
click at [146, 221] on span "select" at bounding box center [144, 221] width 13 height 13
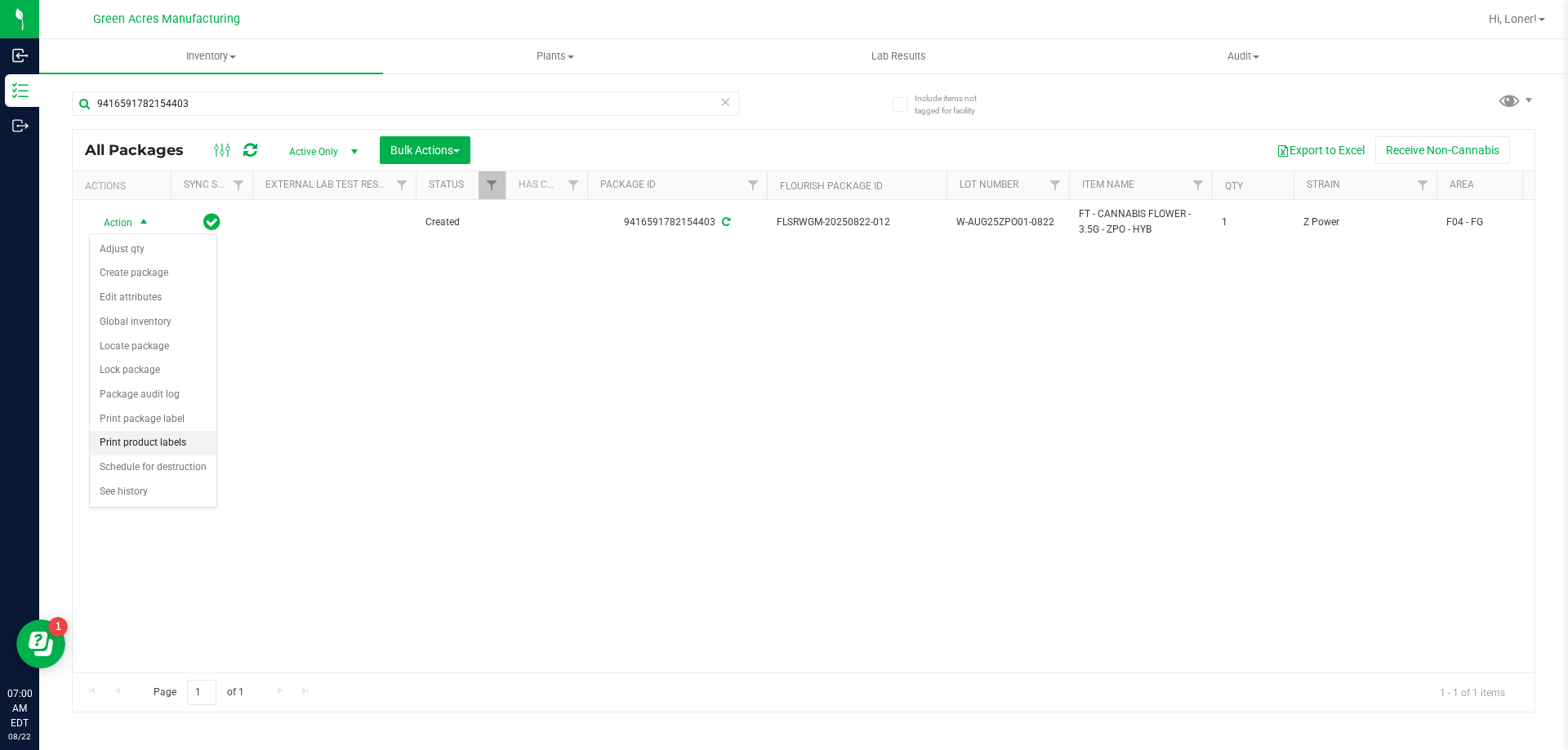
click at [161, 444] on li "Print product labels" at bounding box center [152, 444] width 127 height 25
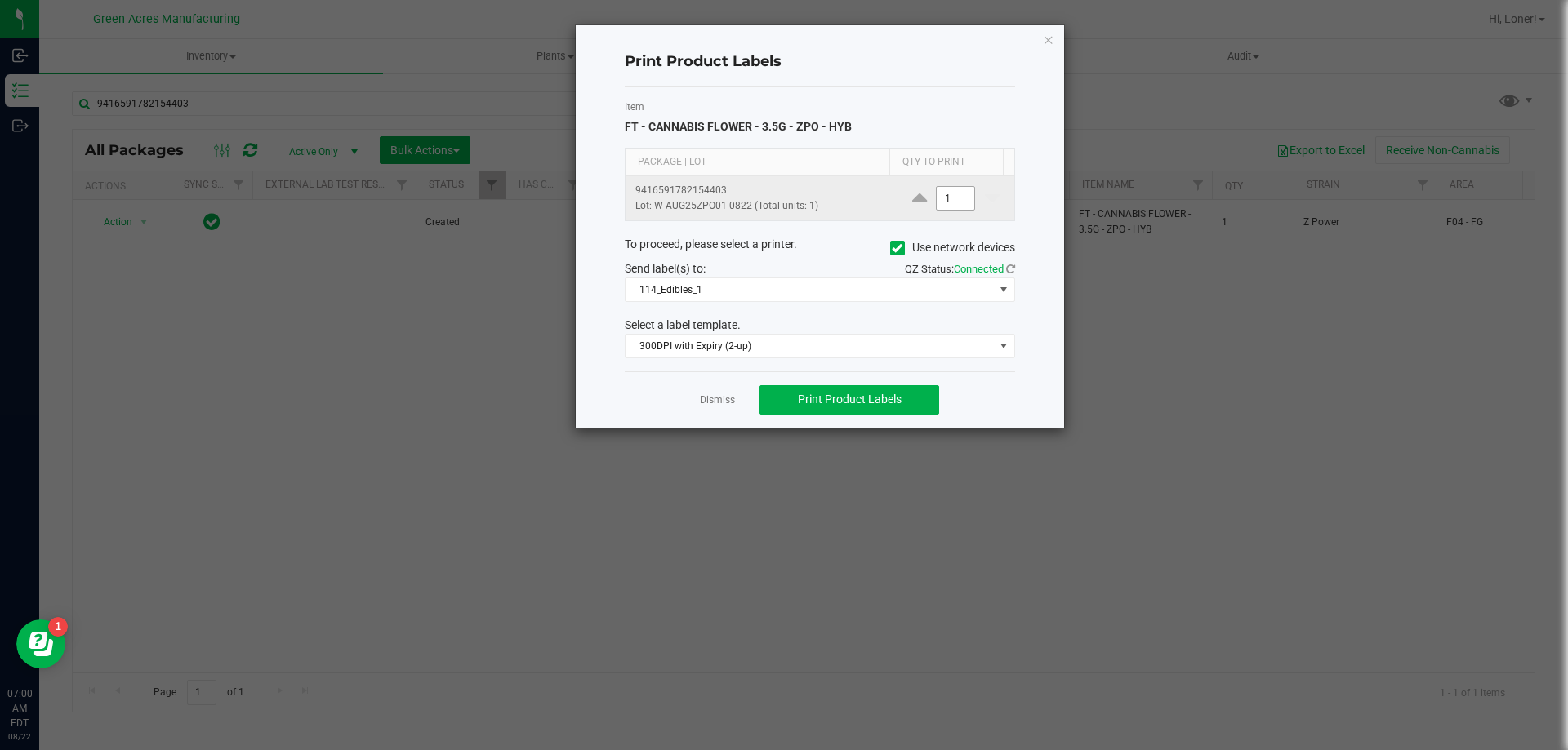
click at [953, 198] on input "1" at bounding box center [956, 198] width 37 height 23
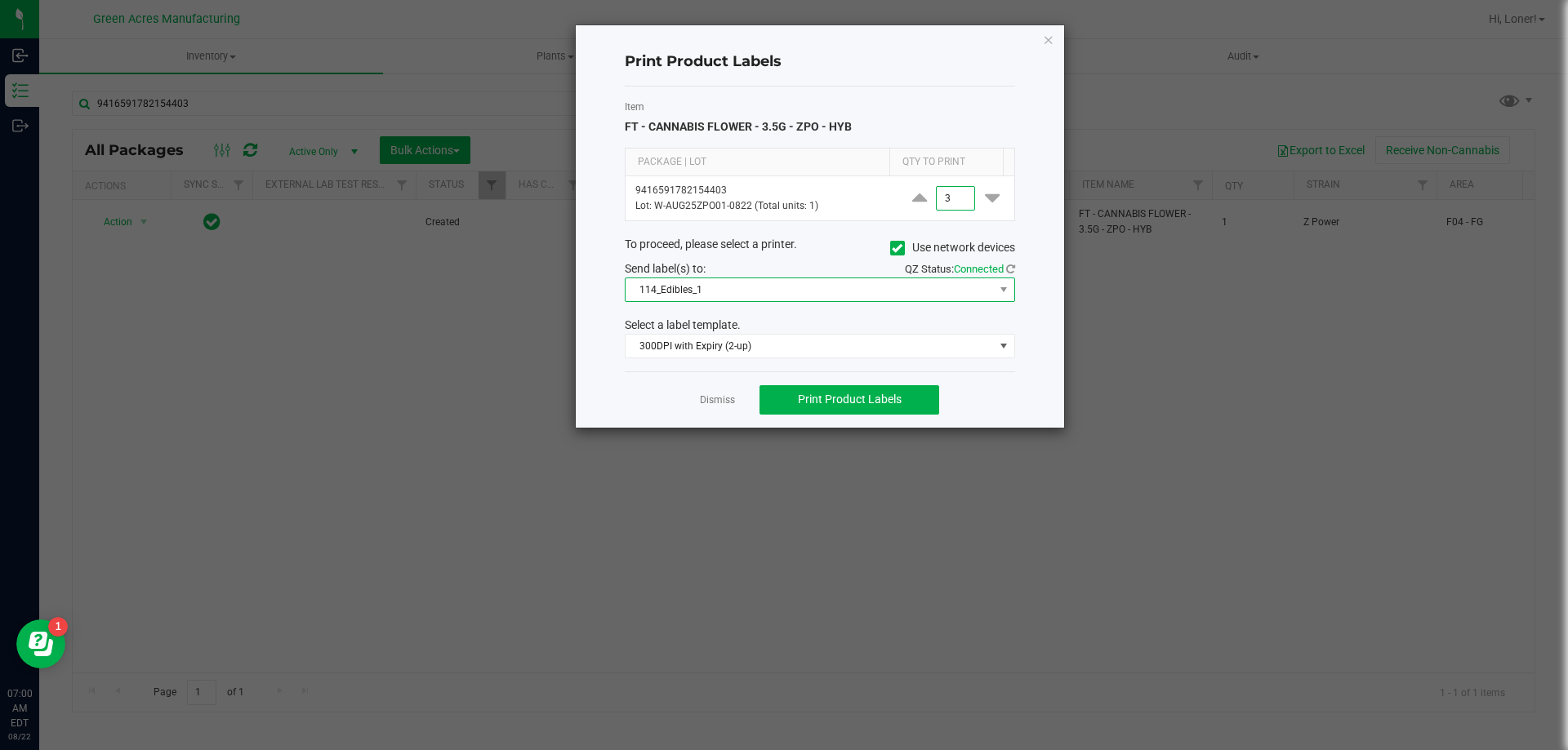
click at [959, 294] on span "114_Edibles_1" at bounding box center [810, 290] width 369 height 23
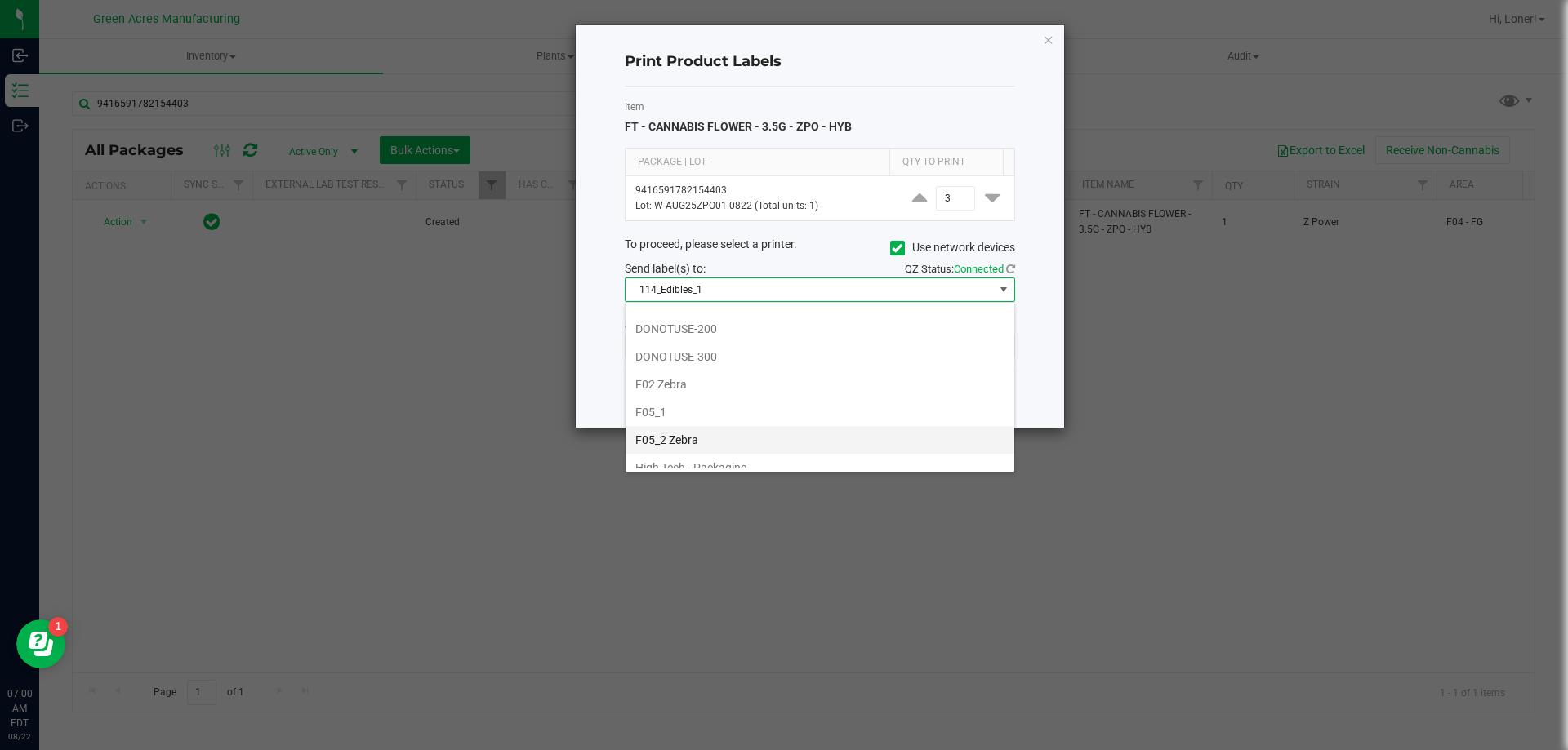
scroll to position [408, 0]
click at [684, 390] on li "F05_1" at bounding box center [819, 383] width 389 height 27
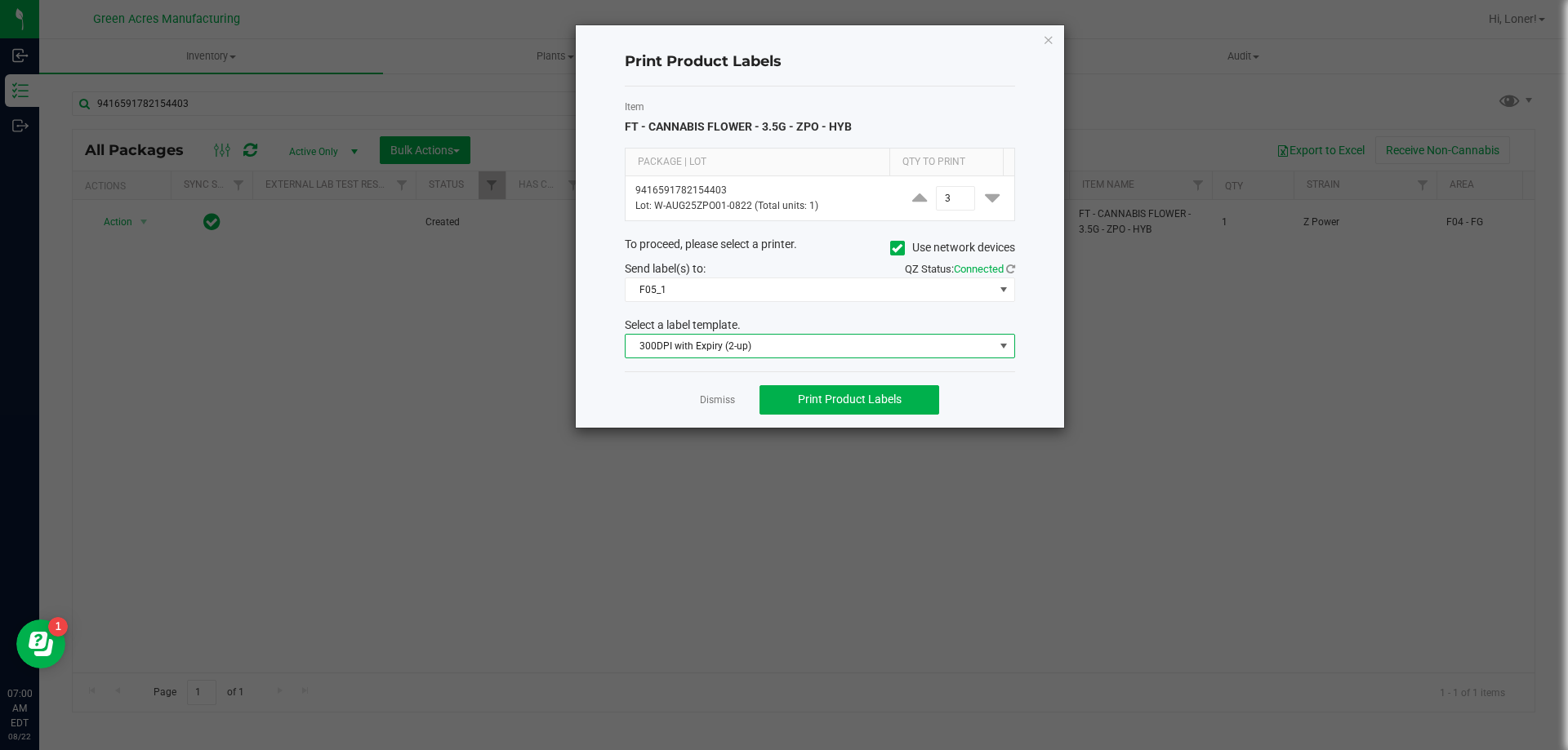
click at [812, 348] on span "300DPI with Expiry (2-up)" at bounding box center [810, 346] width 369 height 23
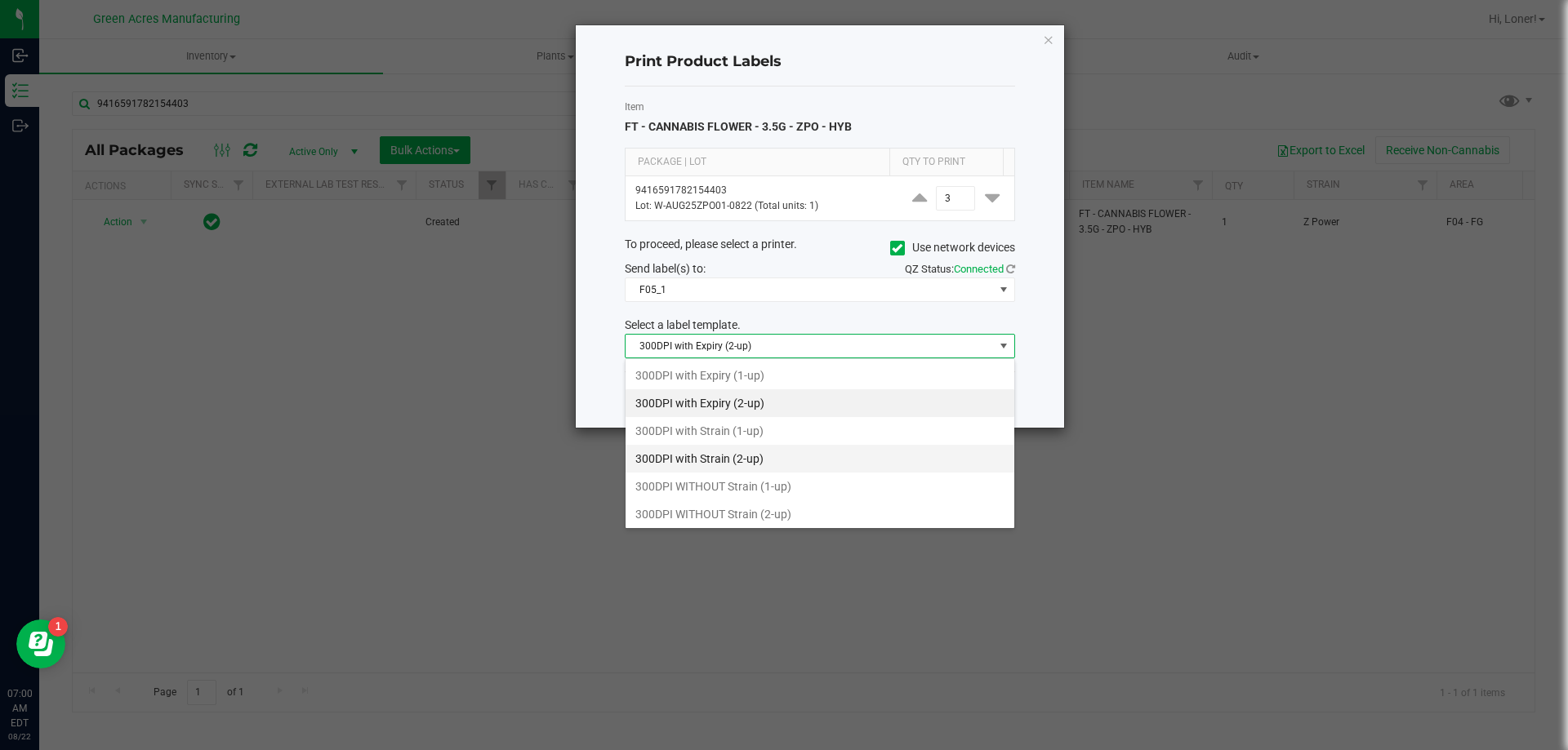
scroll to position [25, 391]
drag, startPoint x: 746, startPoint y: 465, endPoint x: 811, endPoint y: 492, distance: 70.4
click at [746, 464] on li "300DPI with Strain (2-up)" at bounding box center [819, 459] width 389 height 27
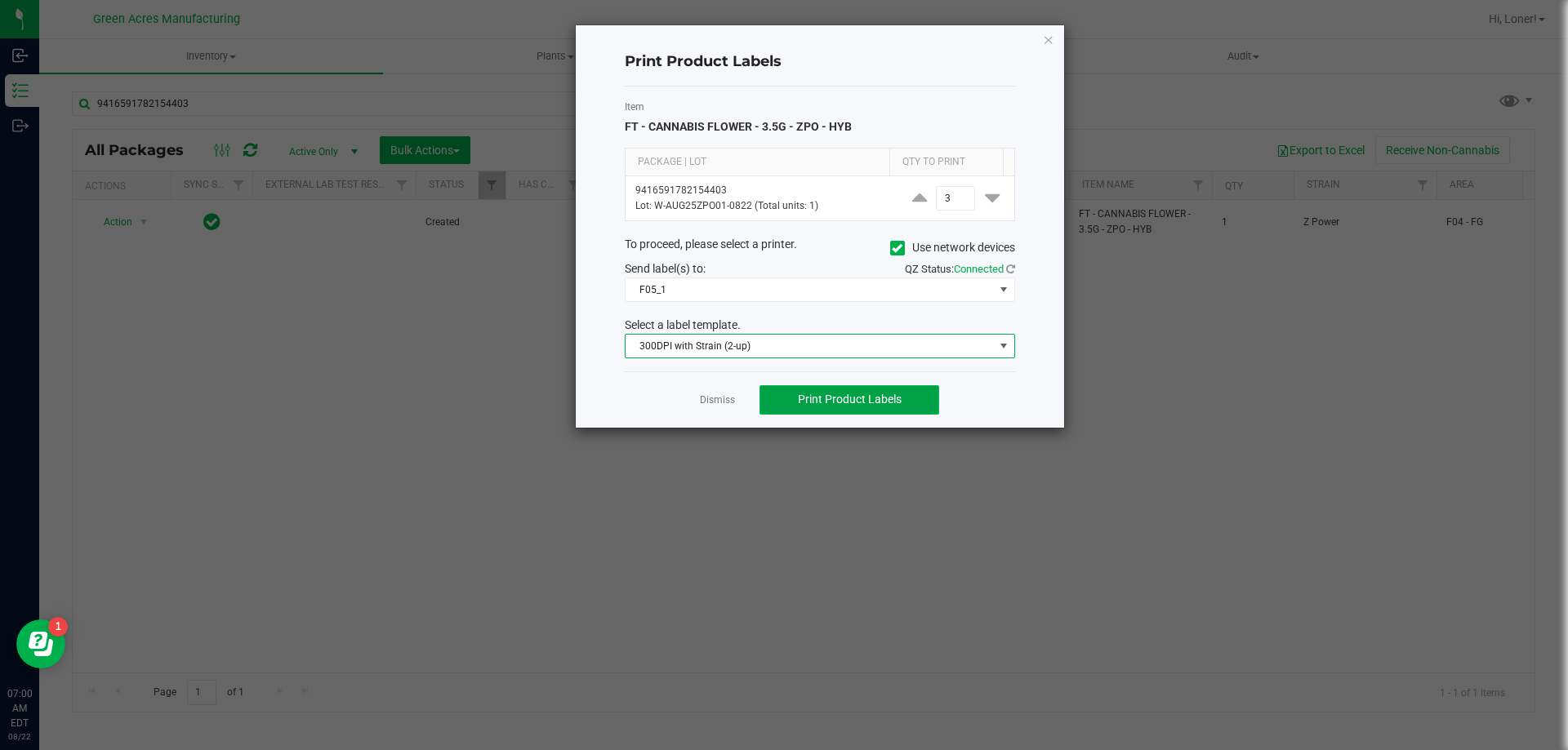
click at [838, 411] on button "Print Product Labels" at bounding box center [849, 399] width 180 height 29
type input "1,500"
click at [798, 401] on span "Print Product Labels" at bounding box center [850, 398] width 104 height 13
